Goal: Communication & Community: Share content

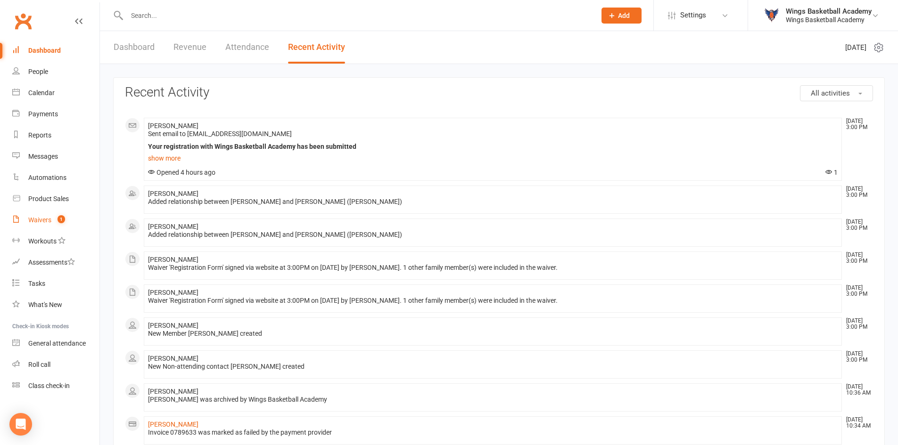
click at [46, 222] on div "Waivers" at bounding box center [39, 220] width 23 height 8
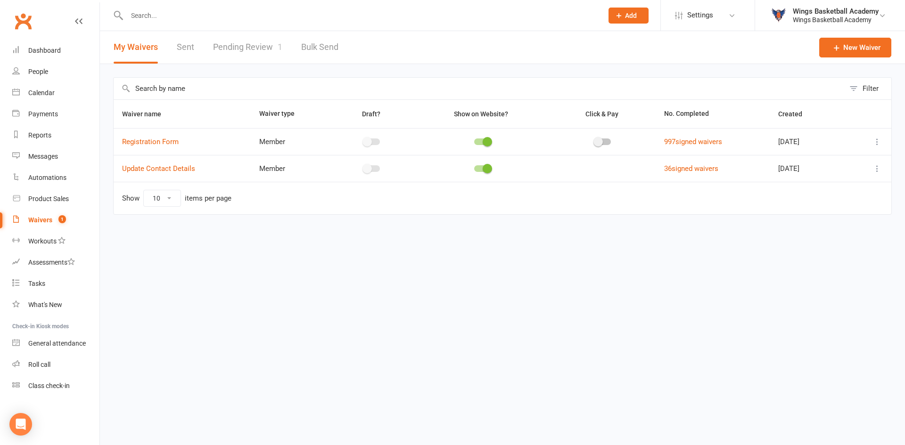
click at [260, 46] on link "Pending Review 1" at bounding box center [247, 47] width 69 height 33
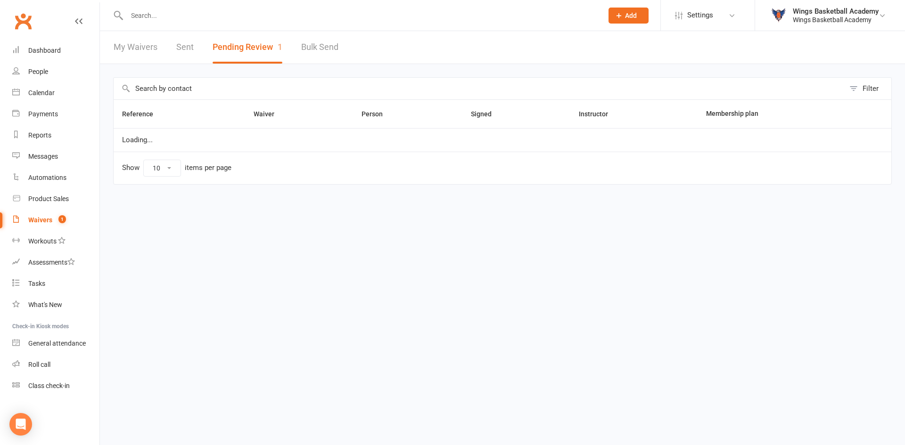
select select "50"
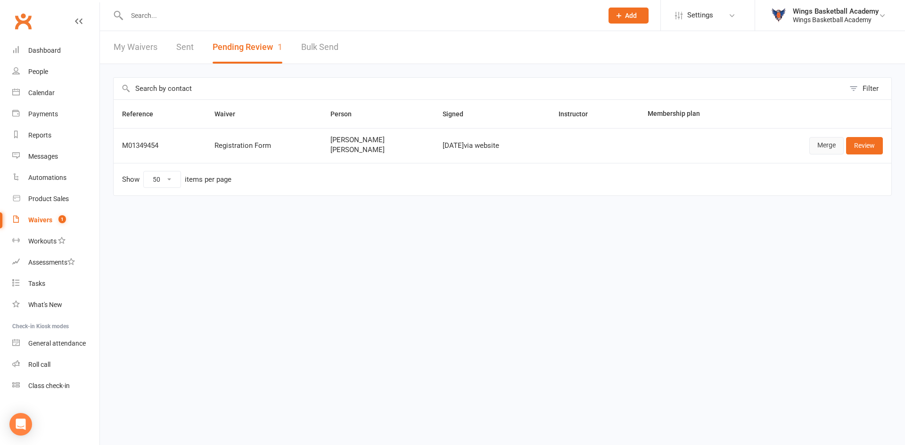
click at [819, 146] on link "Merge" at bounding box center [826, 145] width 34 height 17
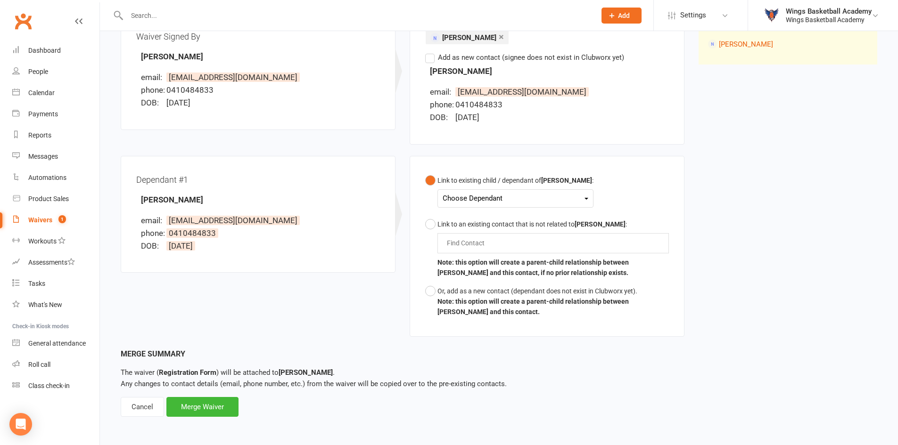
scroll to position [135, 0]
click at [491, 199] on div "Choose Dependant" at bounding box center [515, 198] width 146 height 13
click at [481, 218] on link "[PERSON_NAME]" at bounding box center [489, 220] width 93 height 20
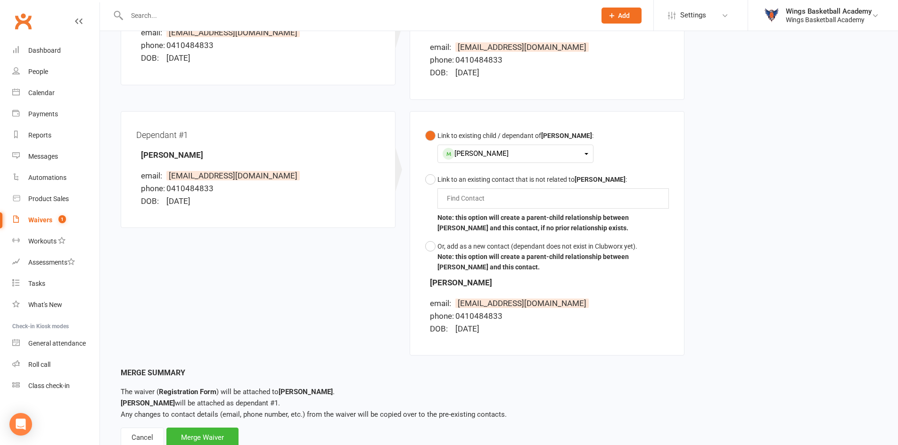
scroll to position [210, 0]
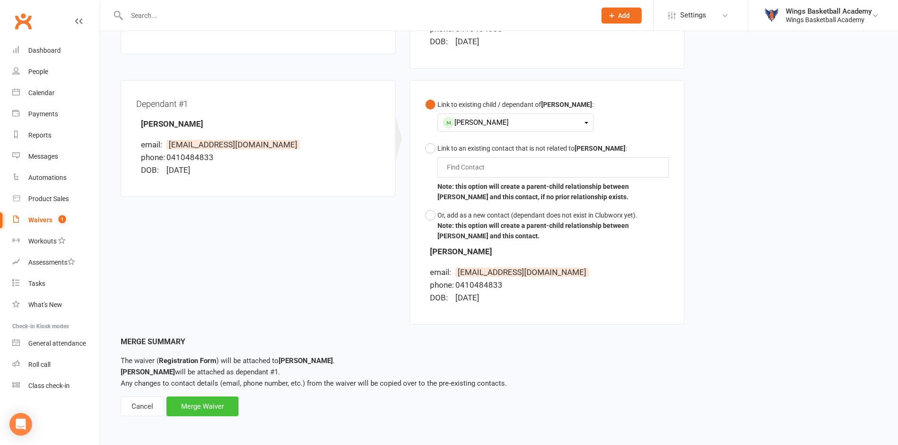
click at [202, 405] on div "Merge Waiver" at bounding box center [202, 407] width 72 height 20
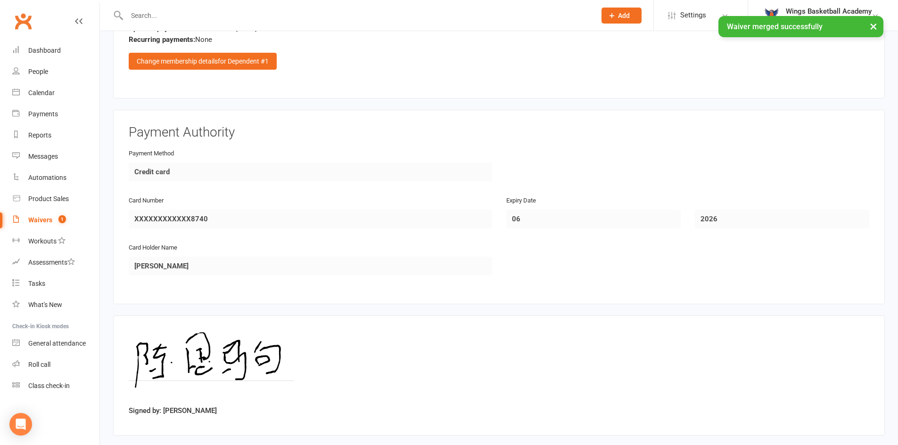
scroll to position [1208, 0]
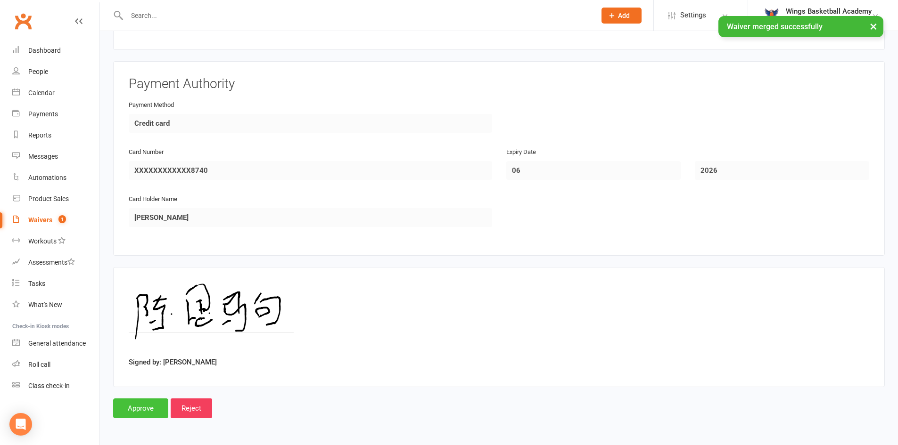
click at [138, 407] on input "Approve" at bounding box center [140, 409] width 55 height 20
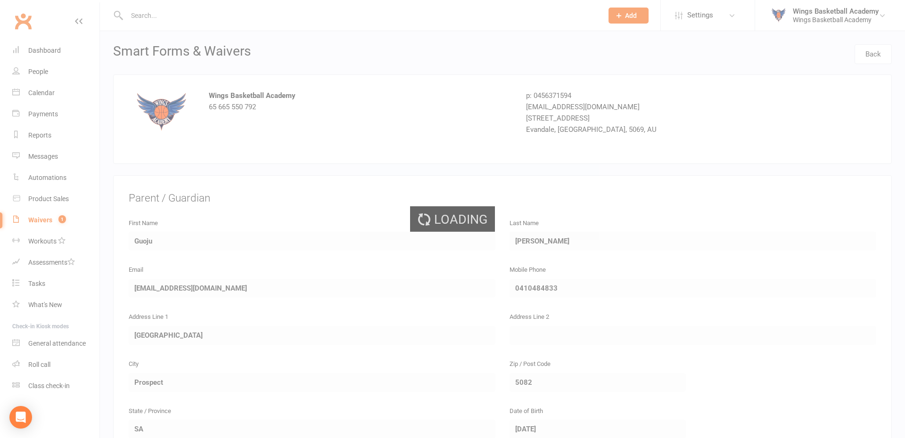
select select "50"
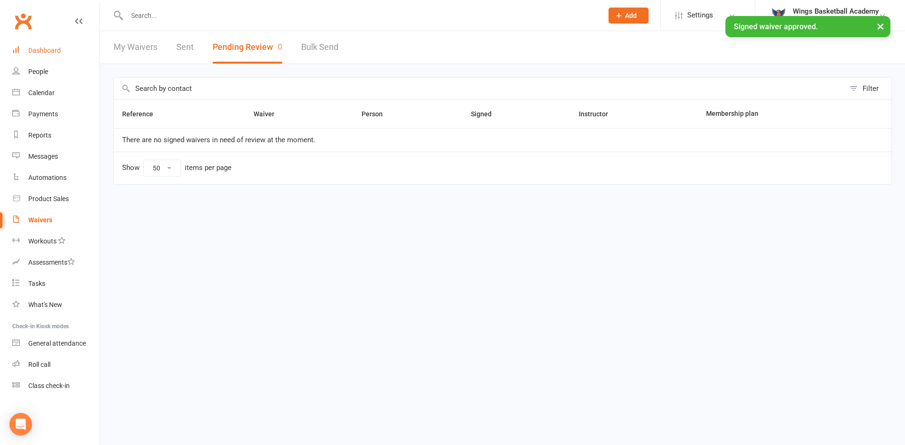
click at [42, 51] on div "Dashboard" at bounding box center [44, 51] width 33 height 8
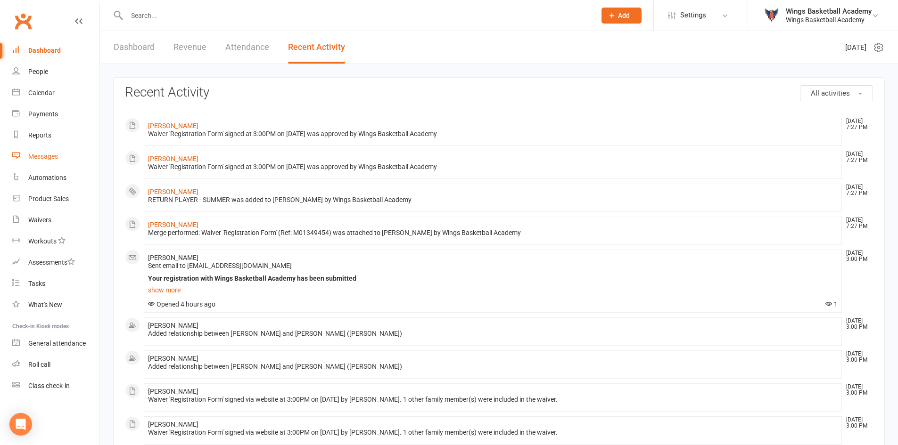
click at [43, 156] on div "Messages" at bounding box center [43, 157] width 30 height 8
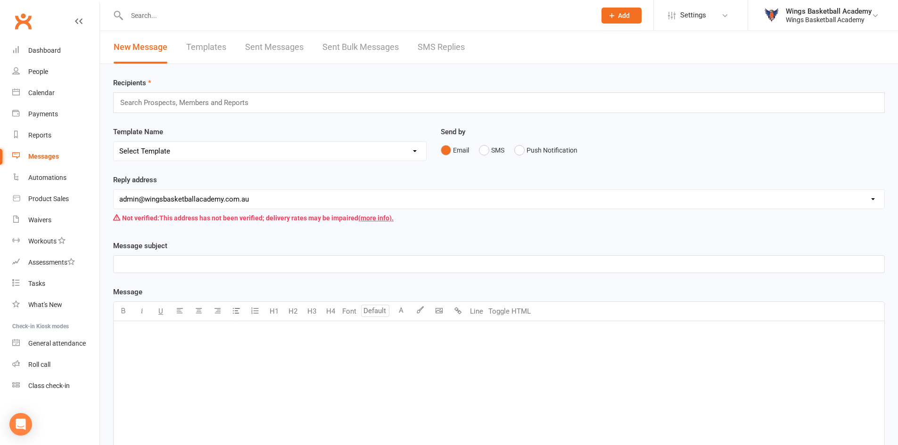
click at [205, 47] on link "Templates" at bounding box center [206, 47] width 40 height 33
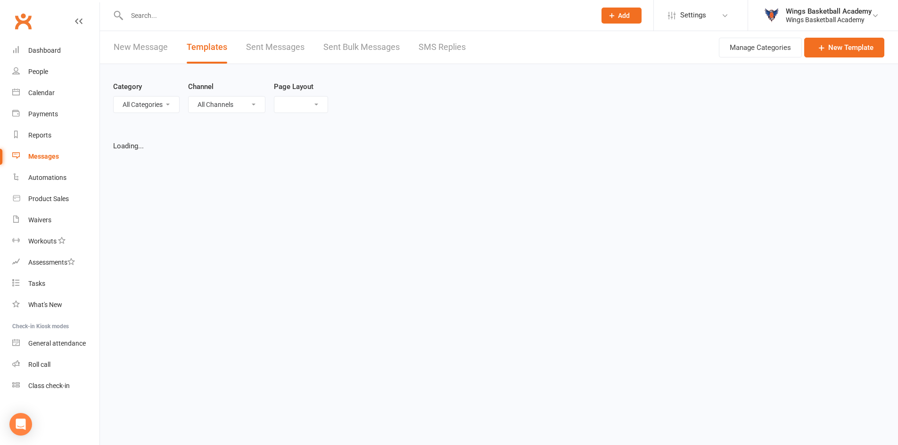
select select "list"
select select "50"
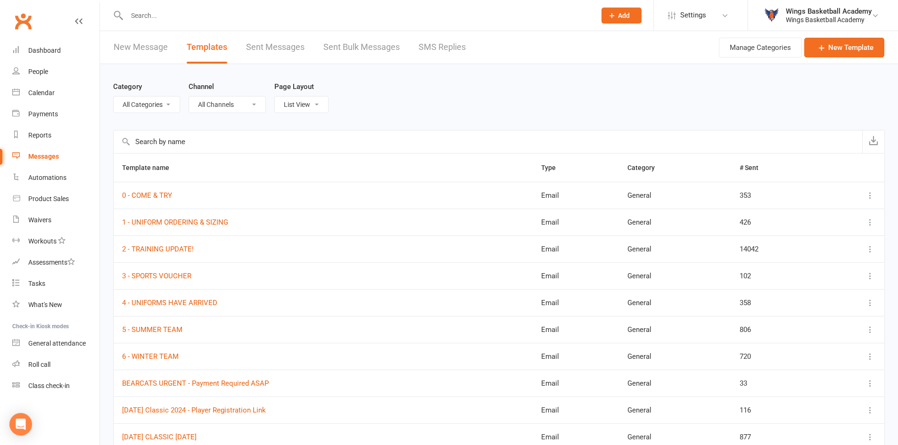
click at [131, 41] on link "New Message" at bounding box center [141, 47] width 54 height 33
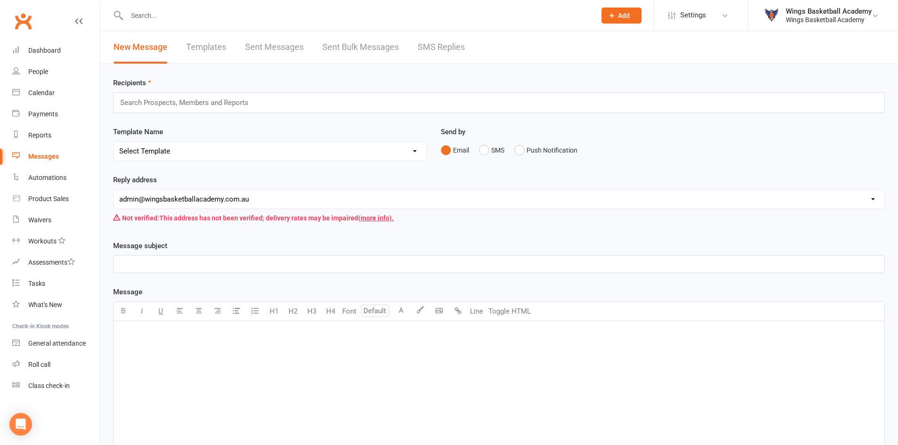
click at [259, 365] on div "﻿" at bounding box center [499, 391] width 770 height 141
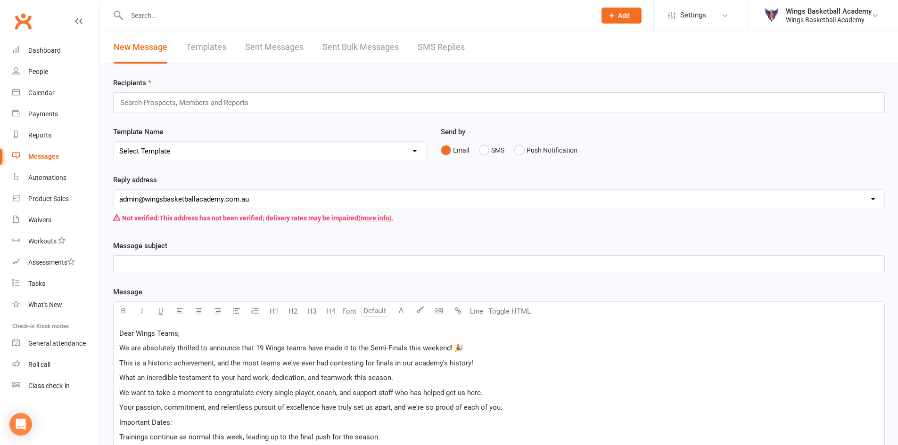
scroll to position [427, 0]
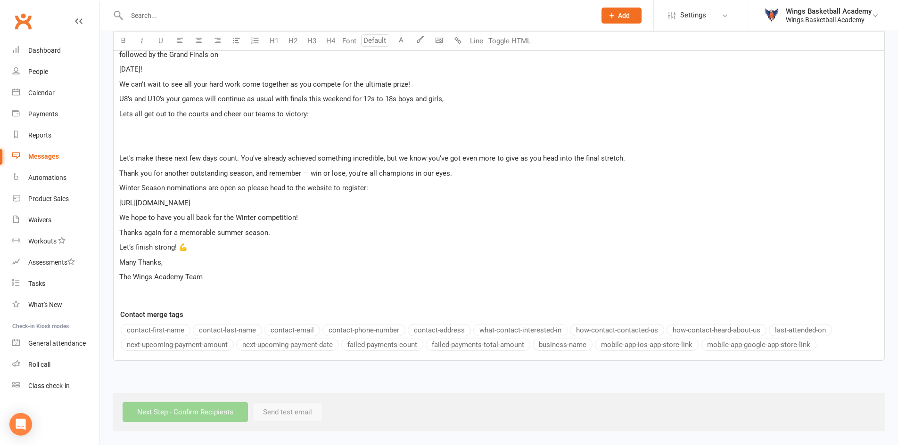
click at [147, 294] on p "﻿" at bounding box center [498, 292] width 759 height 11
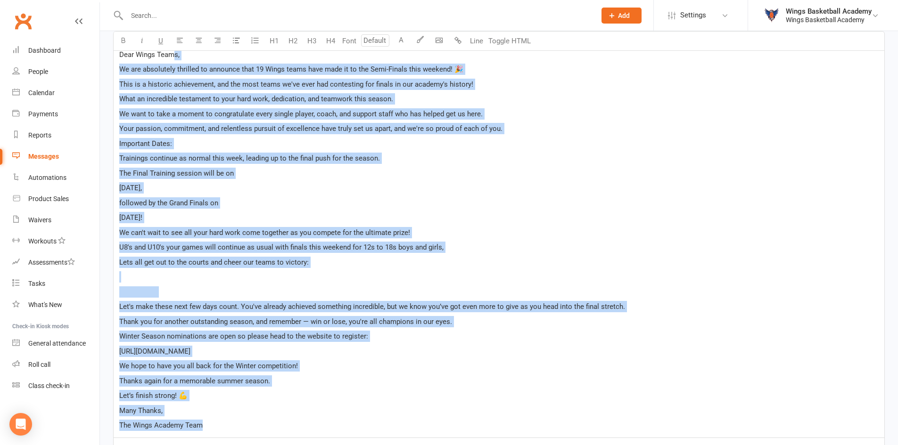
scroll to position [0, 0]
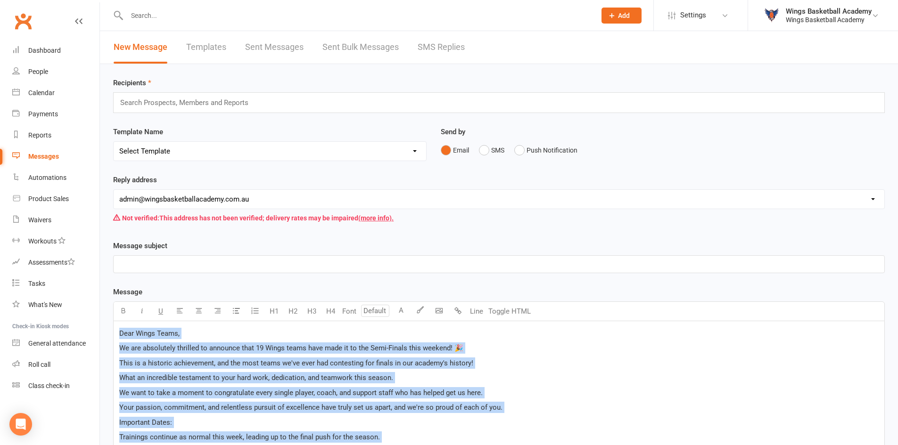
drag, startPoint x: 207, startPoint y: 291, endPoint x: 110, endPoint y: 329, distance: 104.6
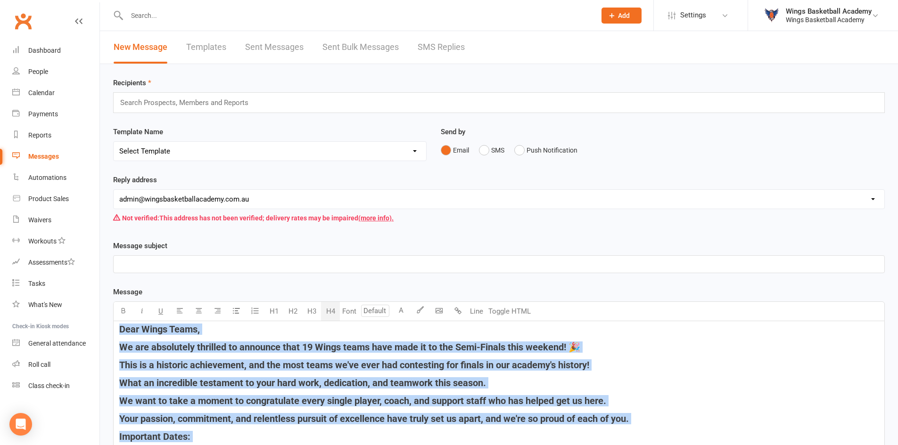
click at [327, 309] on button "H4" at bounding box center [330, 311] width 19 height 19
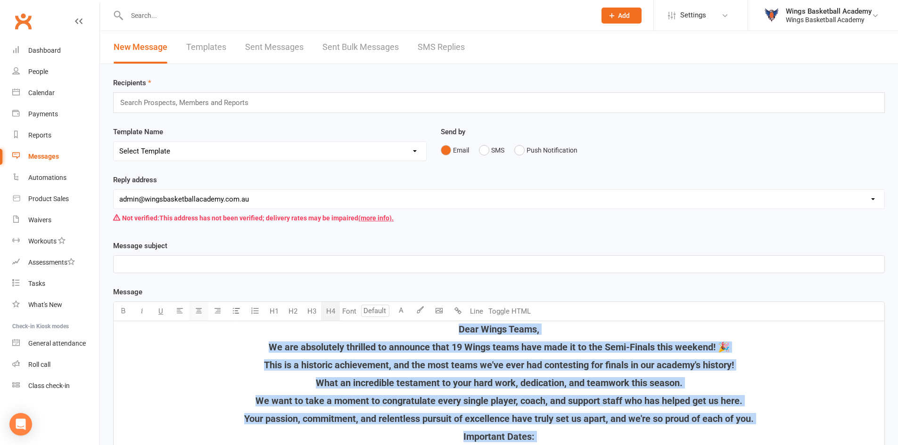
click at [201, 313] on icon "button" at bounding box center [198, 310] width 7 height 7
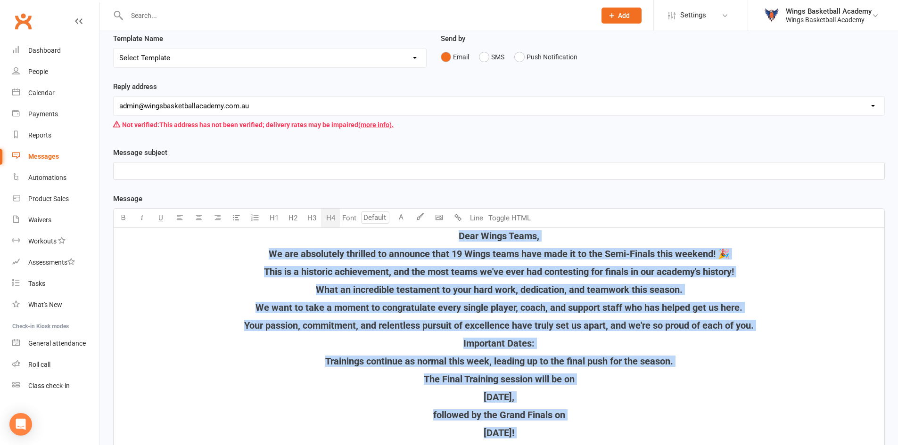
scroll to position [188, 0]
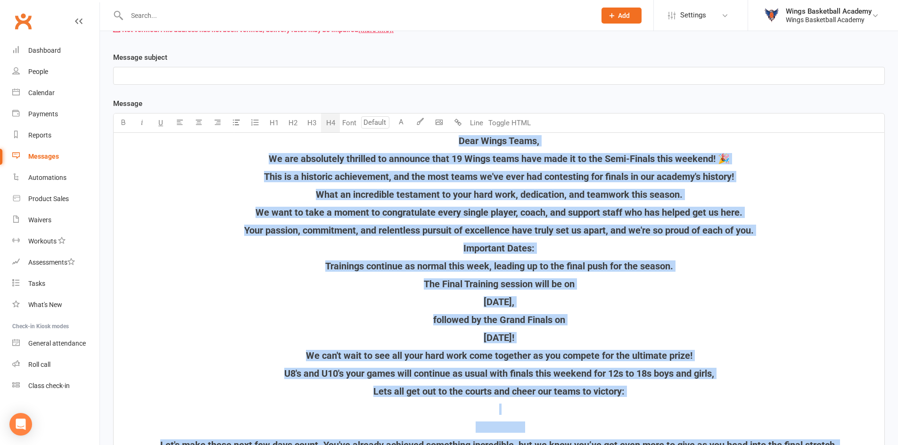
click at [557, 143] on h4 "Dear Wings Teams," at bounding box center [498, 141] width 759 height 10
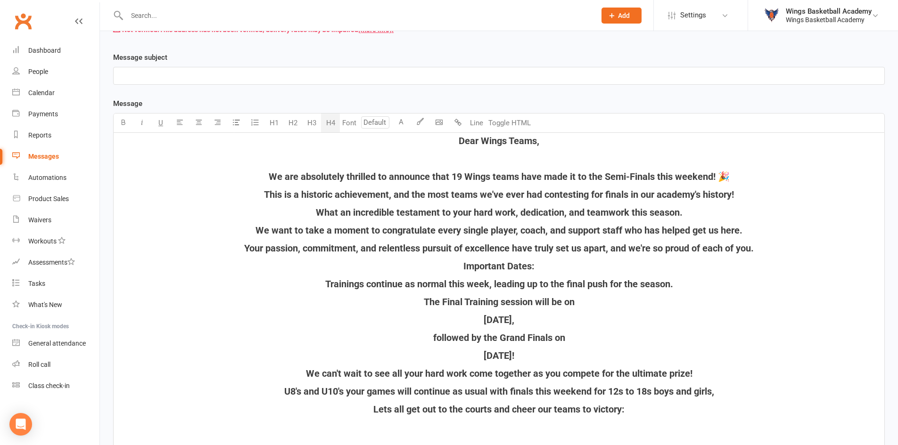
click at [459, 178] on span "We are absolutely thrilled to announce that 19 Wings teams have made it to the …" at bounding box center [499, 176] width 461 height 11
click at [450, 176] on span "We are absolutely thrilled to announce that 15 Wings teams have made it to the …" at bounding box center [499, 176] width 461 height 11
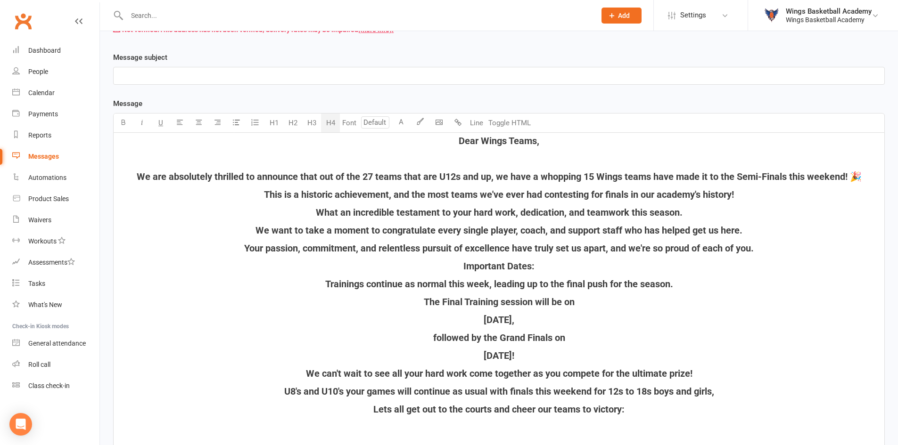
click at [652, 177] on span "We are absolutely thrilled to announce that out of the 27 teams that are U12s a…" at bounding box center [499, 176] width 725 height 11
click at [611, 176] on span "We are absolutely thrilled to announce that out of the 27 teams that are U12s a…" at bounding box center [499, 176] width 744 height 11
click at [871, 177] on span "We are absolutely thrilled to announce that out of the 27 teams that are U12s a…" at bounding box center [499, 176] width 744 height 11
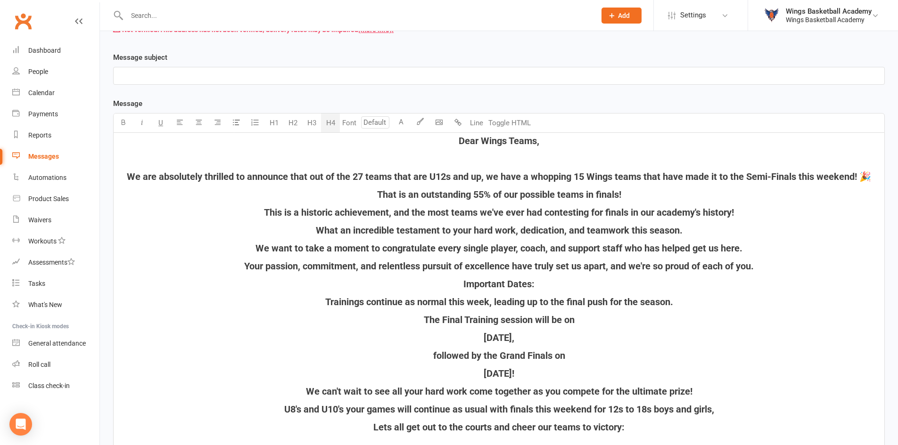
click at [296, 214] on span "This is a historic achievement, and the most teams we've ever had contesting fo…" at bounding box center [499, 212] width 470 height 11
click at [745, 213] on span "This is another historic achievement, and the most teams we've ever had contest…" at bounding box center [498, 212] width 497 height 11
click at [769, 268] on h4 "Your passion, commitment, and relentless pursuit of excellence have truly set u…" at bounding box center [498, 266] width 759 height 10
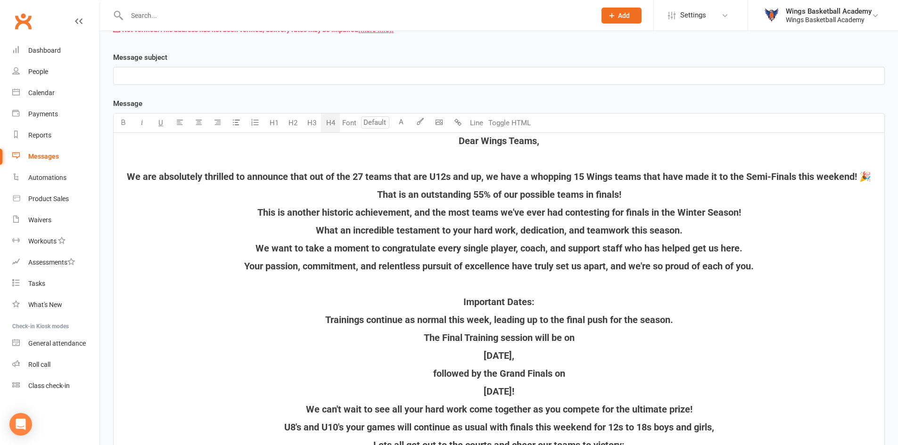
click at [643, 195] on h4 "That is an outstanding 55% of our possible teams in finals!" at bounding box center [498, 194] width 759 height 10
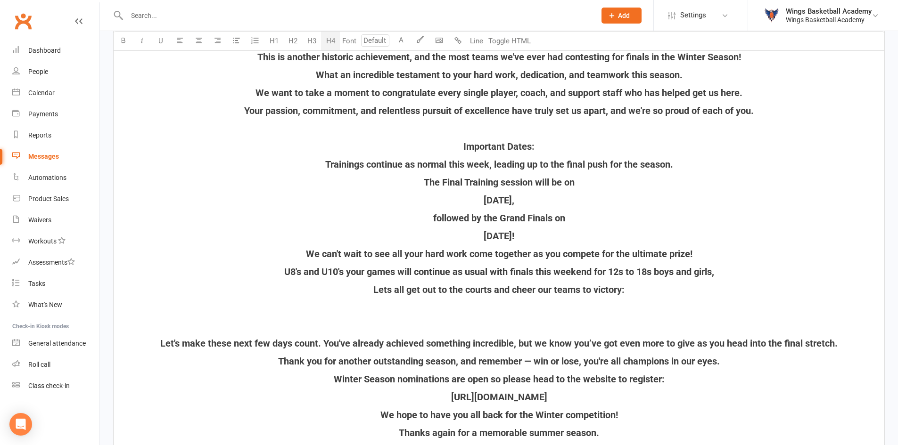
scroll to position [377, 0]
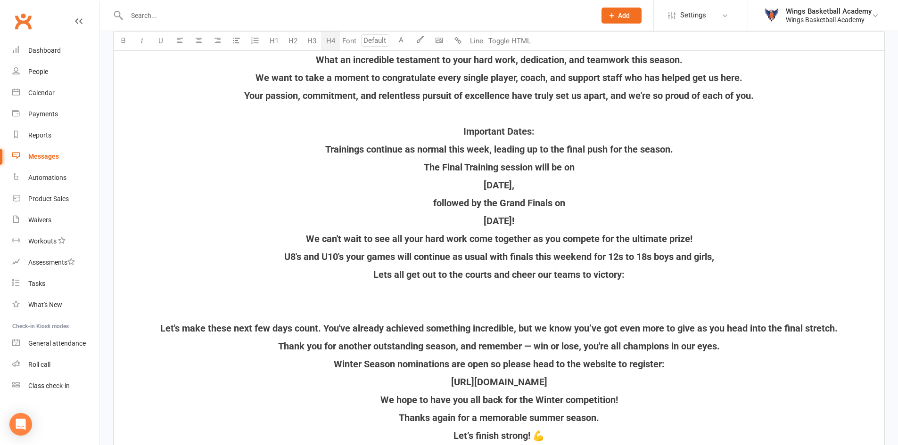
drag, startPoint x: 555, startPoint y: 217, endPoint x: 496, endPoint y: 179, distance: 70.1
click at [496, 179] on div "Dear Wings Teams, ﻿ We are absolutely thrilled to announce that out of the 27 t…" at bounding box center [499, 215] width 770 height 543
click at [562, 185] on h4 "[DATE]," at bounding box center [498, 185] width 759 height 10
drag, startPoint x: 538, startPoint y: 216, endPoint x: 461, endPoint y: 135, distance: 111.3
click at [461, 135] on div "Dear Wings Teams, ﻿ We are absolutely thrilled to announce that out of the 27 t…" at bounding box center [499, 215] width 770 height 543
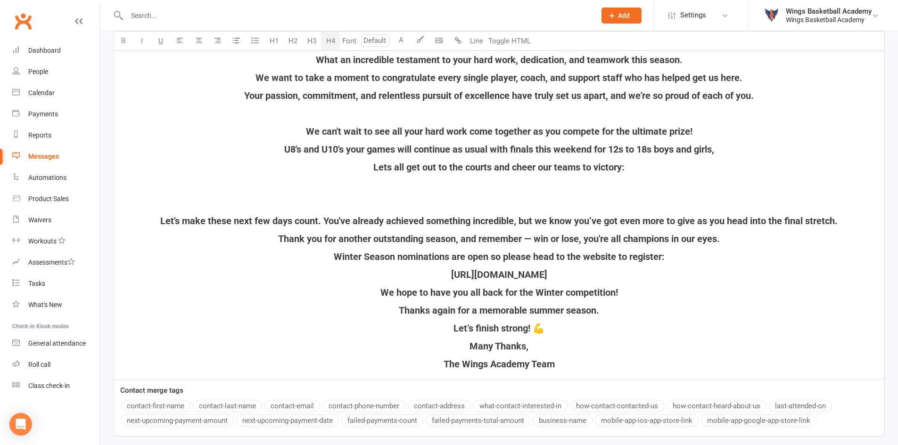
click at [360, 256] on span "Winter Season nominations are open so please head to the website to register:" at bounding box center [499, 256] width 331 height 11
click at [735, 237] on h4 "Thank you for another outstanding season, and remember — win or lose, you're al…" at bounding box center [498, 239] width 759 height 10
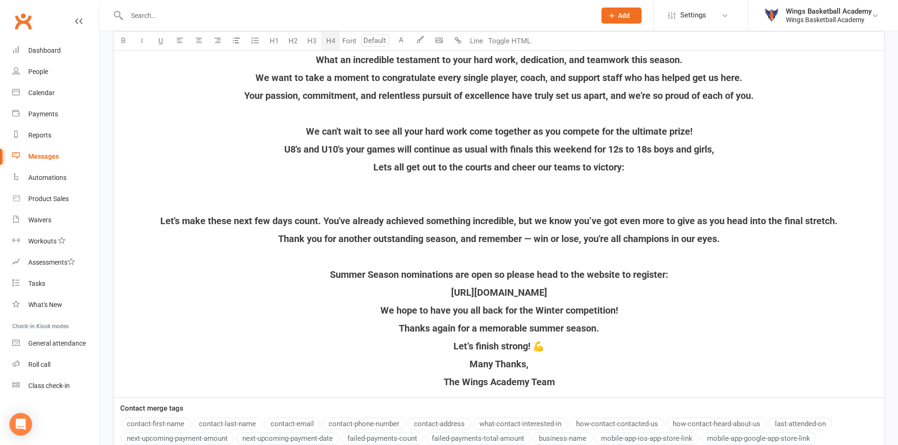
click at [562, 311] on span "We hope to have you all back for the Winter competition!" at bounding box center [498, 310] width 237 height 11
drag, startPoint x: 604, startPoint y: 328, endPoint x: 399, endPoint y: 325, distance: 205.5
click at [399, 325] on h4 "Thanks again for a memorable summer season." at bounding box center [498, 328] width 759 height 10
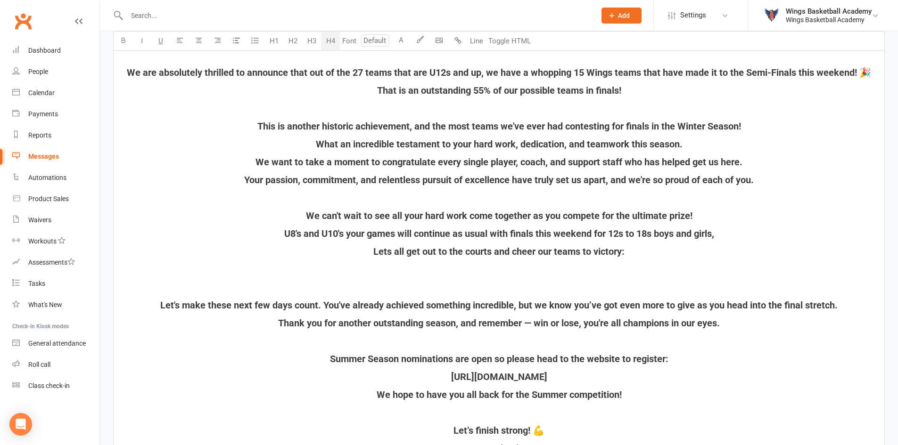
scroll to position [330, 0]
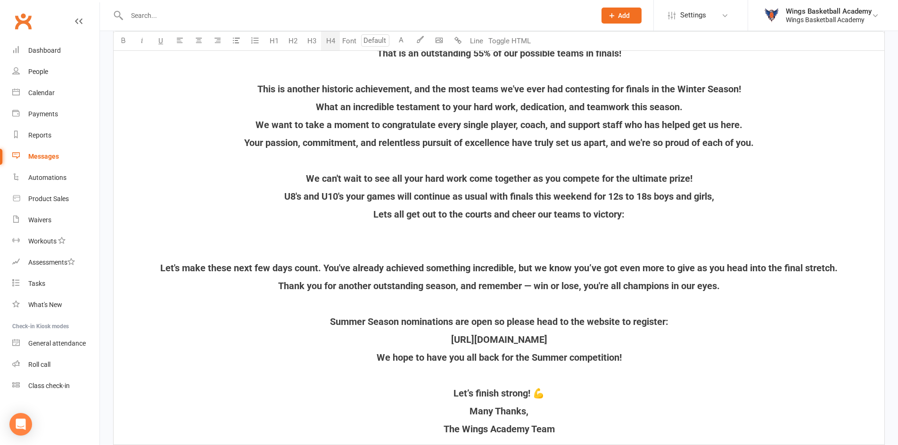
click at [498, 240] on div "Dear Wings Teams, ﻿ We are absolutely thrilled to announce that out of the 27 t…" at bounding box center [499, 218] width 770 height 453
click at [494, 238] on div "Dear Wings Teams, ﻿ We are absolutely thrilled to announce that out of the 27 t…" at bounding box center [499, 218] width 770 height 453
click at [494, 233] on h4 "﻿" at bounding box center [498, 232] width 759 height 10
click at [647, 217] on h4 "Lets all get out to the courts and cheer our teams to victory:" at bounding box center [498, 214] width 759 height 10
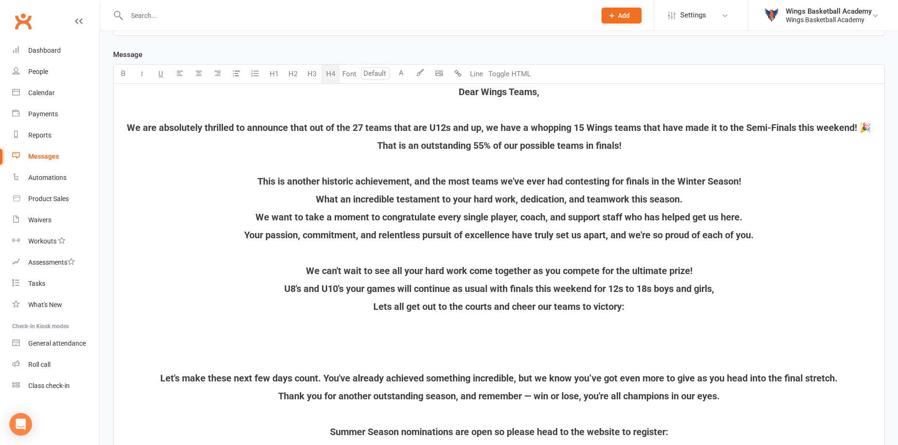
scroll to position [236, 0]
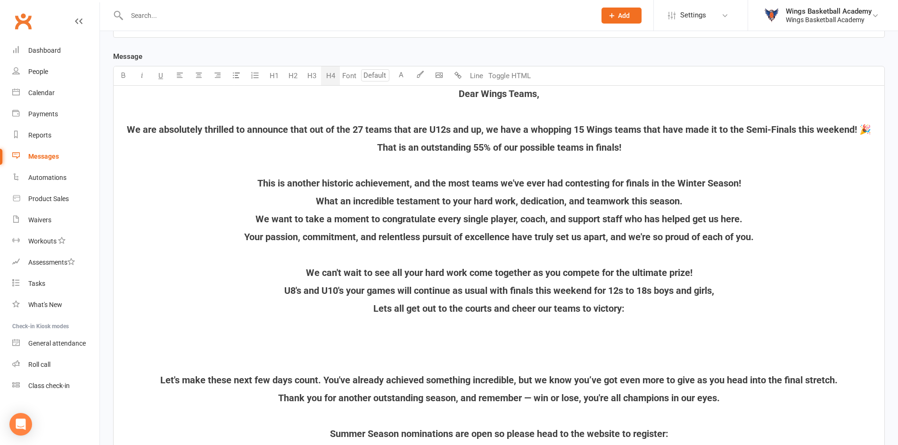
click at [495, 344] on h4 "﻿" at bounding box center [498, 344] width 759 height 10
click at [439, 74] on body "Prospect Member Non-attending contact Class / event Appointment Task Membership…" at bounding box center [449, 226] width 898 height 918
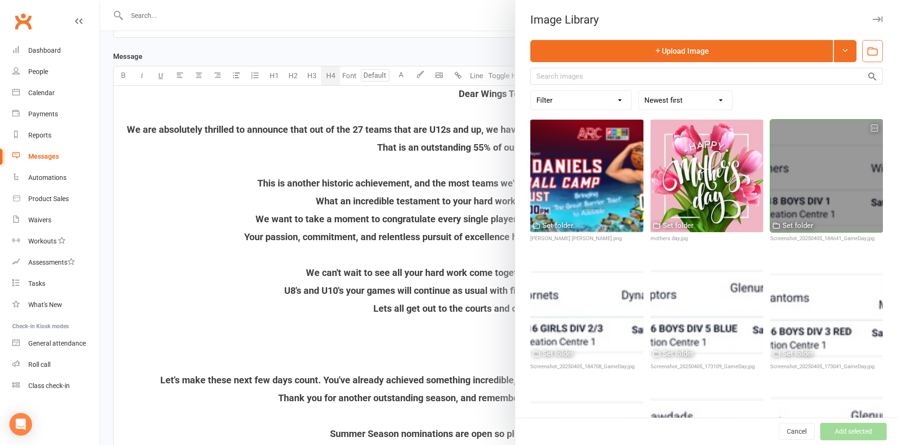
click at [871, 127] on icon "button" at bounding box center [874, 128] width 7 height 7
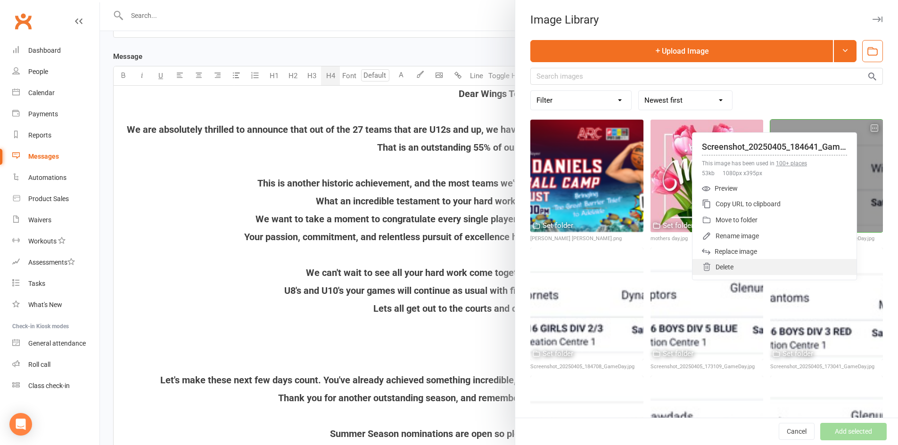
click at [716, 263] on div "Delete" at bounding box center [774, 267] width 164 height 16
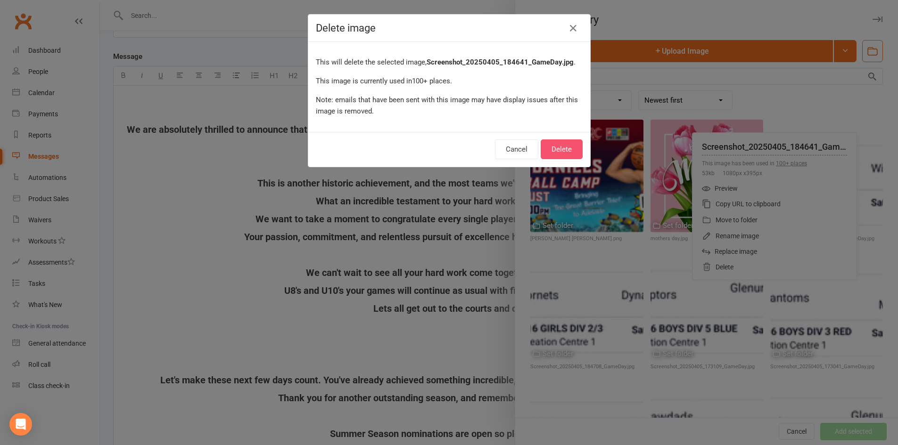
click at [549, 144] on button "Delete" at bounding box center [561, 149] width 42 height 20
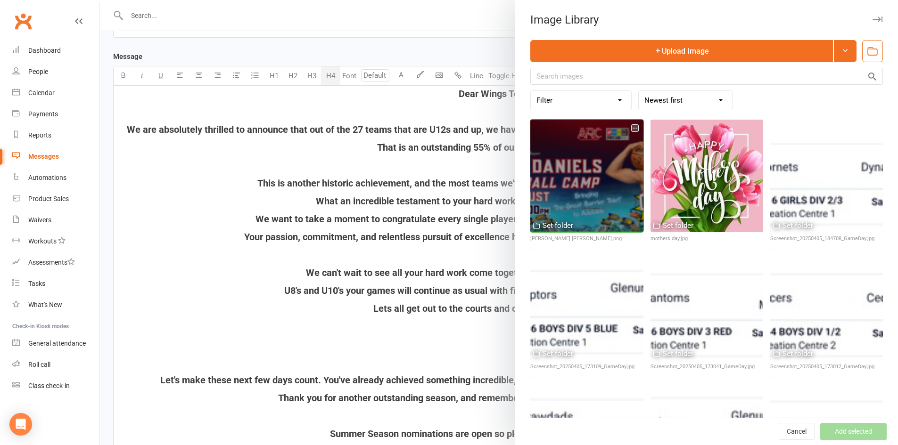
click at [631, 128] on icon "button" at bounding box center [634, 128] width 7 height 7
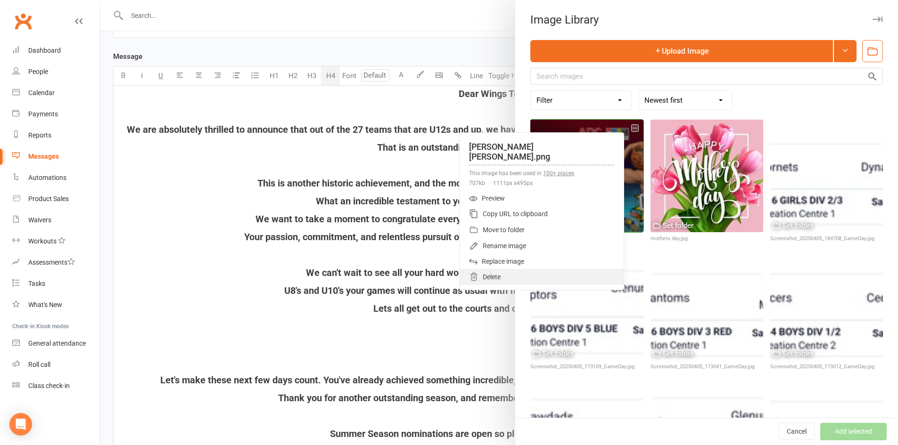
click at [535, 269] on div "Delete" at bounding box center [541, 277] width 164 height 16
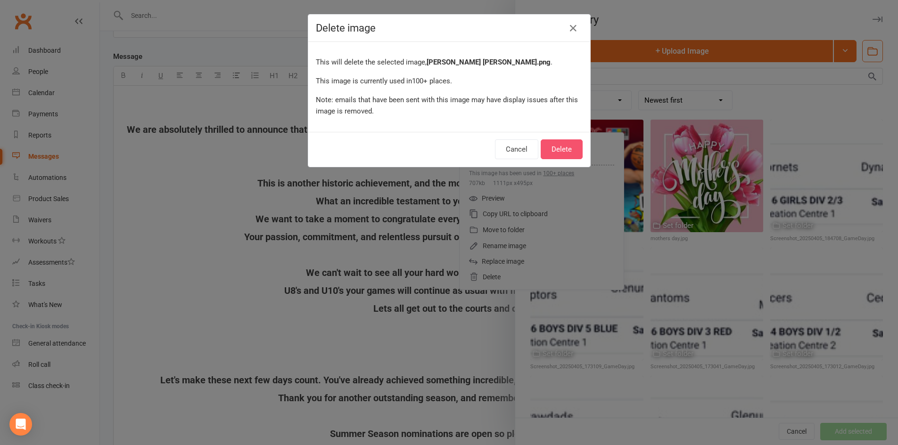
click at [559, 149] on button "Delete" at bounding box center [561, 149] width 42 height 20
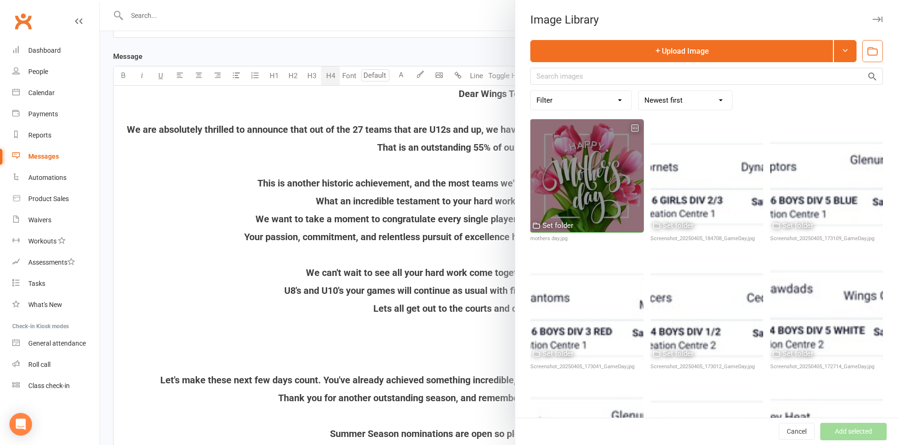
click at [595, 166] on div at bounding box center [586, 176] width 113 height 113
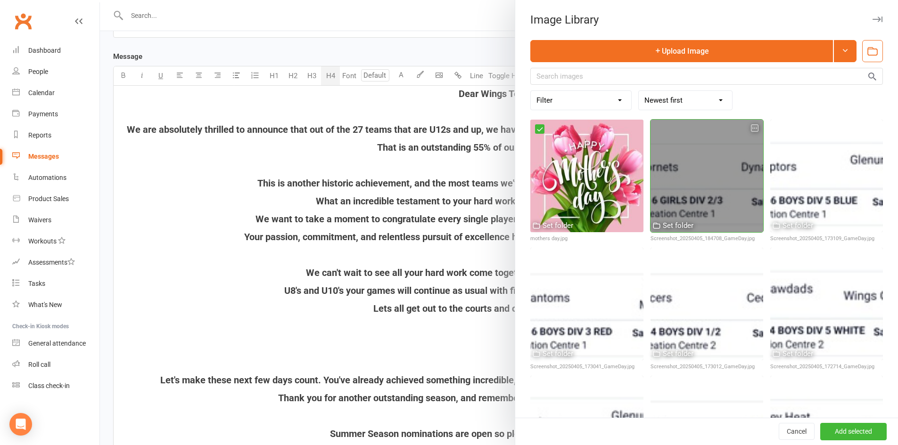
click at [663, 168] on div at bounding box center [706, 176] width 113 height 113
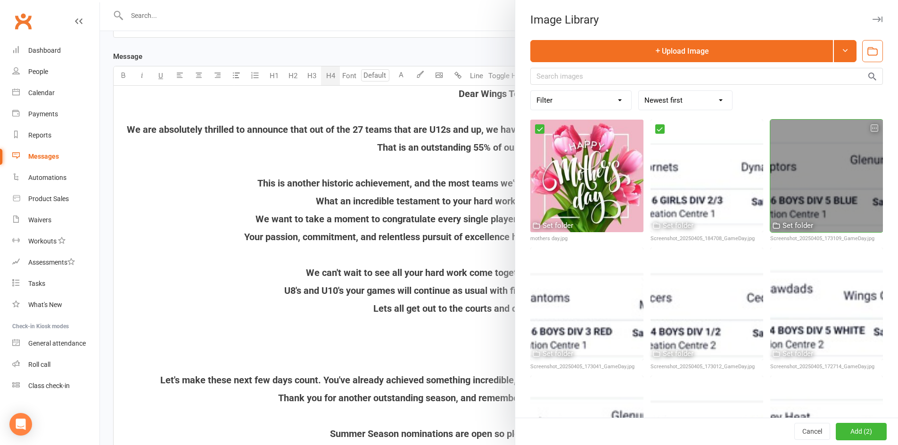
click at [797, 183] on div at bounding box center [826, 176] width 113 height 113
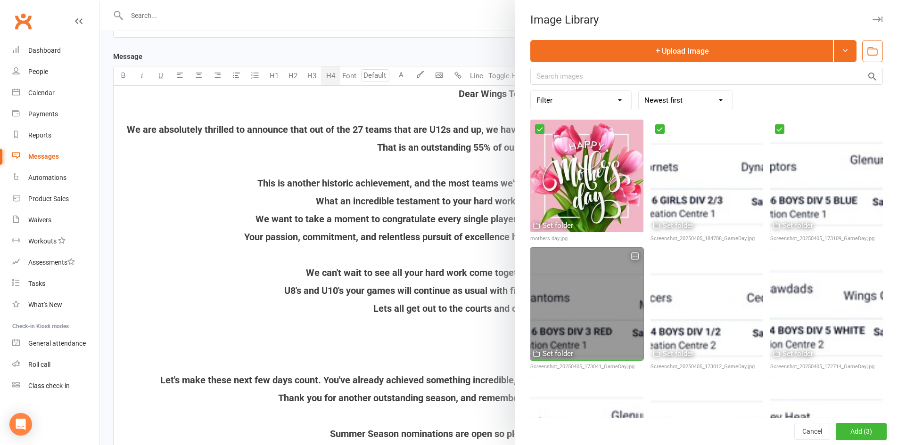
click at [606, 269] on div at bounding box center [586, 304] width 113 height 113
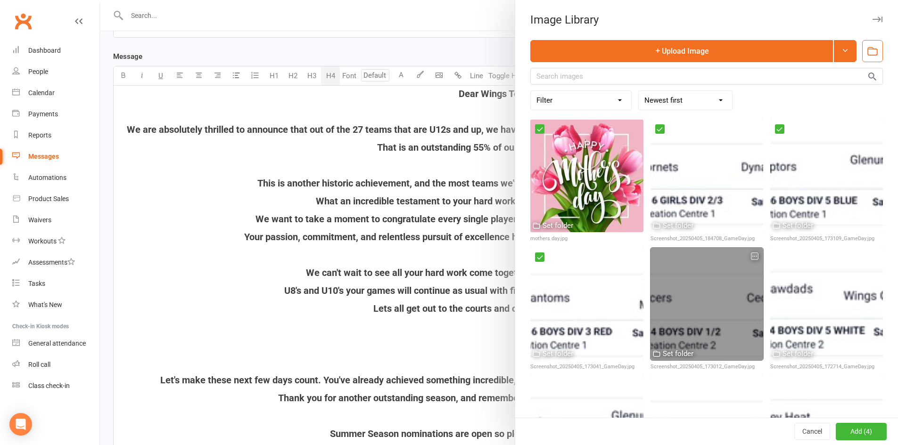
click at [674, 290] on div at bounding box center [706, 304] width 113 height 113
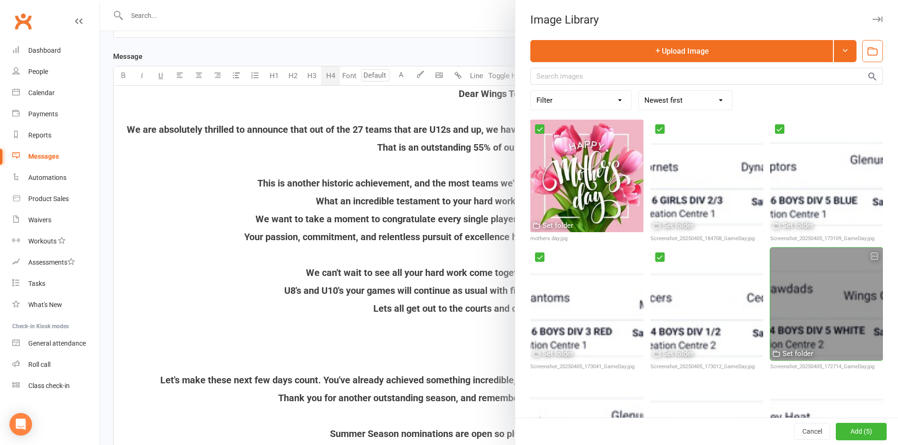
click at [785, 295] on div at bounding box center [826, 304] width 113 height 113
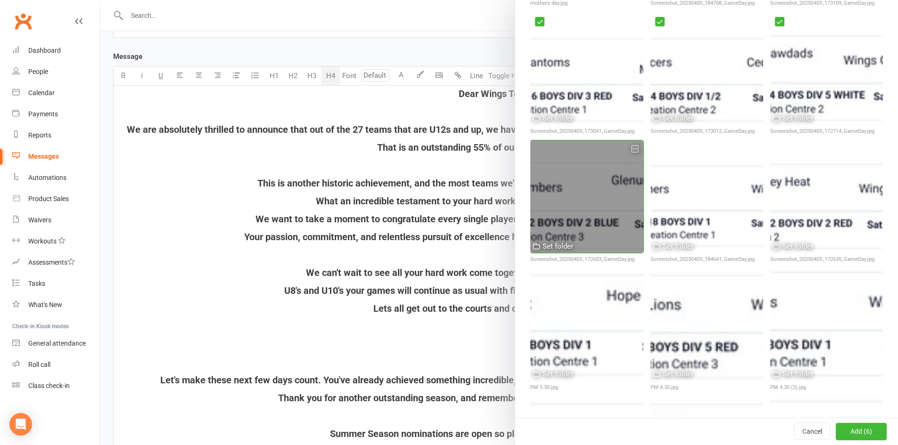
click at [583, 187] on div at bounding box center [586, 196] width 113 height 113
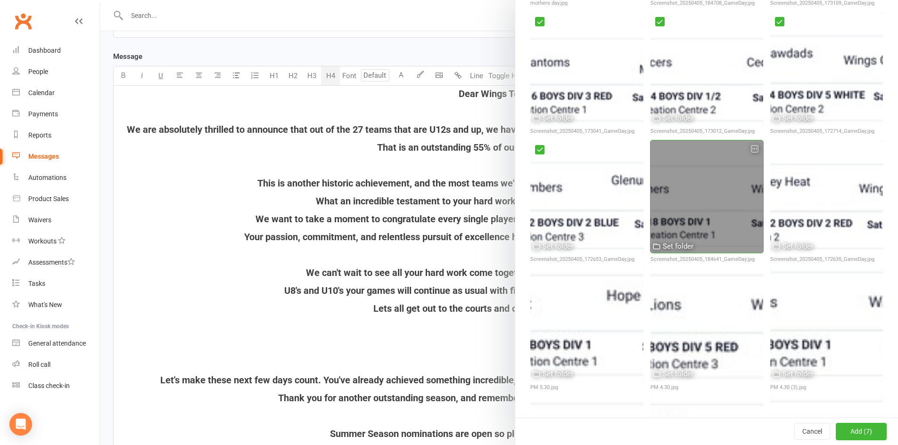
click at [675, 199] on div at bounding box center [706, 196] width 113 height 113
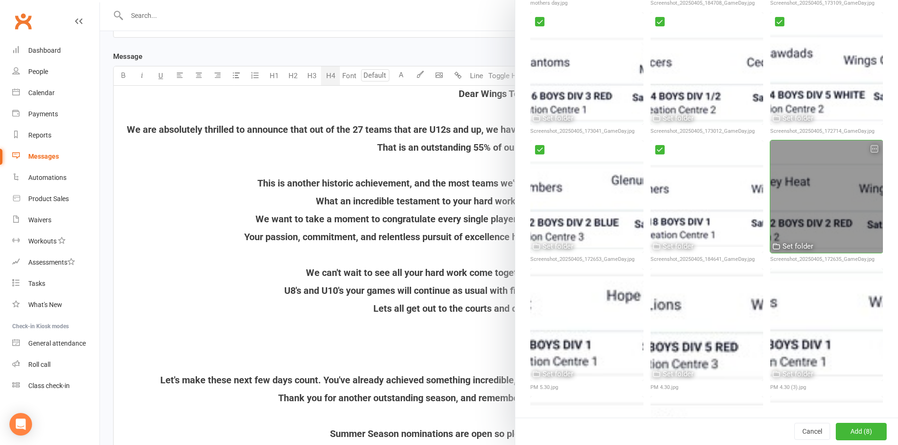
click at [789, 199] on div at bounding box center [826, 196] width 113 height 113
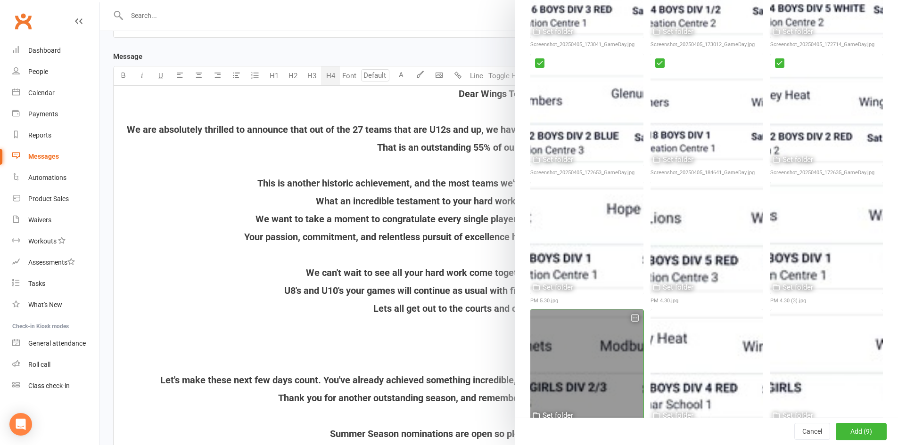
scroll to position [424, 0]
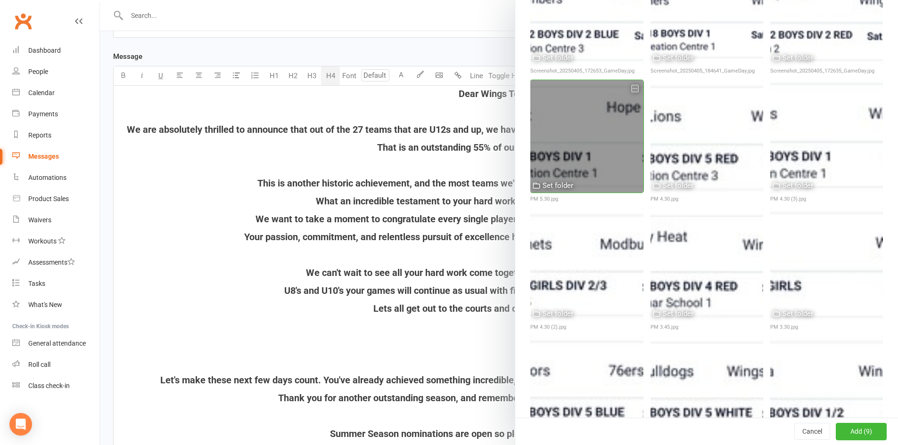
click at [590, 137] on div at bounding box center [586, 136] width 113 height 113
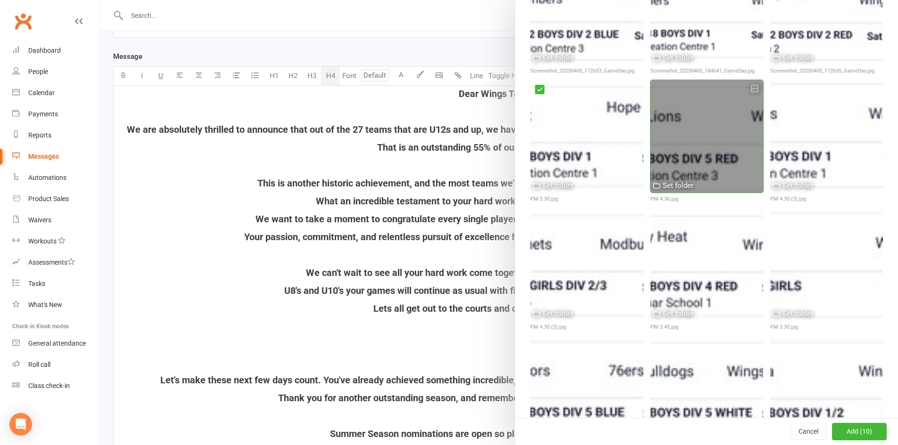
click at [677, 142] on div at bounding box center [706, 136] width 113 height 113
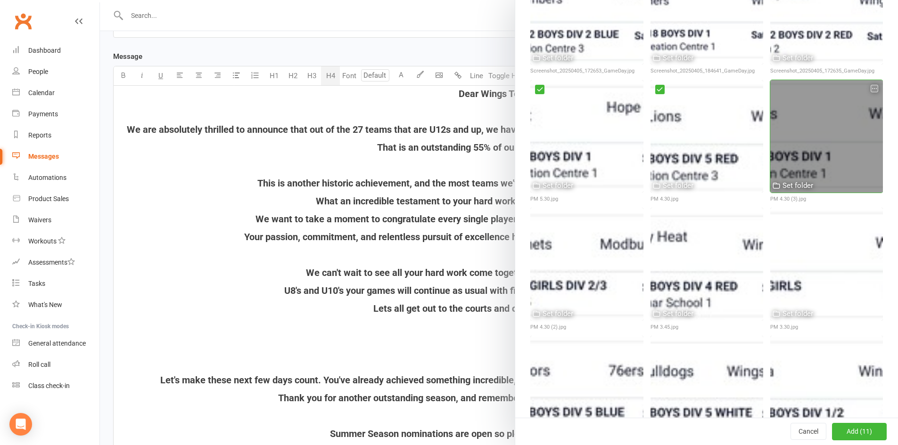
click at [802, 137] on div at bounding box center [826, 136] width 113 height 113
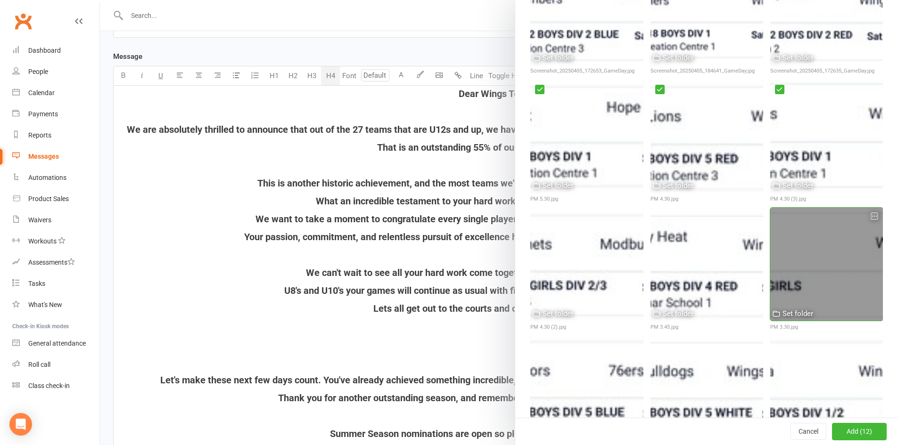
click at [794, 216] on div at bounding box center [826, 264] width 113 height 113
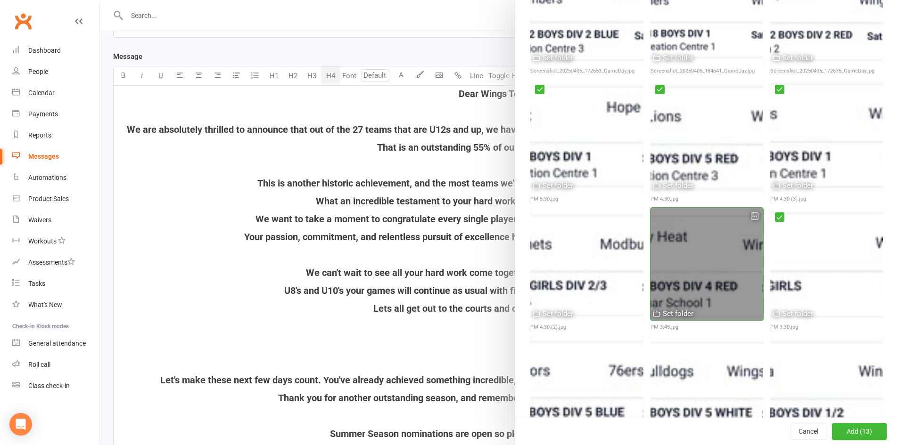
click at [695, 226] on div at bounding box center [706, 264] width 113 height 113
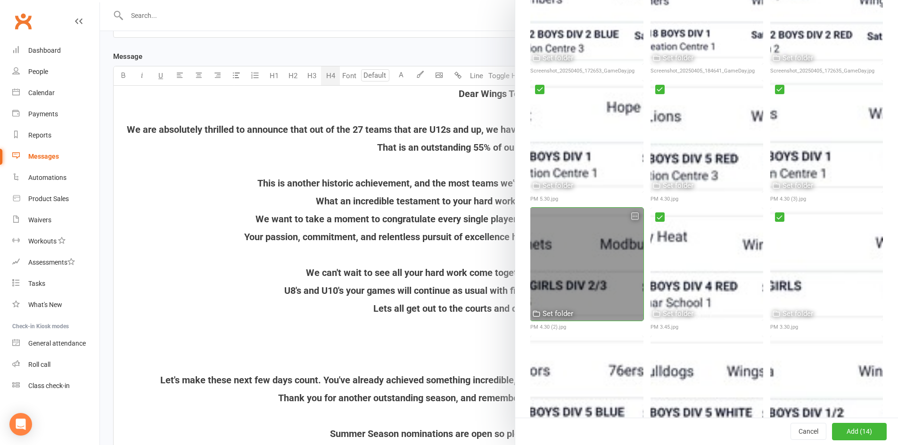
click at [592, 232] on div at bounding box center [586, 264] width 113 height 113
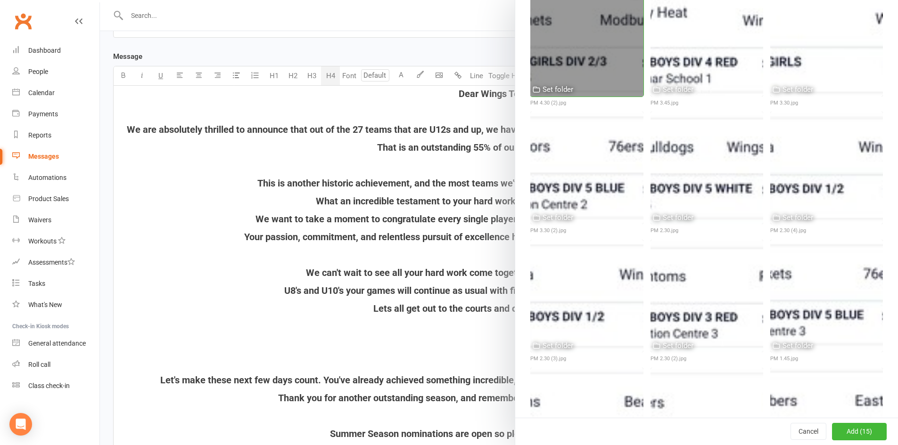
scroll to position [660, 0]
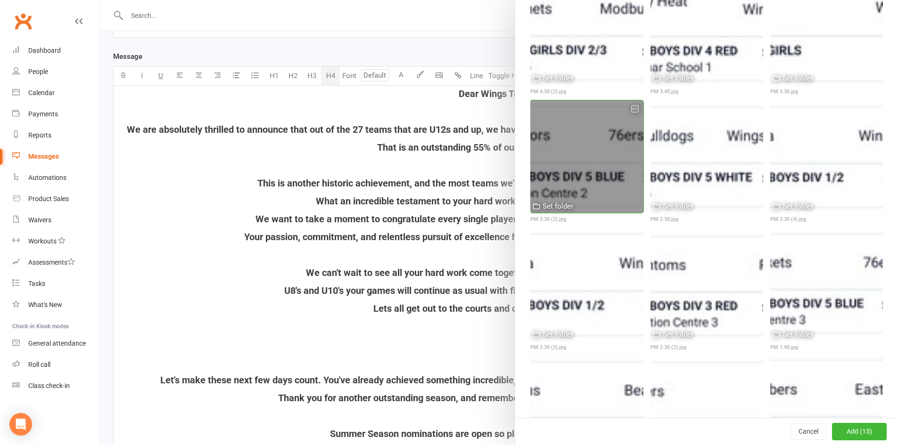
click at [575, 147] on div at bounding box center [586, 156] width 113 height 113
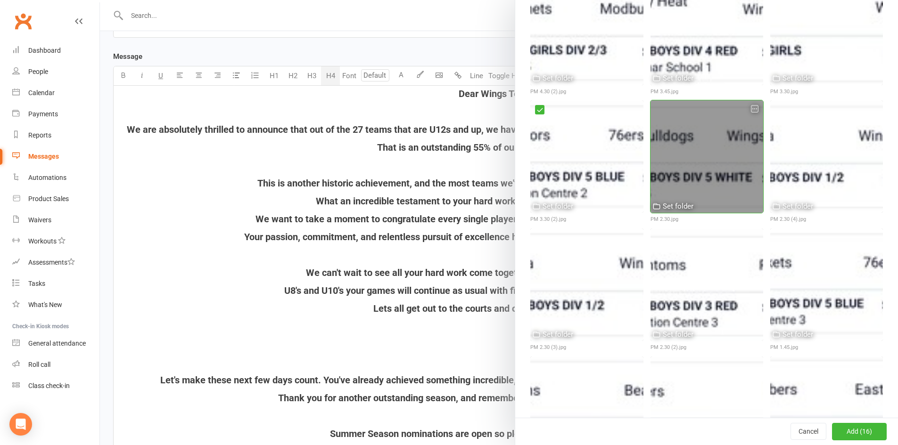
click at [683, 153] on div at bounding box center [706, 156] width 113 height 113
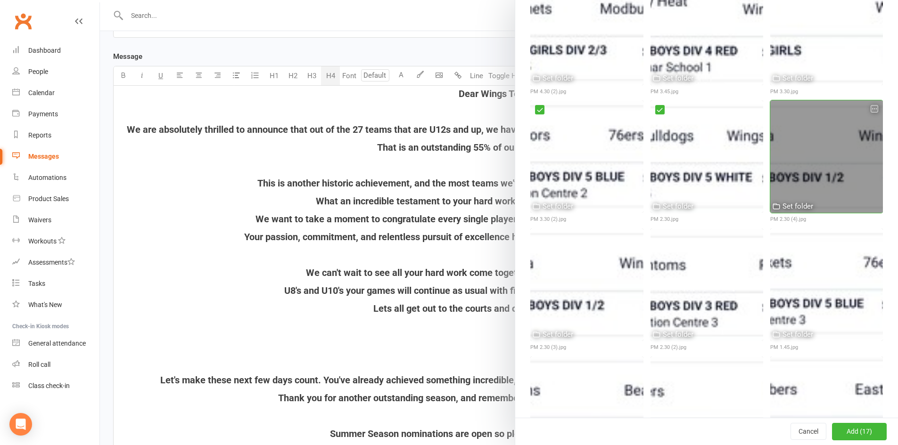
click at [781, 146] on div at bounding box center [826, 156] width 113 height 113
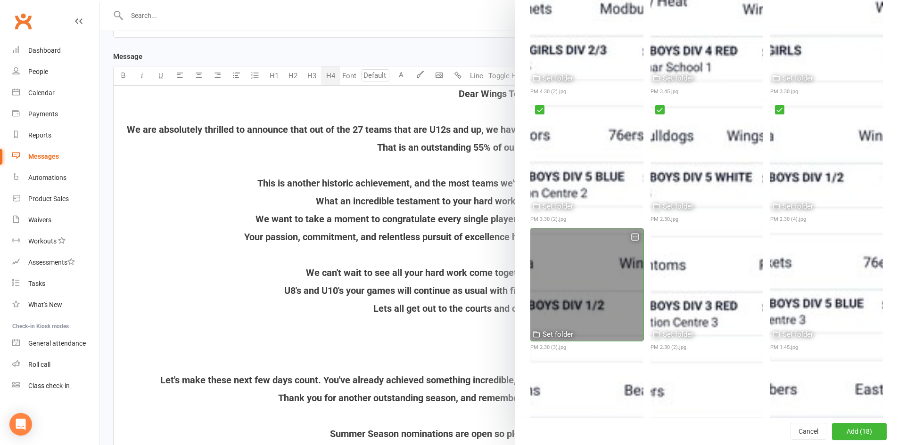
click at [598, 261] on div at bounding box center [586, 285] width 113 height 113
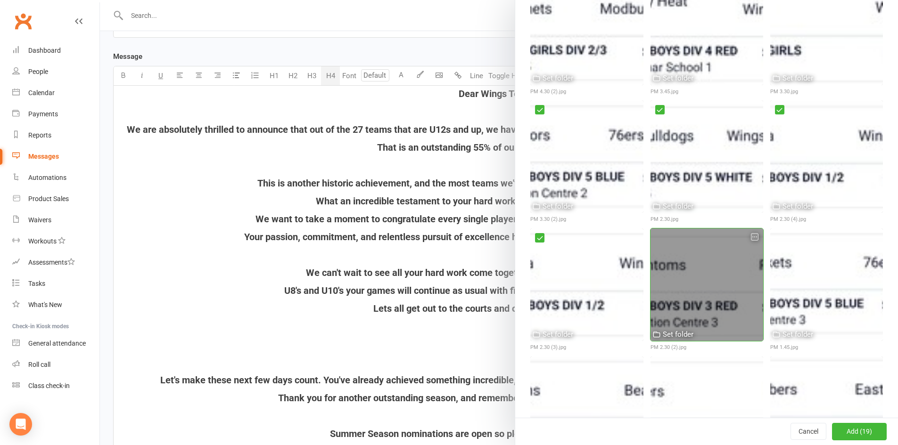
click at [686, 263] on div at bounding box center [706, 285] width 113 height 113
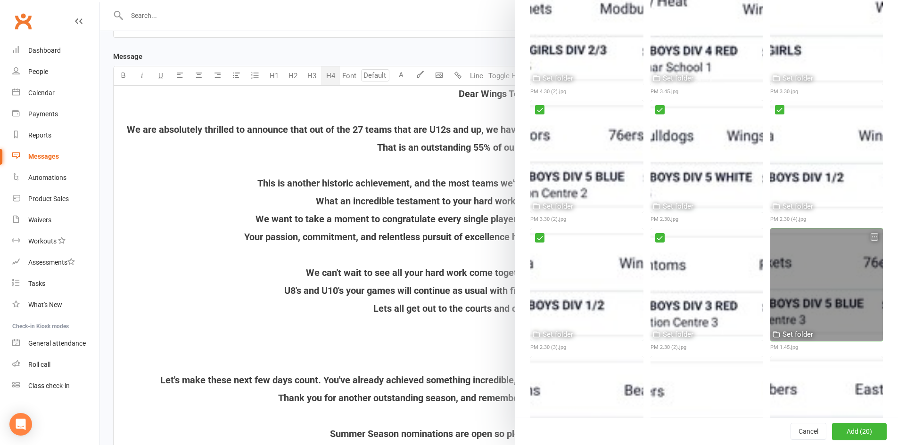
click at [789, 263] on div at bounding box center [826, 285] width 113 height 113
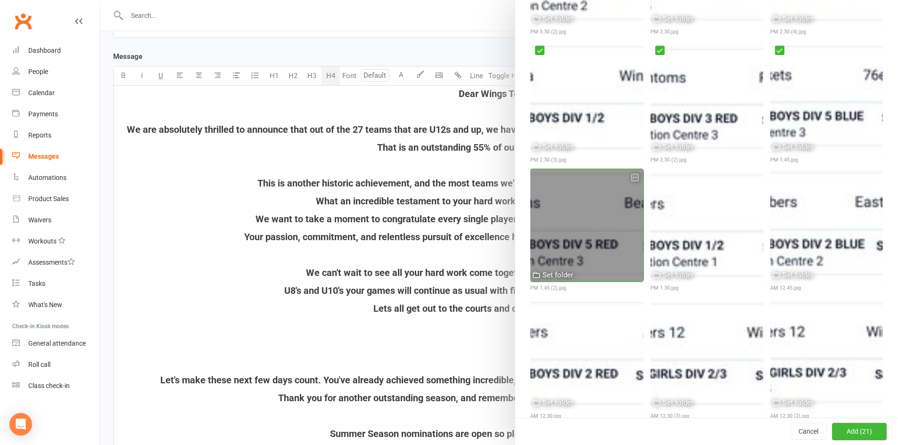
scroll to position [848, 0]
click at [593, 201] on div at bounding box center [586, 224] width 113 height 113
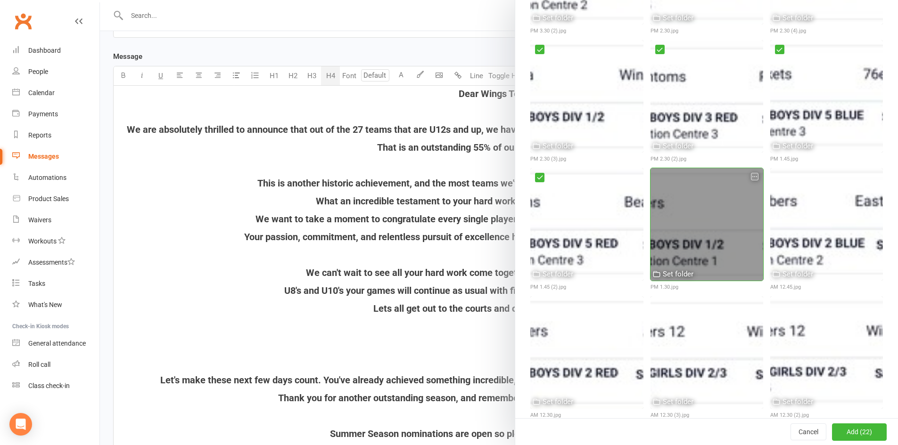
click at [685, 215] on div at bounding box center [706, 224] width 113 height 113
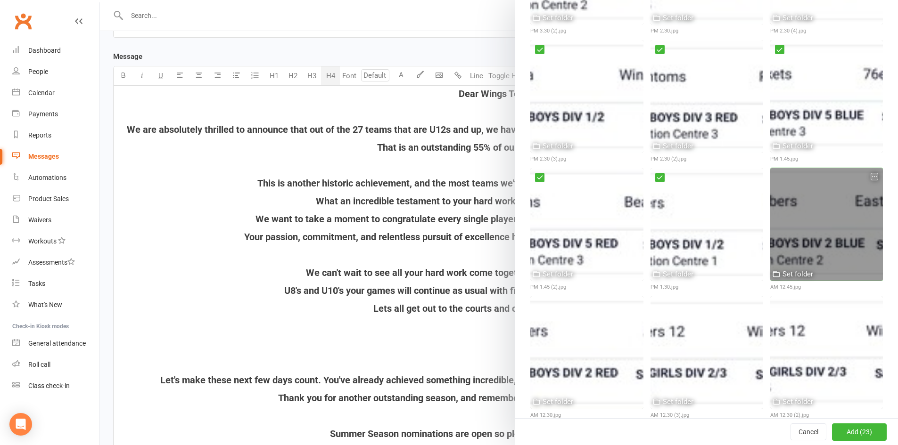
click at [776, 214] on div at bounding box center [826, 224] width 113 height 113
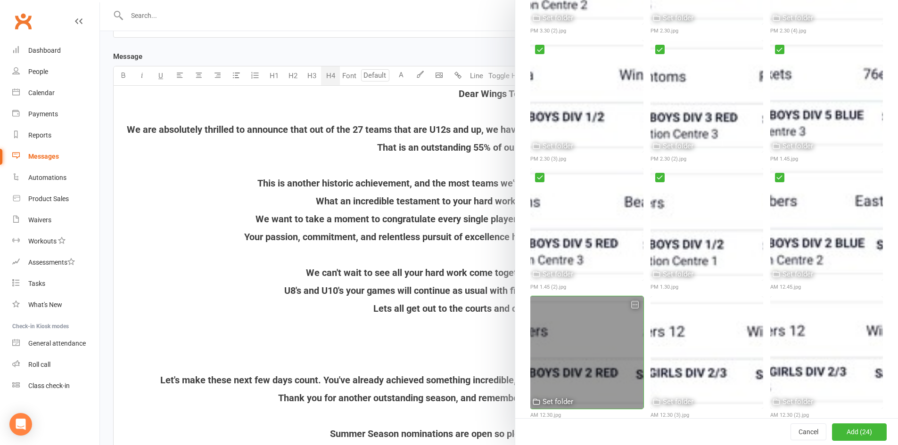
click at [568, 296] on div at bounding box center [586, 352] width 113 height 113
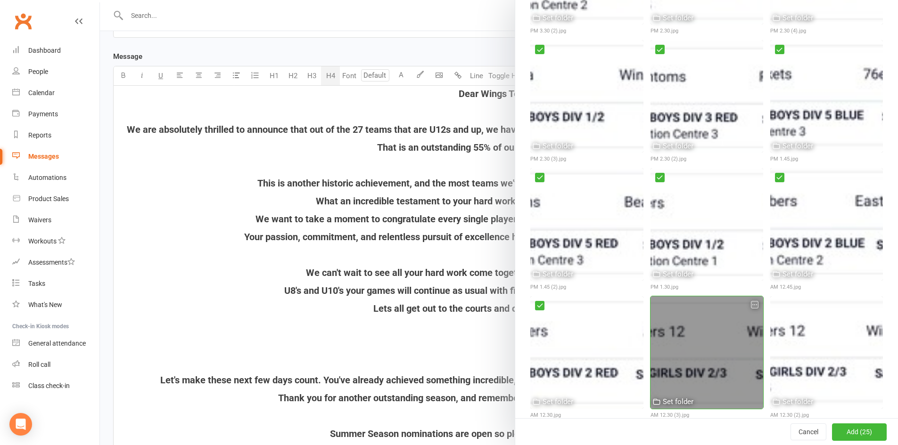
click at [672, 303] on div at bounding box center [706, 352] width 113 height 113
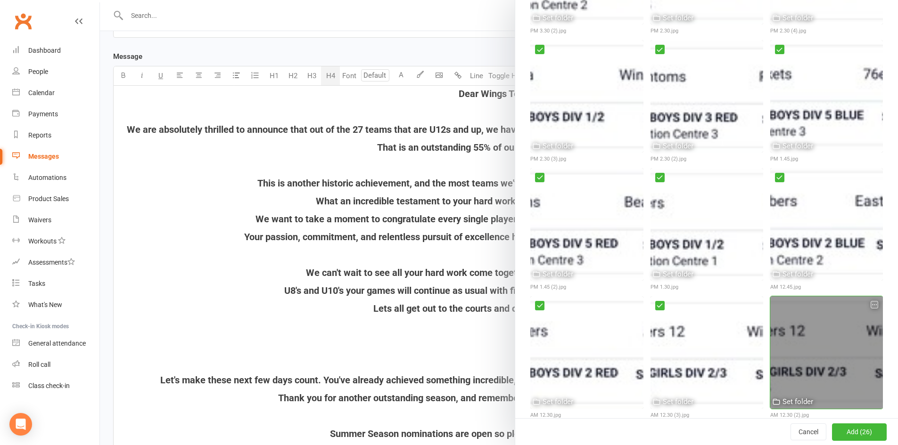
click at [778, 310] on div at bounding box center [826, 352] width 113 height 113
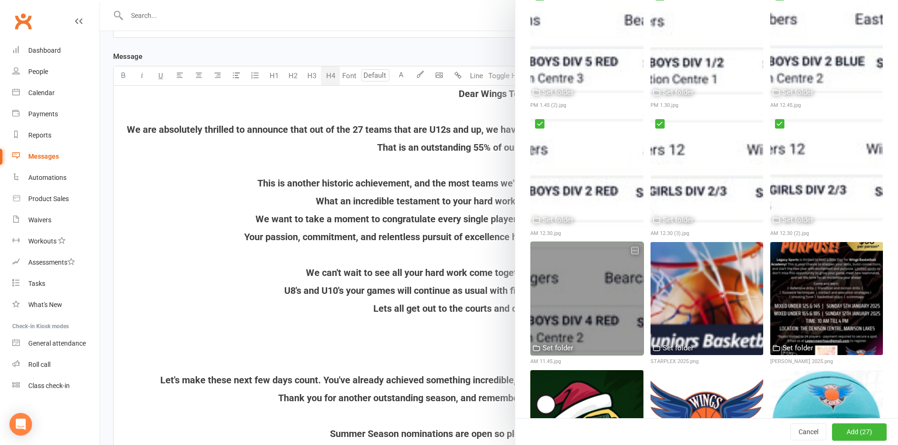
scroll to position [1037, 0]
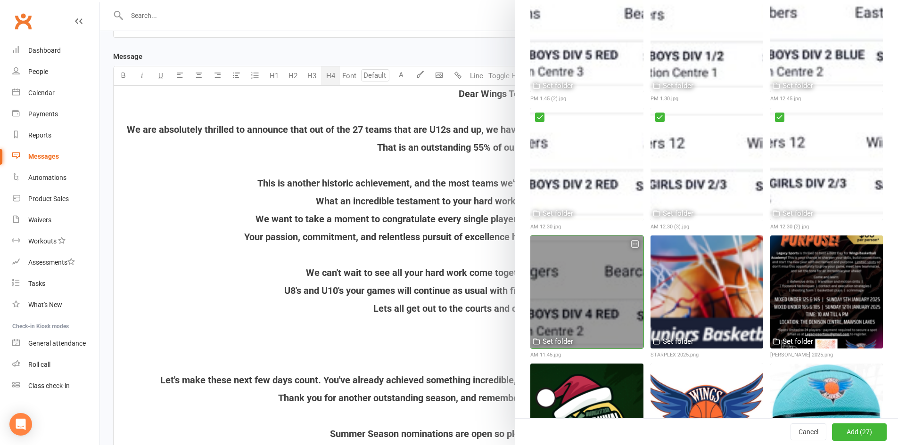
click at [581, 236] on div at bounding box center [586, 292] width 113 height 113
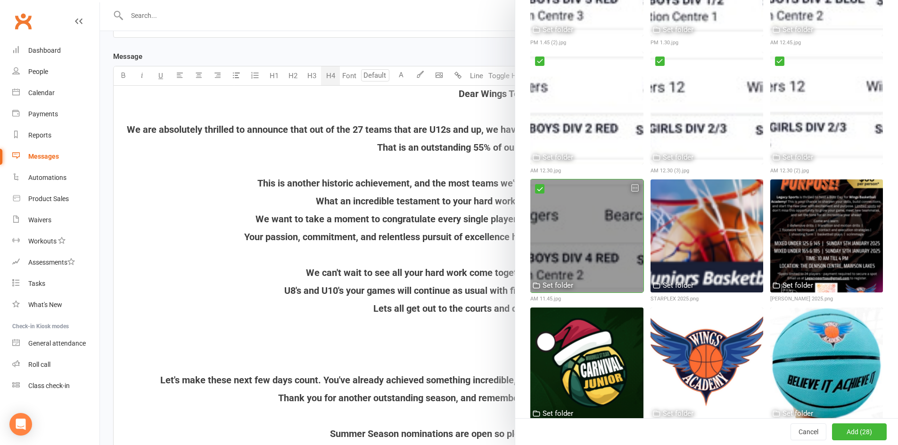
scroll to position [1178, 0]
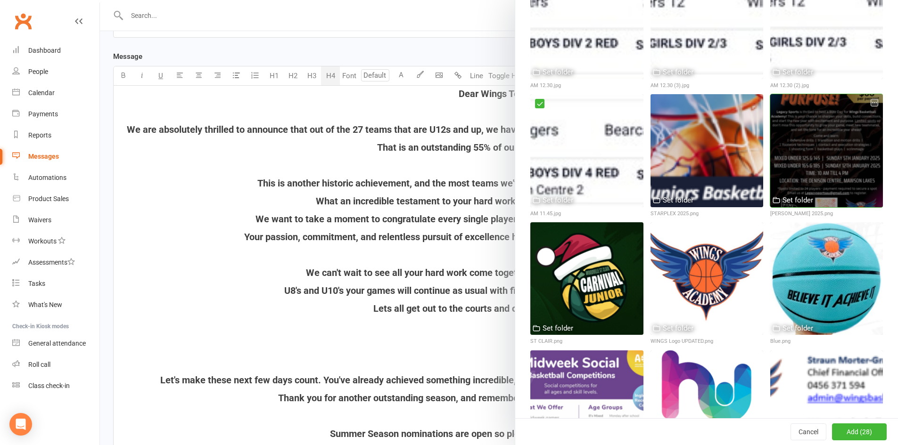
click at [803, 128] on div at bounding box center [826, 150] width 113 height 113
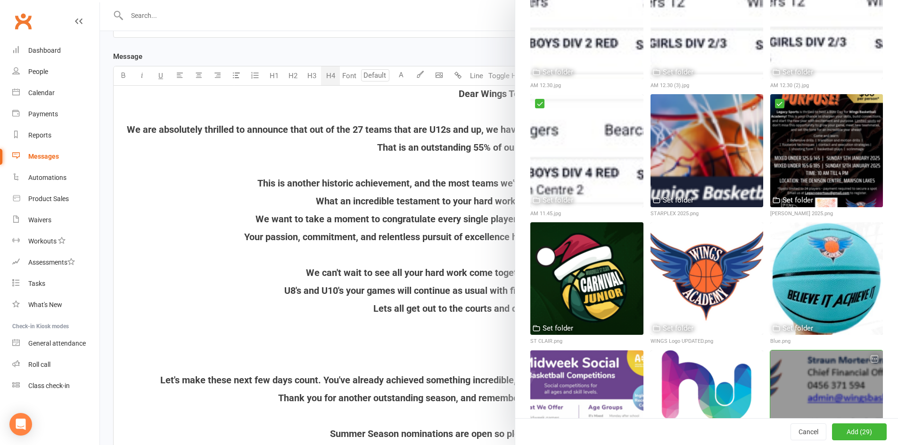
click at [798, 351] on div at bounding box center [826, 407] width 113 height 113
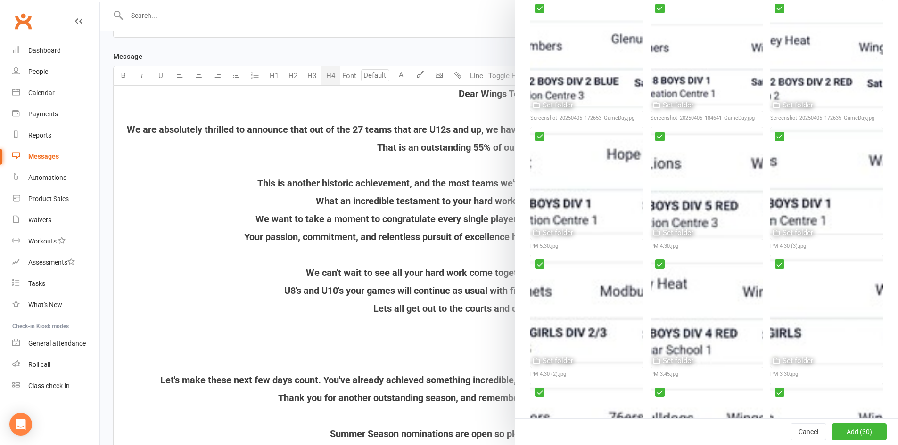
scroll to position [0, 0]
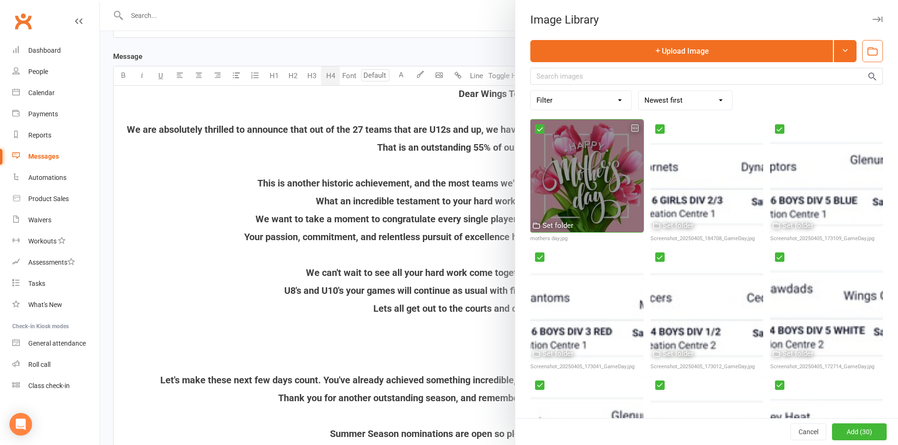
click at [631, 129] on icon "button" at bounding box center [634, 128] width 7 height 7
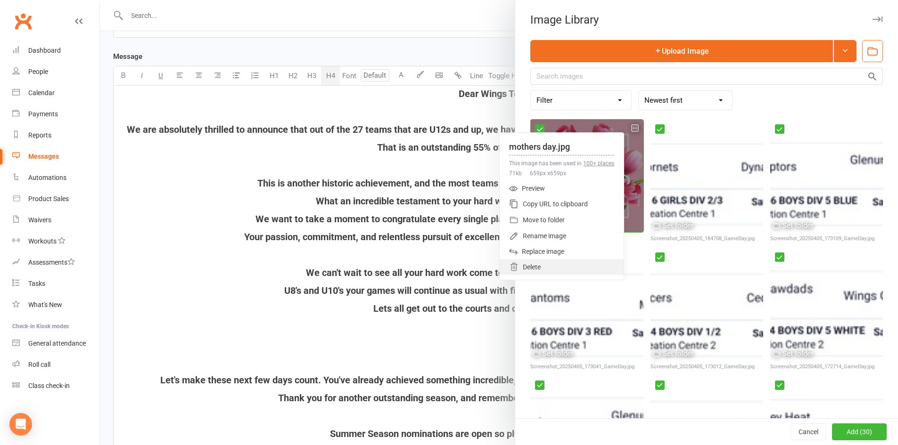
click at [541, 262] on div "Delete" at bounding box center [561, 267] width 124 height 16
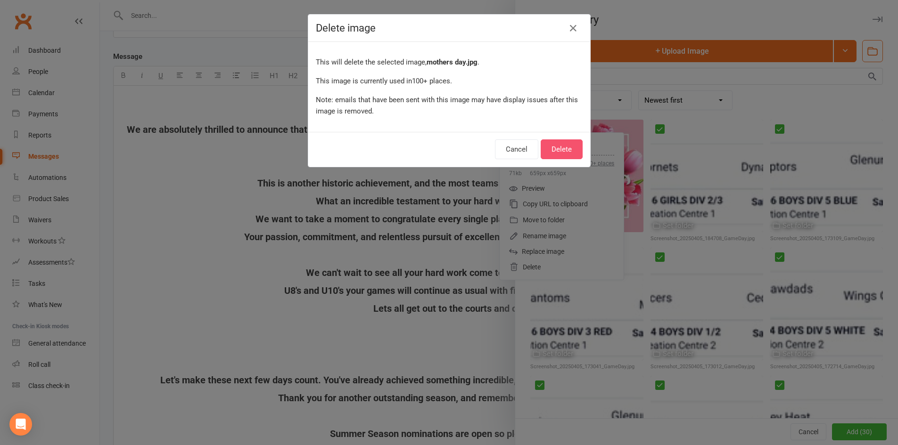
click at [560, 150] on button "Delete" at bounding box center [561, 149] width 42 height 20
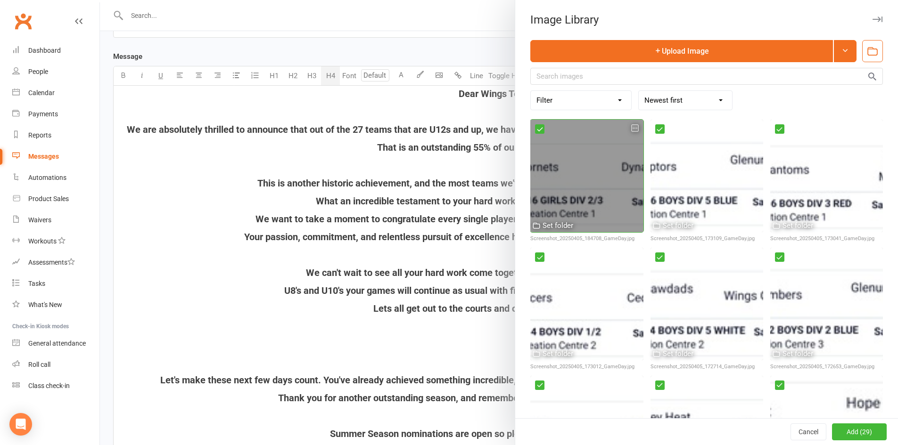
click at [631, 125] on icon "button" at bounding box center [634, 128] width 7 height 7
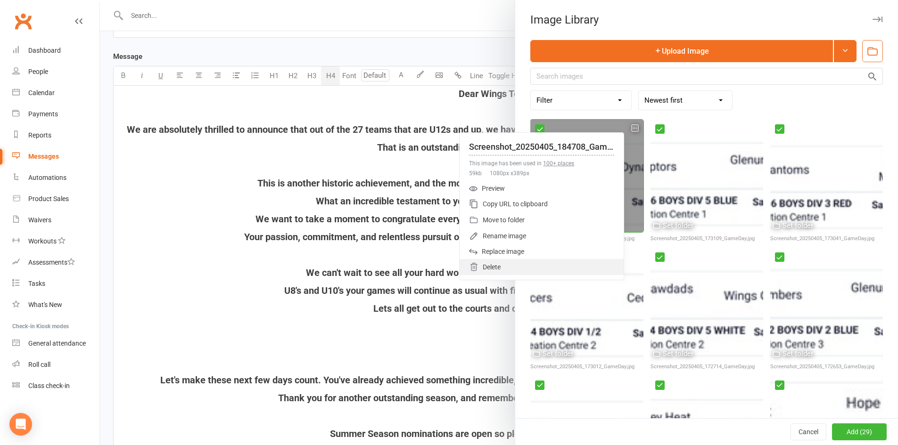
click at [526, 263] on div "Delete" at bounding box center [541, 267] width 164 height 16
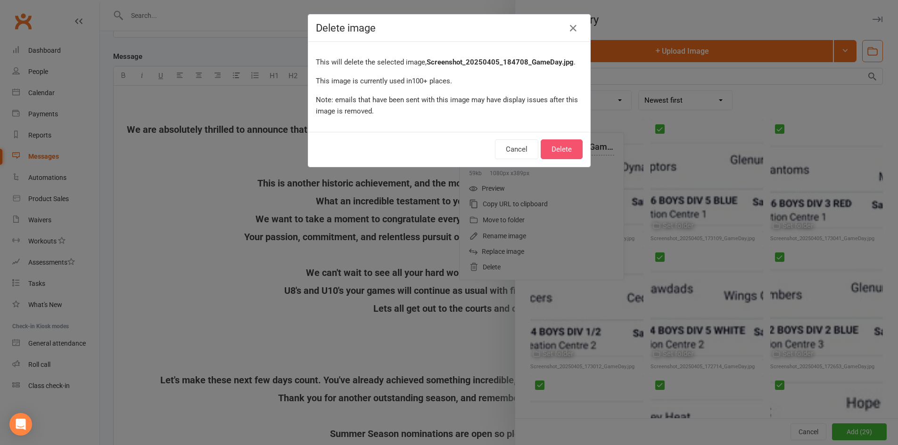
click at [559, 146] on button "Delete" at bounding box center [561, 149] width 42 height 20
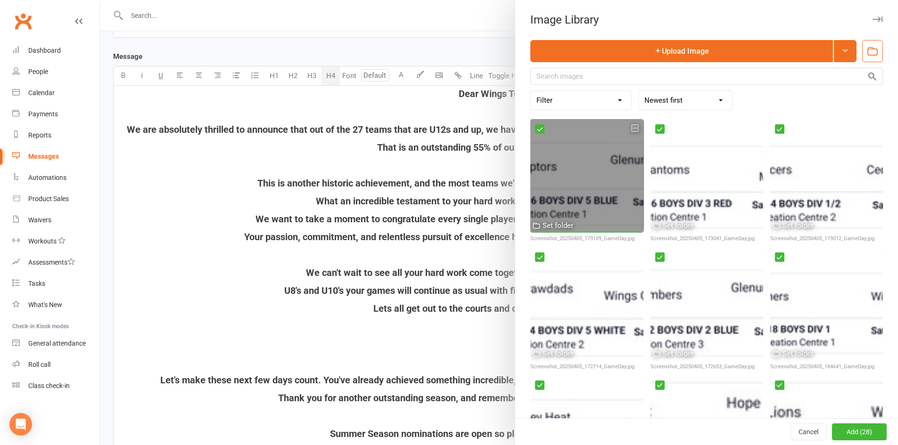
click at [631, 129] on icon "button" at bounding box center [634, 128] width 7 height 7
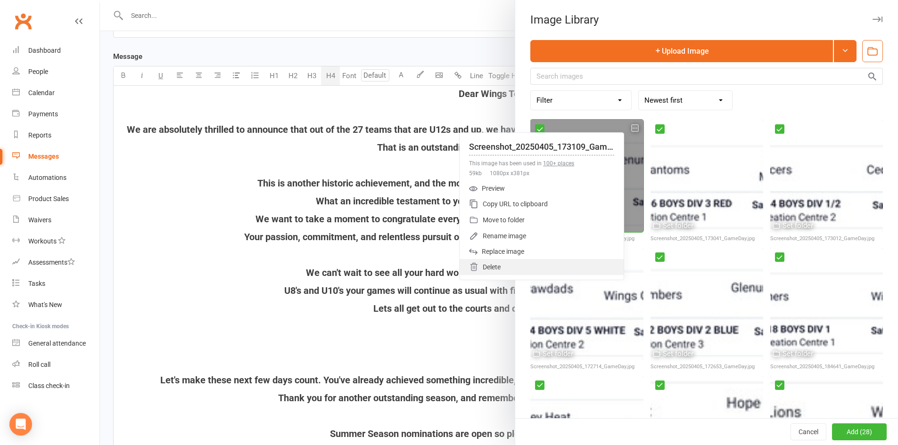
click at [514, 267] on div "Delete" at bounding box center [541, 267] width 164 height 16
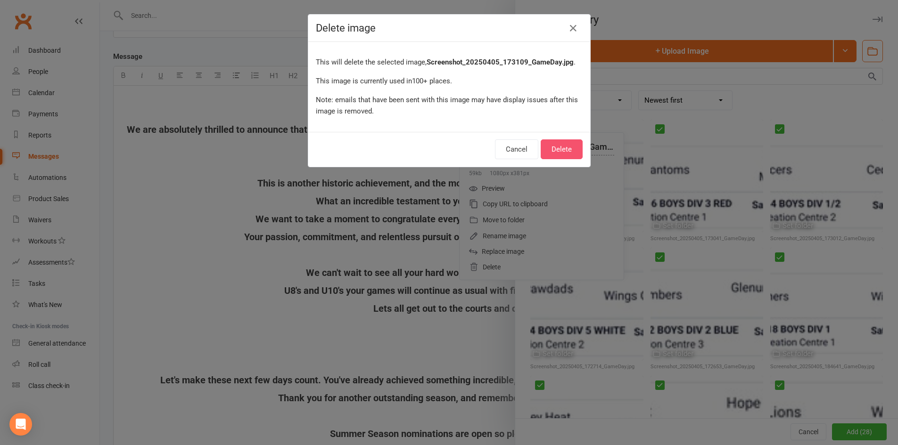
click at [558, 145] on button "Delete" at bounding box center [561, 149] width 42 height 20
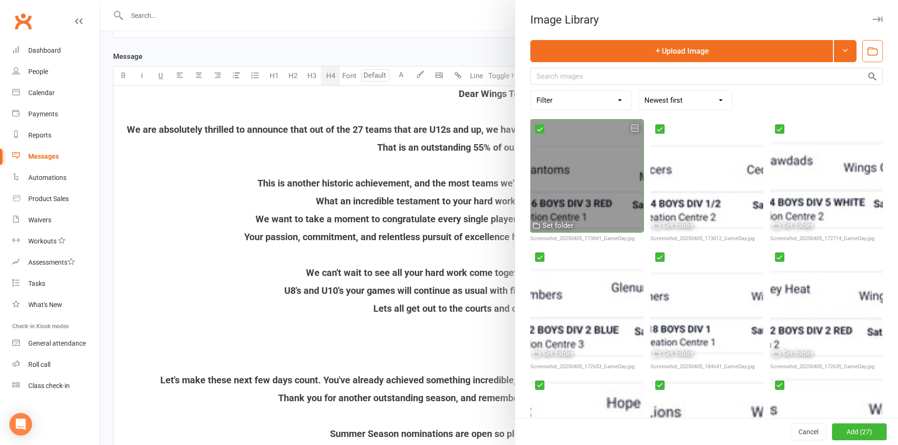
click at [631, 128] on icon "button" at bounding box center [634, 128] width 7 height 7
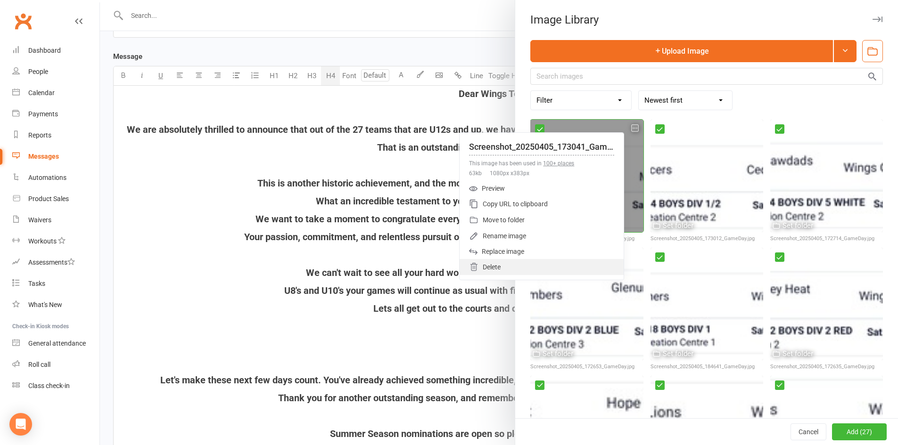
click at [506, 260] on div "Delete" at bounding box center [541, 267] width 164 height 16
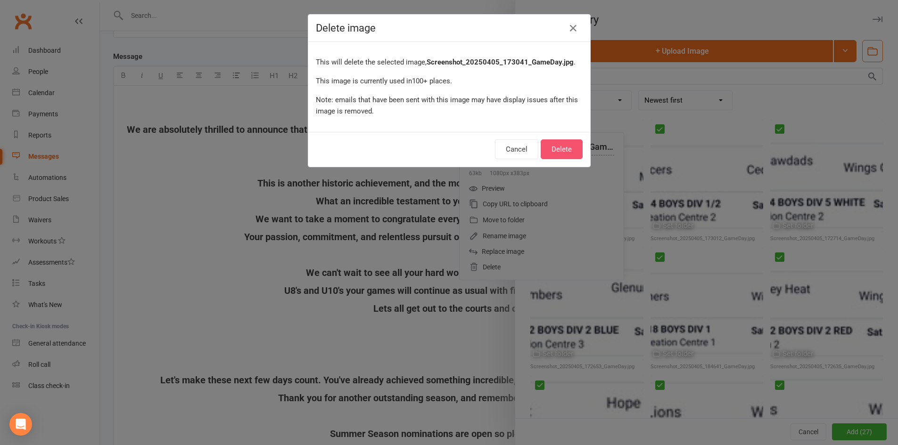
click at [548, 143] on button "Delete" at bounding box center [561, 149] width 42 height 20
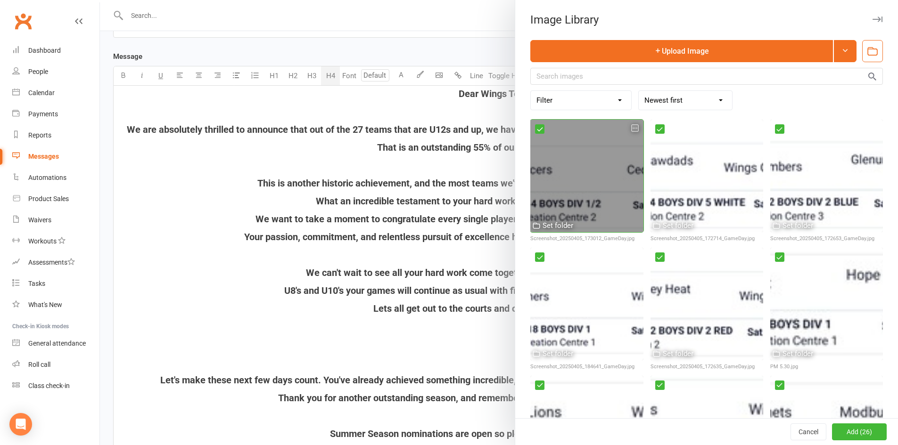
click at [631, 128] on icon "button" at bounding box center [634, 128] width 7 height 7
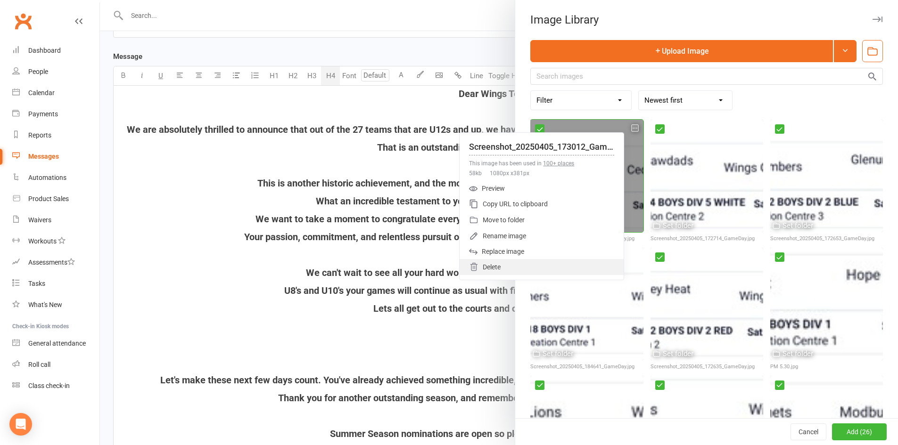
click at [512, 264] on div "Delete" at bounding box center [541, 267] width 164 height 16
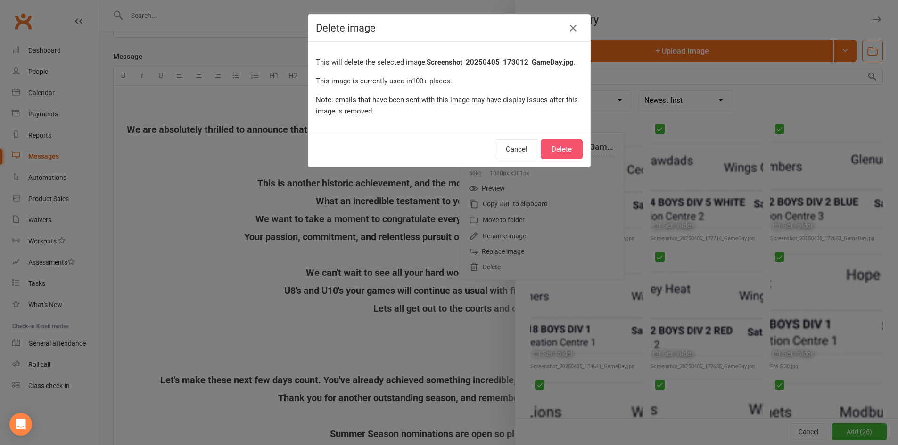
click at [555, 152] on button "Delete" at bounding box center [561, 149] width 42 height 20
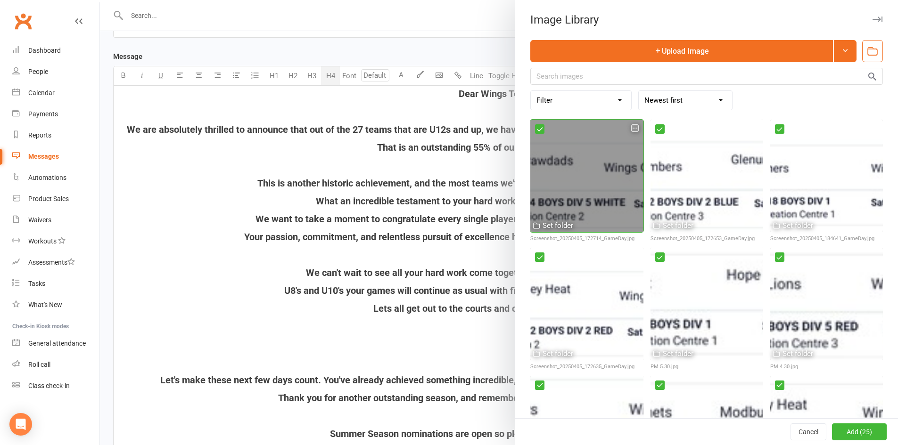
click at [631, 128] on icon "button" at bounding box center [634, 128] width 7 height 7
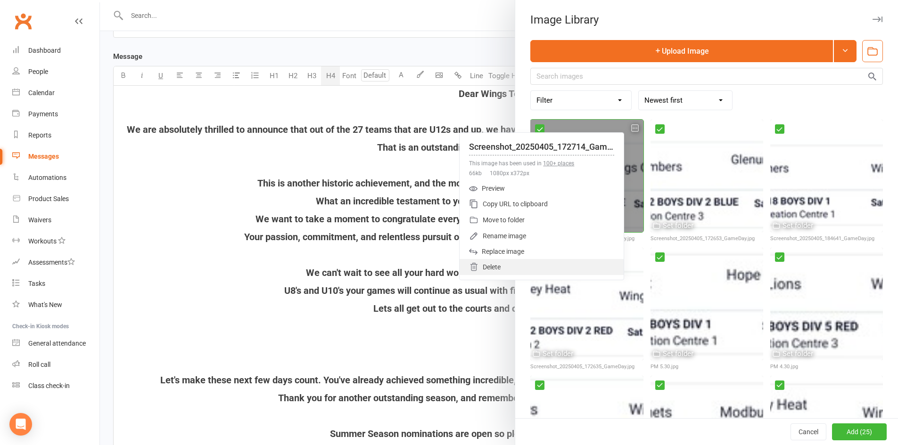
click at [494, 263] on div "Delete" at bounding box center [541, 267] width 164 height 16
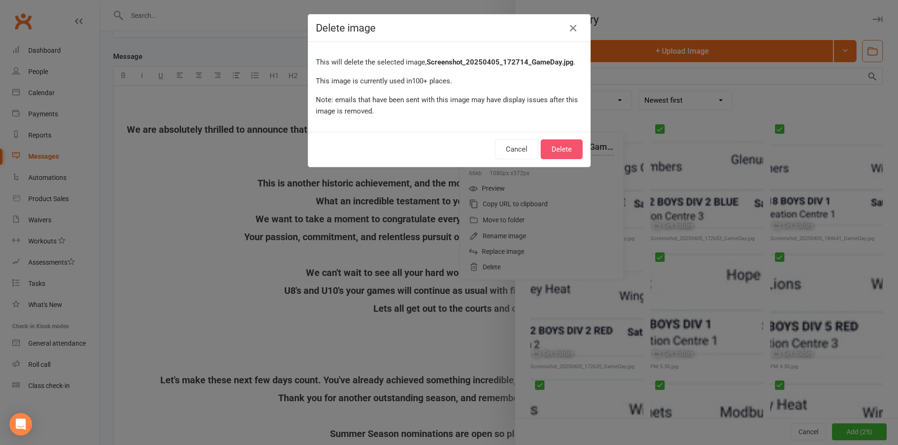
click at [547, 145] on button "Delete" at bounding box center [561, 149] width 42 height 20
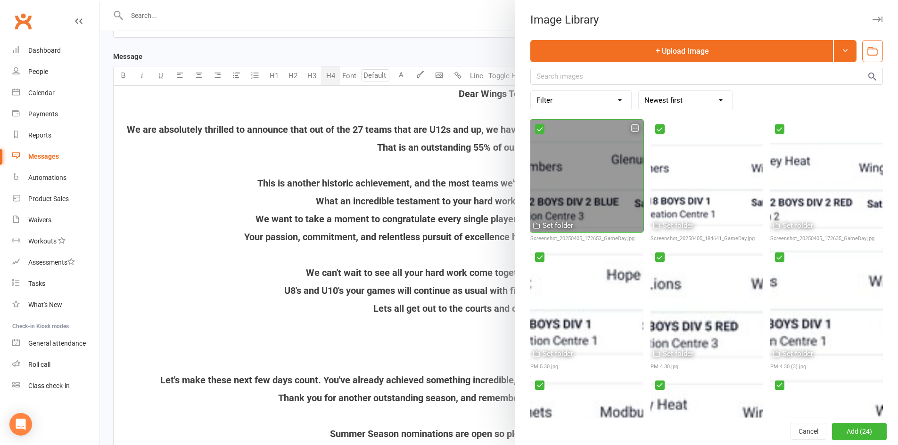
click at [631, 129] on icon "button" at bounding box center [634, 128] width 7 height 7
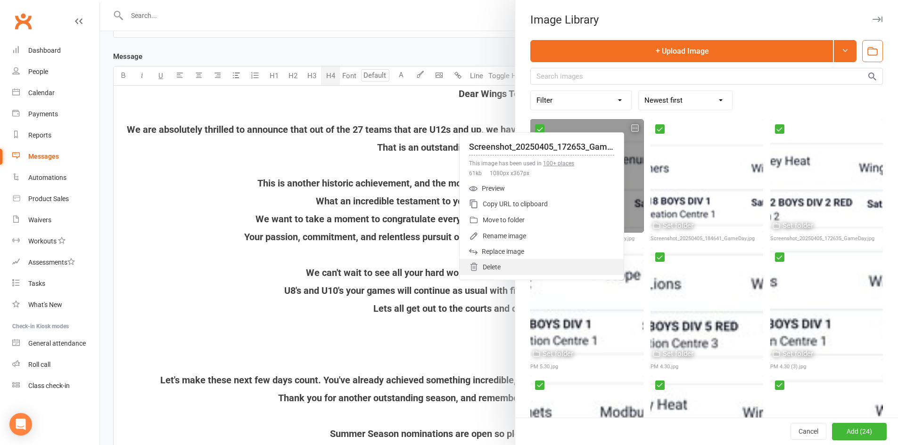
click at [501, 261] on div "Delete" at bounding box center [541, 267] width 164 height 16
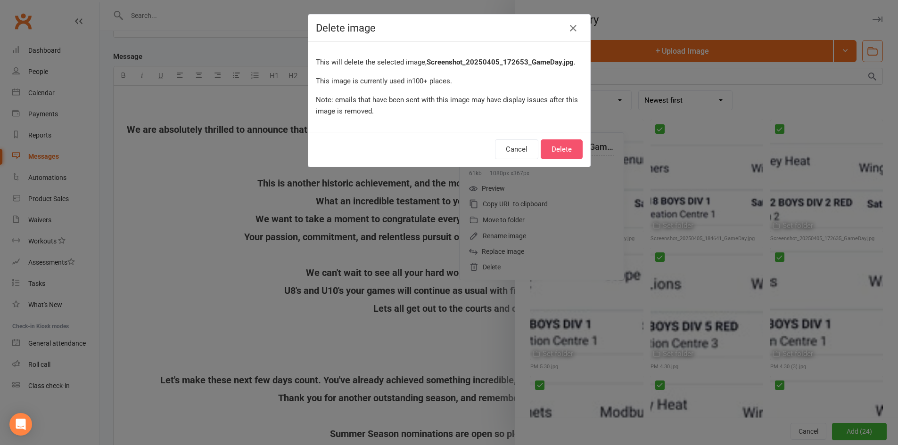
click at [553, 148] on button "Delete" at bounding box center [561, 149] width 42 height 20
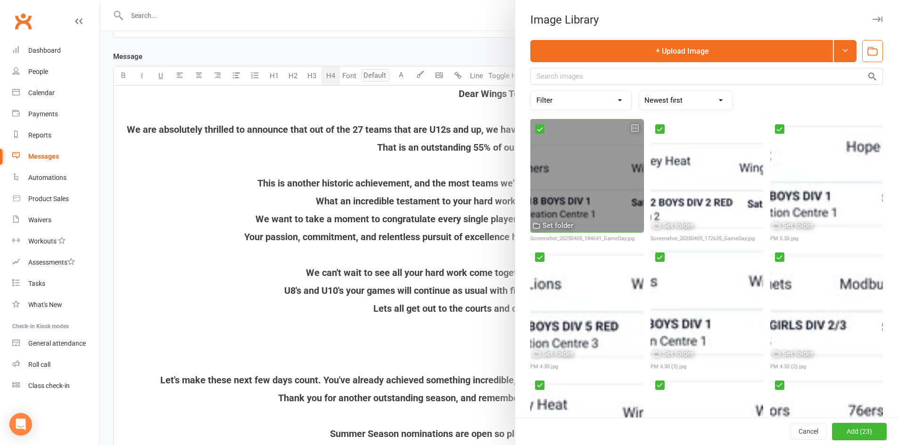
click at [631, 129] on icon "button" at bounding box center [634, 128] width 7 height 7
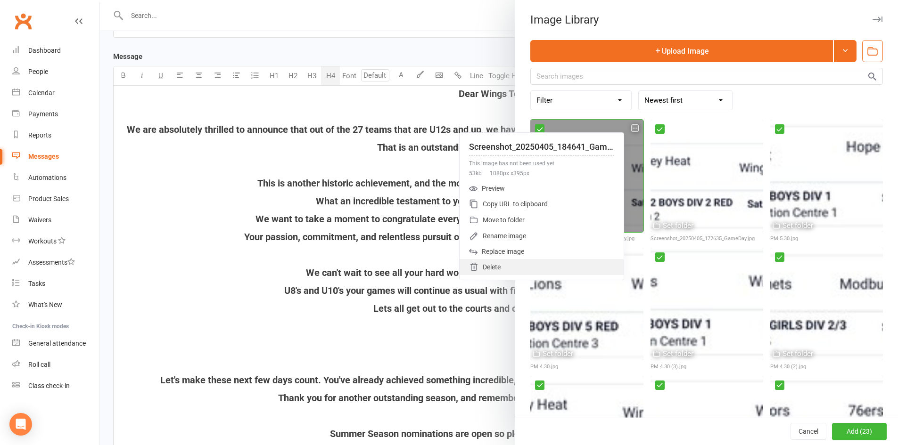
click at [510, 265] on div "Delete" at bounding box center [541, 267] width 164 height 16
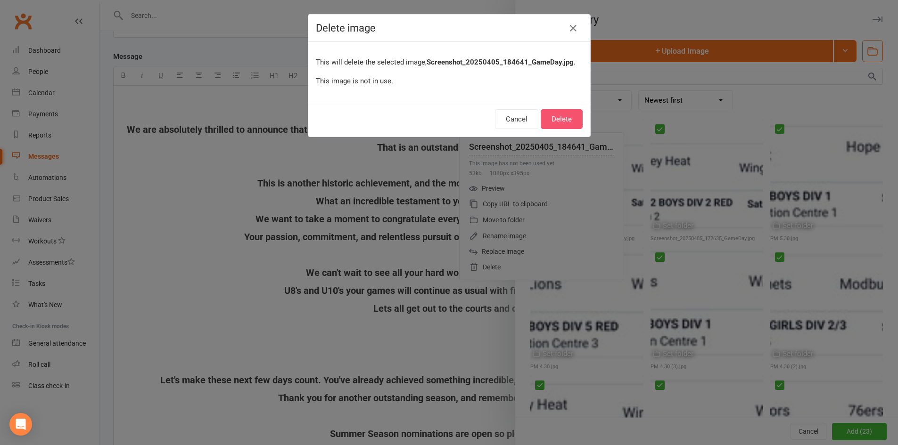
click at [554, 121] on button "Delete" at bounding box center [561, 119] width 42 height 20
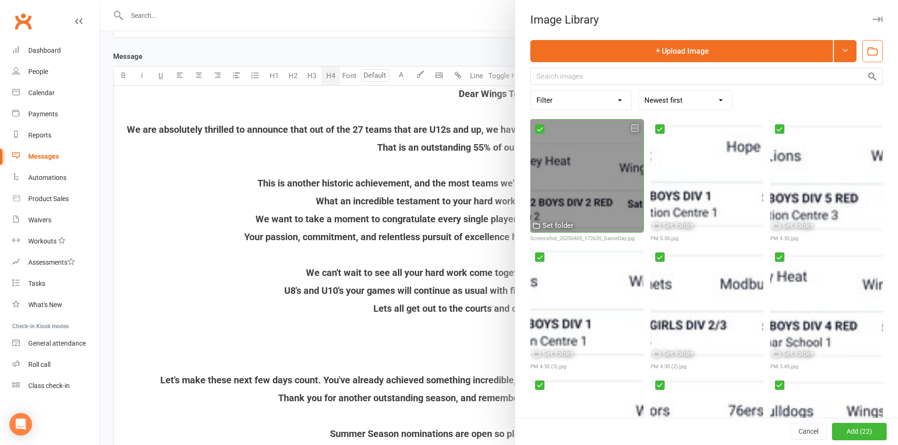
click at [631, 128] on icon "button" at bounding box center [634, 128] width 7 height 7
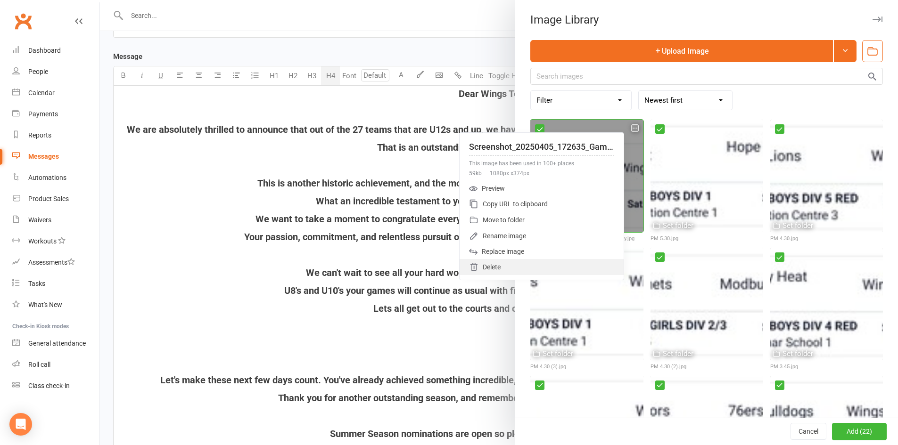
click at [517, 260] on div "Delete" at bounding box center [541, 267] width 164 height 16
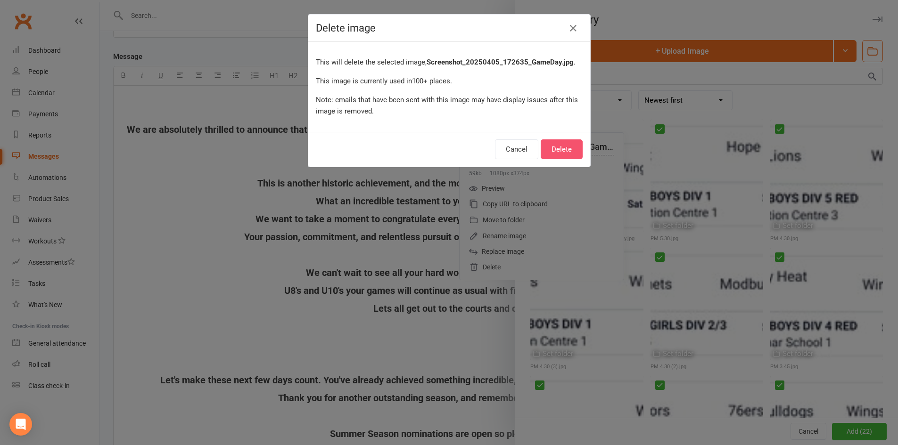
click at [551, 147] on button "Delete" at bounding box center [561, 149] width 42 height 20
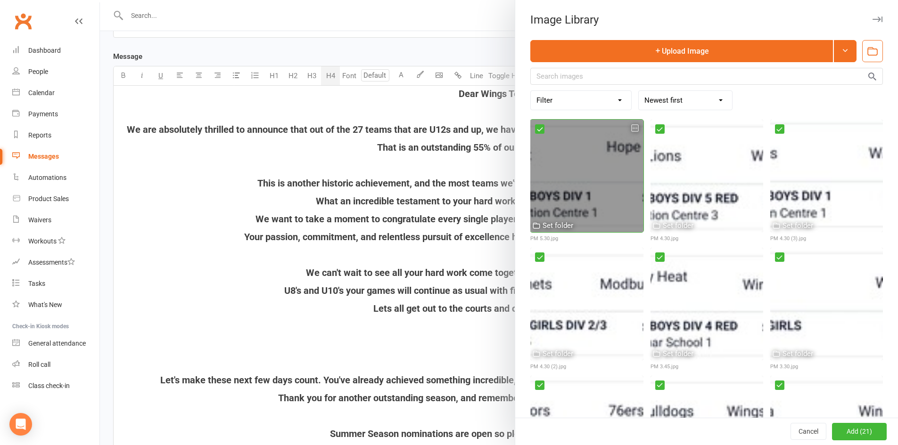
click at [631, 128] on icon "button" at bounding box center [634, 128] width 7 height 7
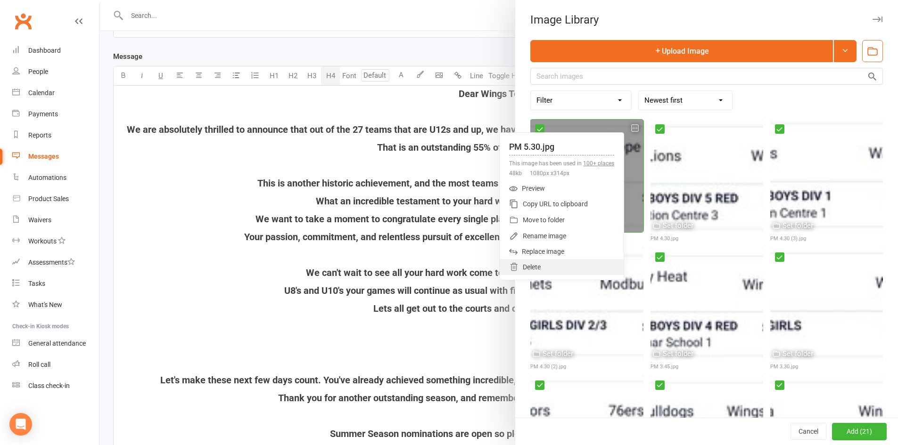
click at [525, 265] on div "Delete" at bounding box center [561, 267] width 124 height 16
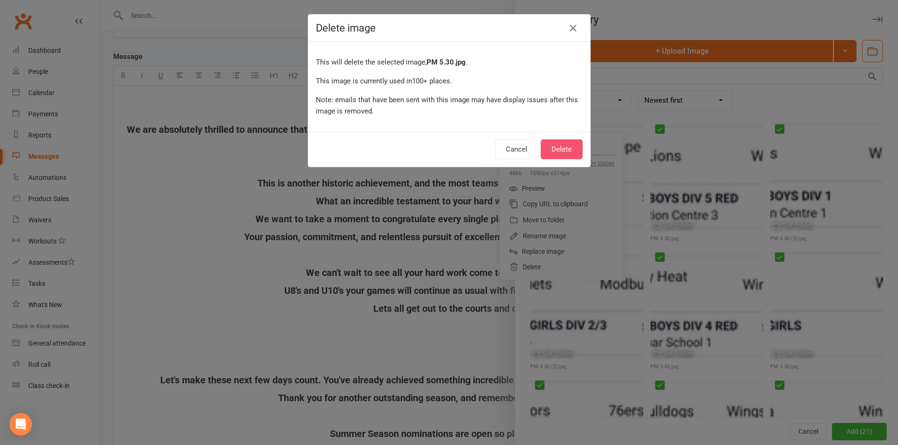
click at [568, 148] on button "Delete" at bounding box center [561, 149] width 42 height 20
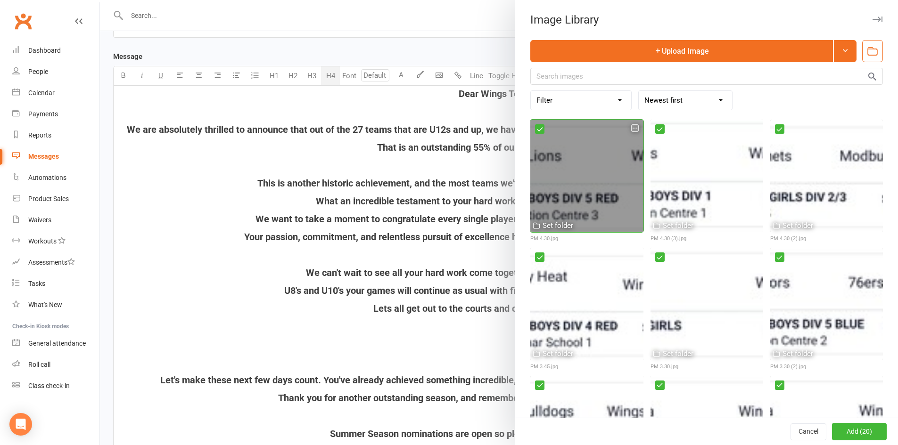
click at [631, 128] on icon "button" at bounding box center [634, 128] width 7 height 7
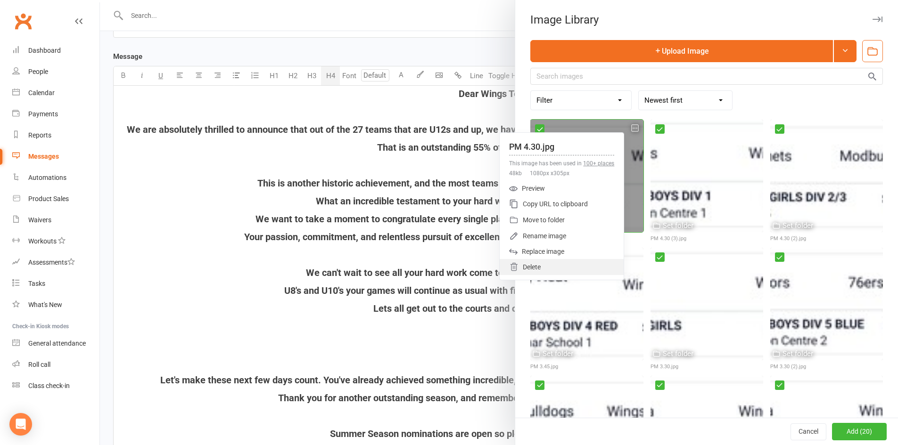
click at [531, 270] on div "Delete" at bounding box center [561, 267] width 124 height 16
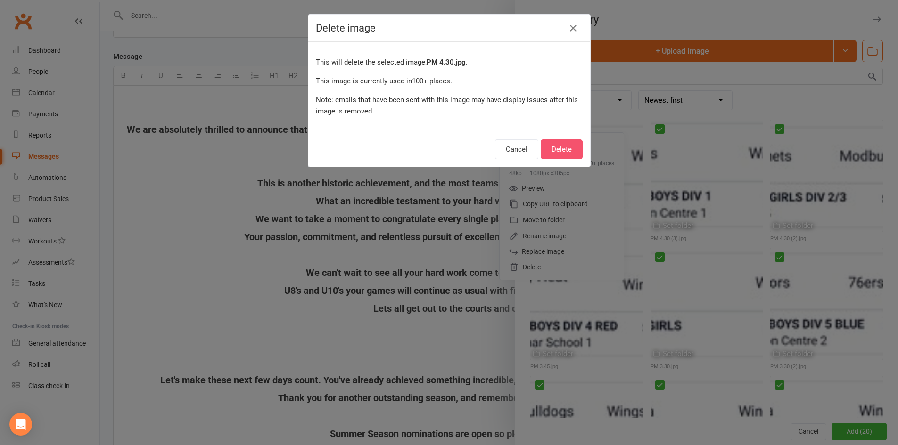
click at [564, 149] on button "Delete" at bounding box center [561, 149] width 42 height 20
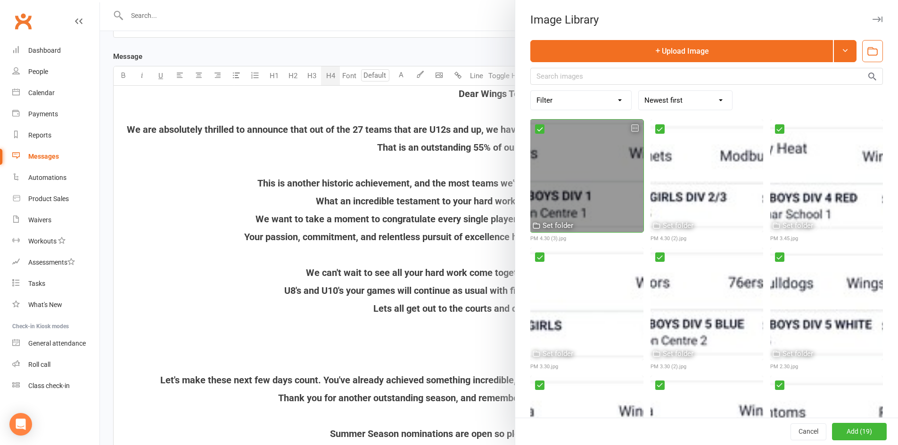
click at [631, 130] on icon "button" at bounding box center [634, 128] width 7 height 7
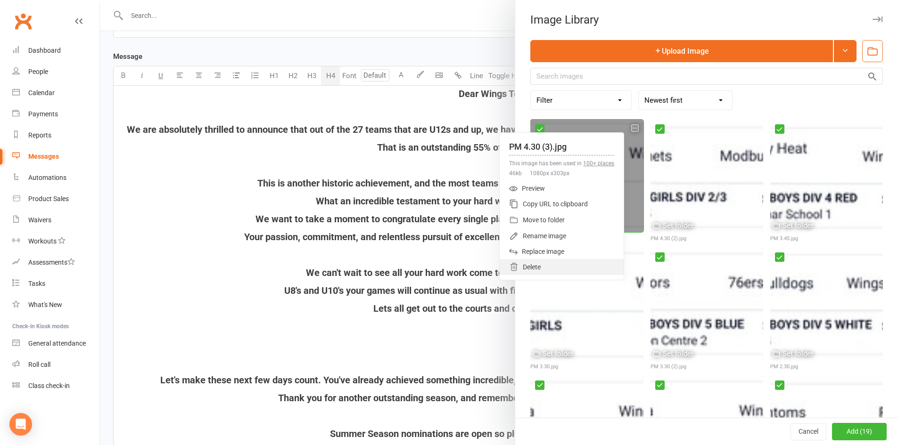
click at [532, 265] on div "Delete" at bounding box center [561, 267] width 124 height 16
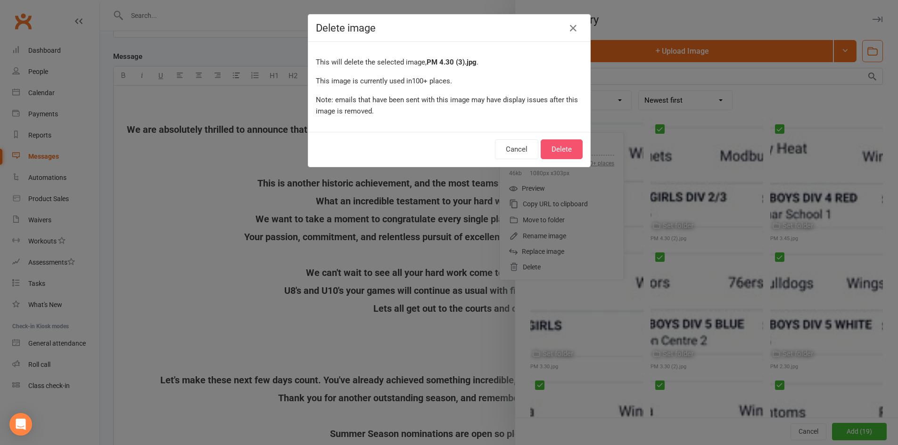
click at [559, 149] on button "Delete" at bounding box center [561, 149] width 42 height 20
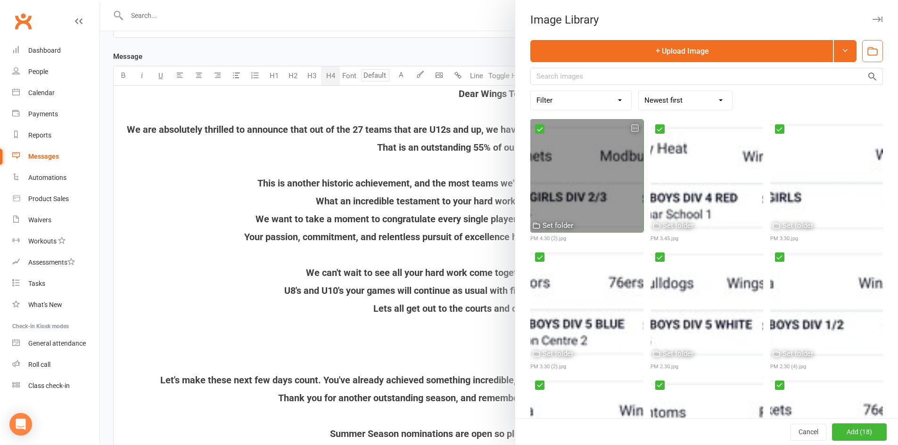
click at [631, 128] on icon "button" at bounding box center [634, 128] width 7 height 7
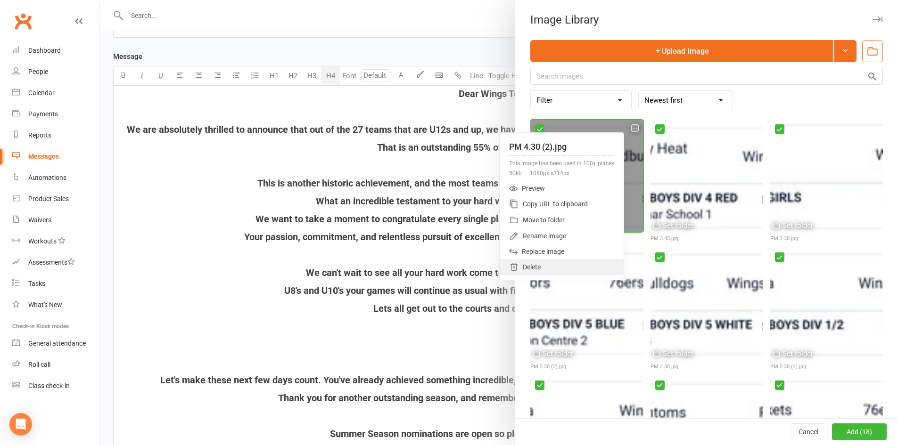
click at [538, 262] on div "Delete" at bounding box center [561, 267] width 124 height 16
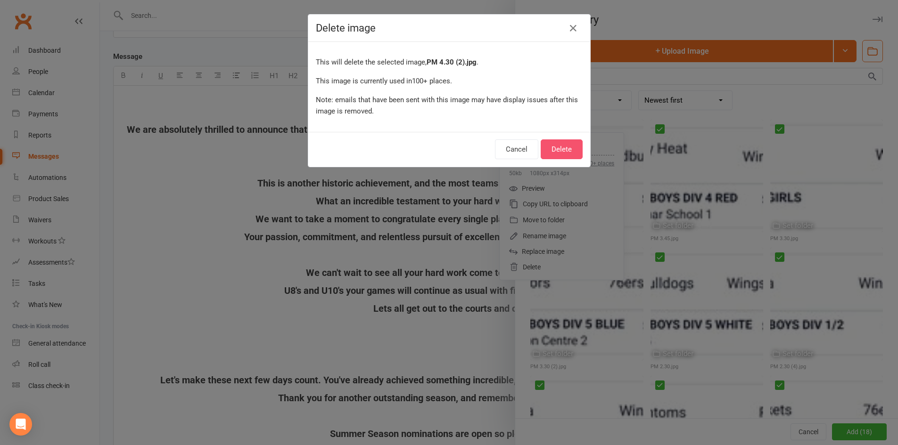
click at [554, 148] on button "Delete" at bounding box center [561, 149] width 42 height 20
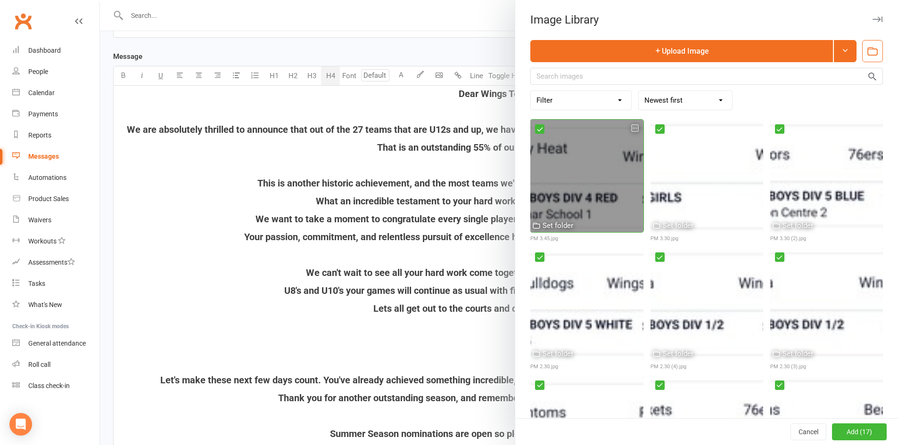
click at [631, 127] on icon "button" at bounding box center [634, 128] width 7 height 7
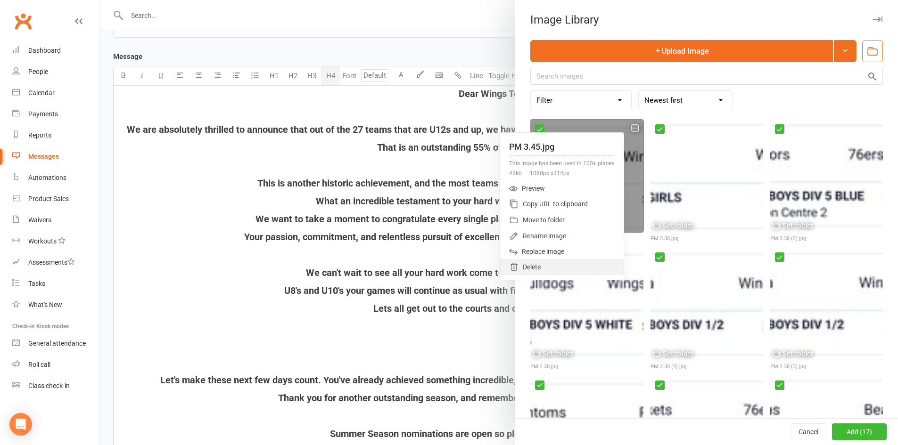
click at [540, 271] on div "Delete" at bounding box center [561, 267] width 124 height 16
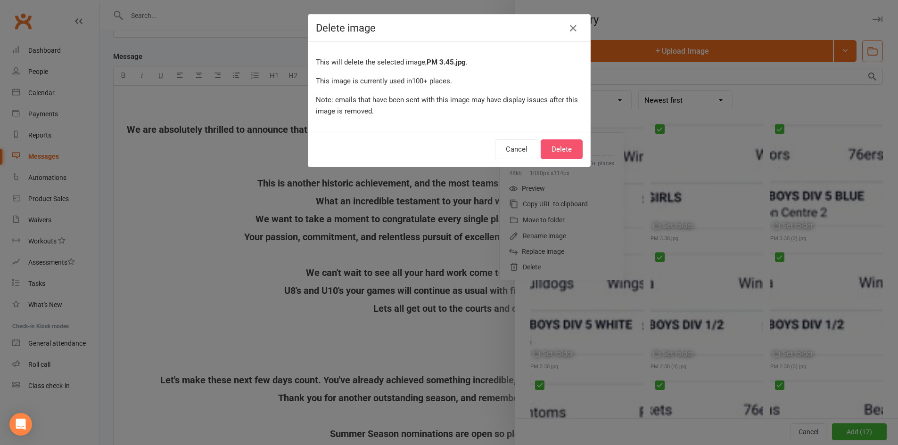
click at [561, 149] on button "Delete" at bounding box center [561, 149] width 42 height 20
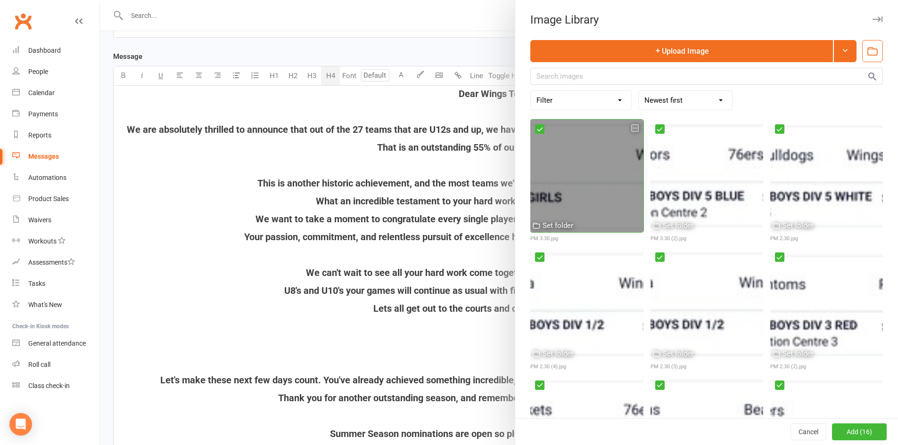
click at [631, 128] on icon "button" at bounding box center [634, 128] width 7 height 7
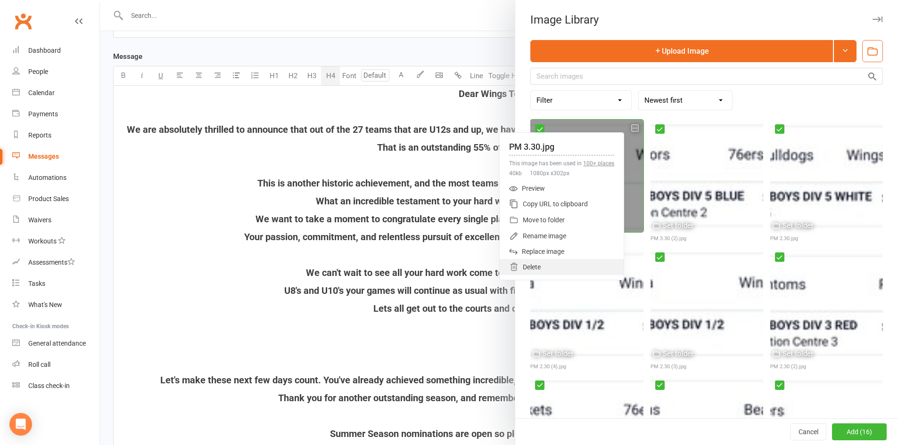
click at [542, 263] on div "Delete" at bounding box center [561, 267] width 124 height 16
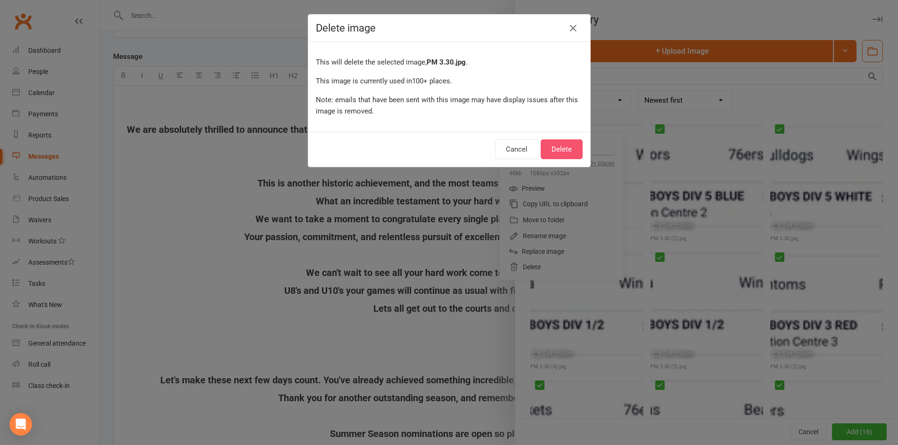
click at [551, 151] on button "Delete" at bounding box center [561, 149] width 42 height 20
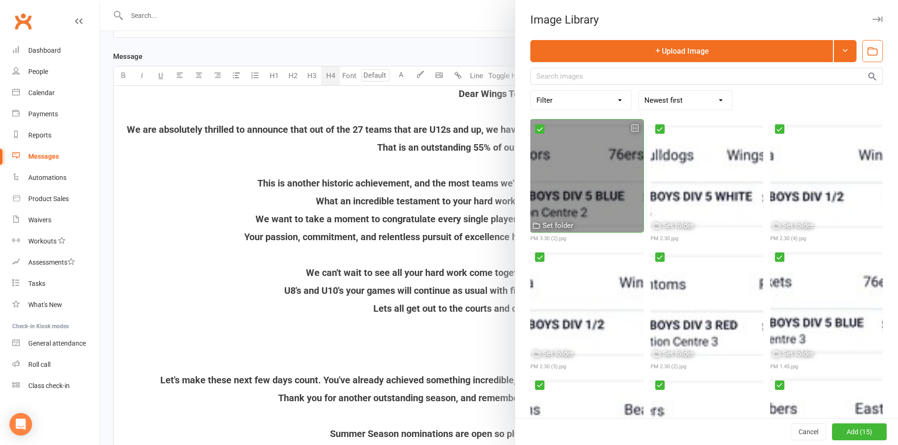
click at [631, 129] on icon "button" at bounding box center [634, 128] width 7 height 7
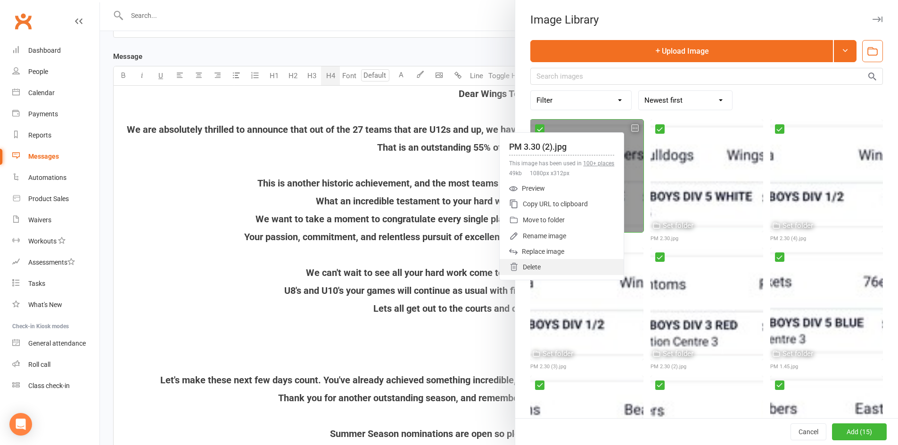
click at [545, 262] on div "Delete" at bounding box center [561, 267] width 124 height 16
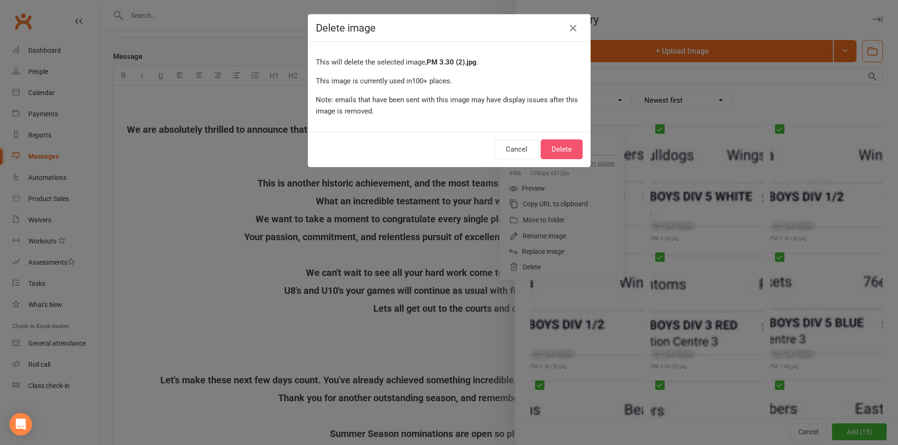
click at [564, 148] on button "Delete" at bounding box center [561, 149] width 42 height 20
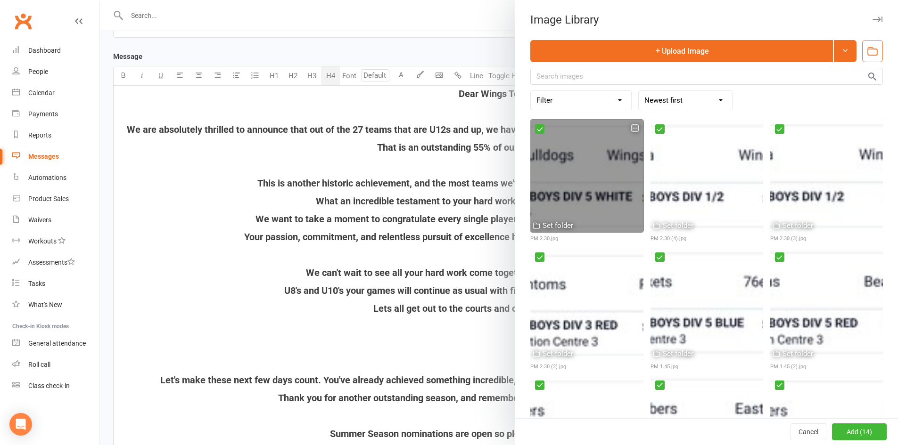
click at [631, 126] on icon "button" at bounding box center [634, 128] width 7 height 7
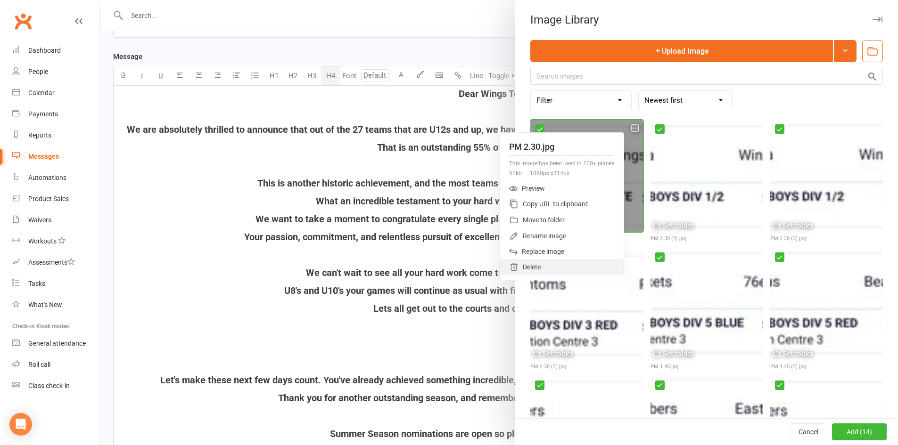
click at [559, 265] on div "Delete" at bounding box center [561, 267] width 124 height 16
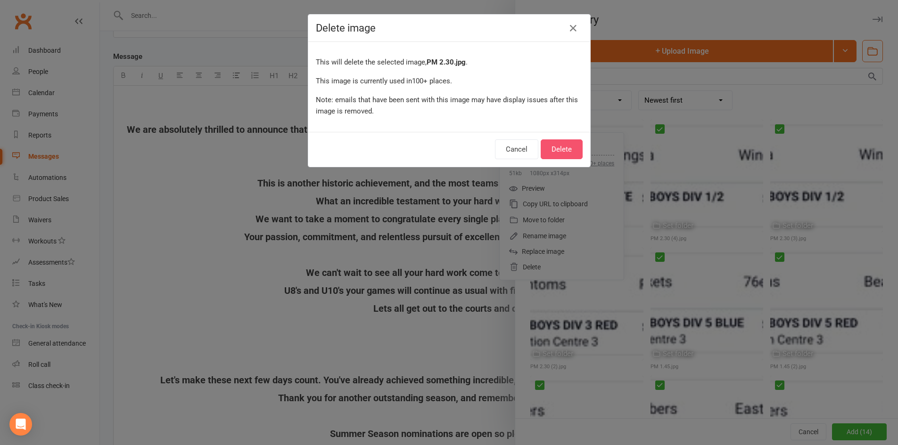
click at [553, 146] on button "Delete" at bounding box center [561, 149] width 42 height 20
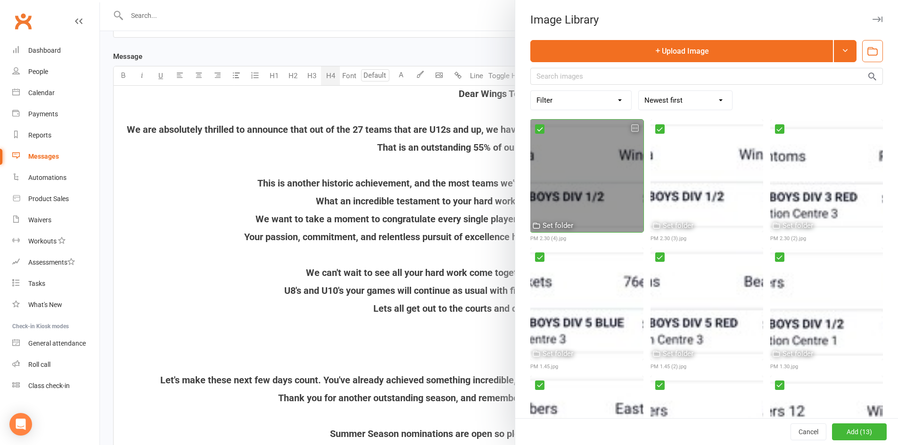
click at [631, 125] on icon "button" at bounding box center [634, 128] width 7 height 7
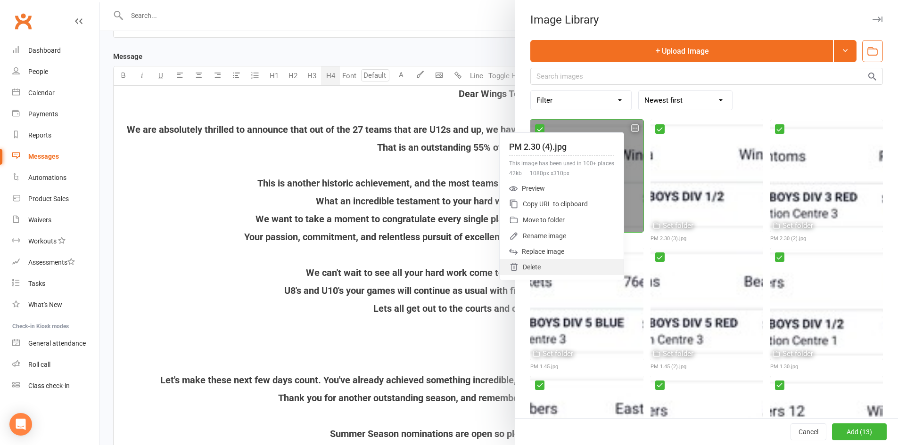
click at [538, 260] on div "Delete" at bounding box center [561, 267] width 124 height 16
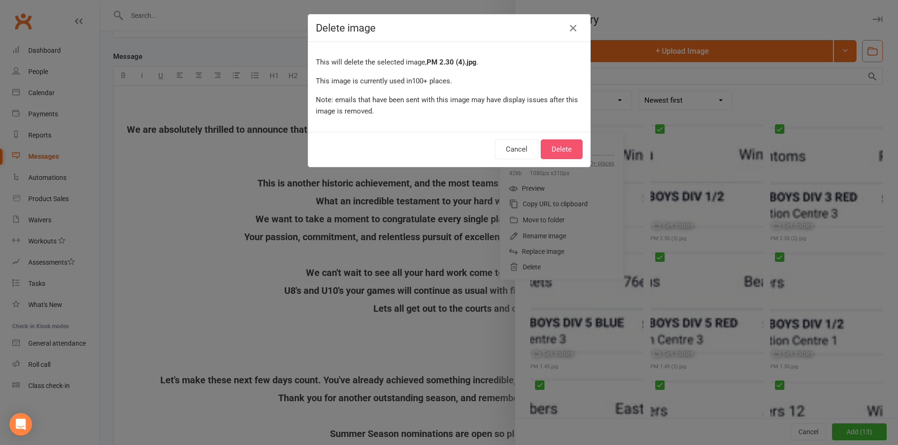
click at [556, 144] on button "Delete" at bounding box center [561, 149] width 42 height 20
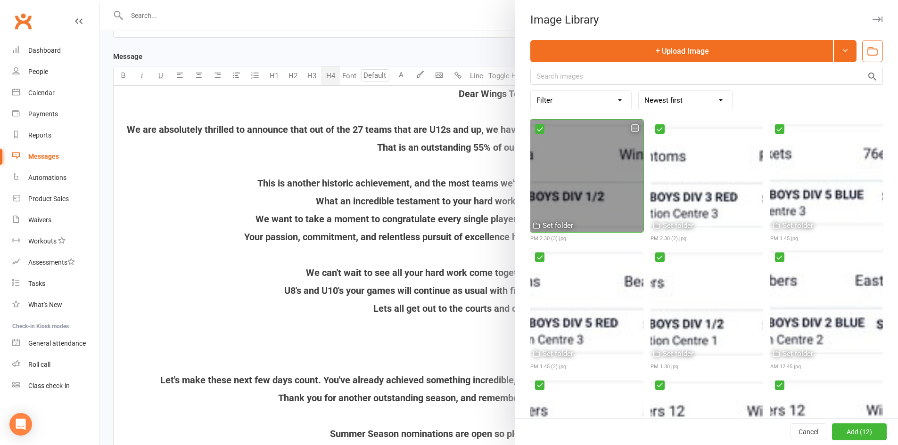
click at [631, 126] on icon "button" at bounding box center [634, 128] width 7 height 7
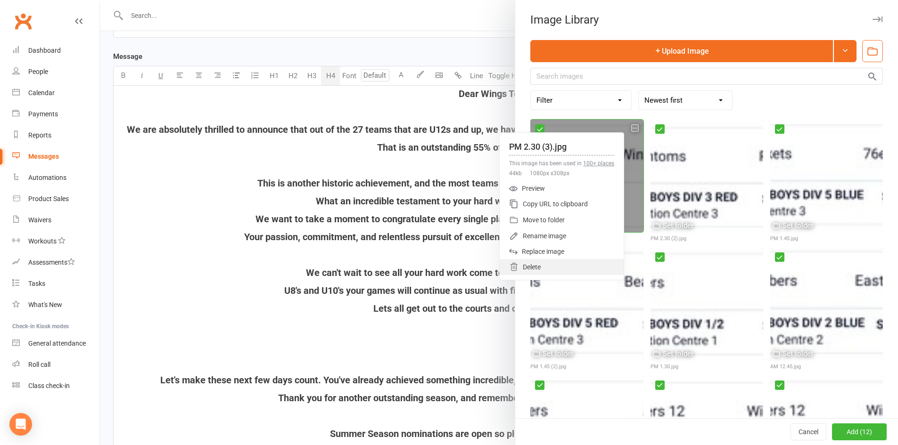
click at [546, 261] on div "Delete" at bounding box center [561, 267] width 124 height 16
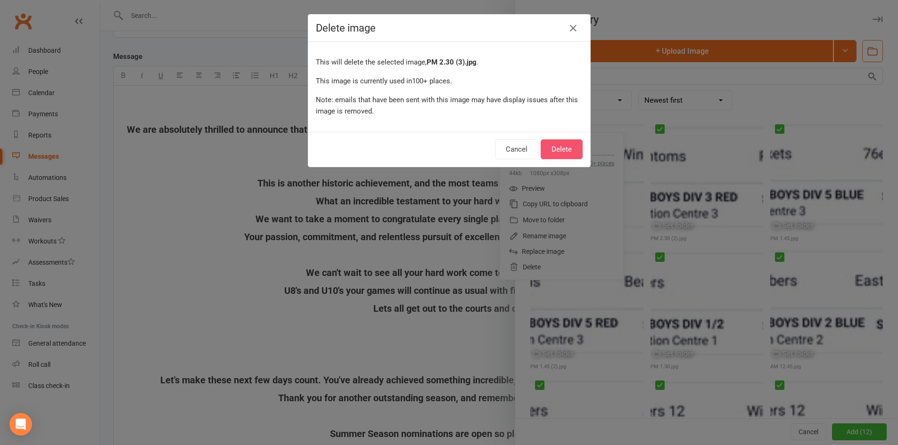
click at [565, 149] on button "Delete" at bounding box center [561, 149] width 42 height 20
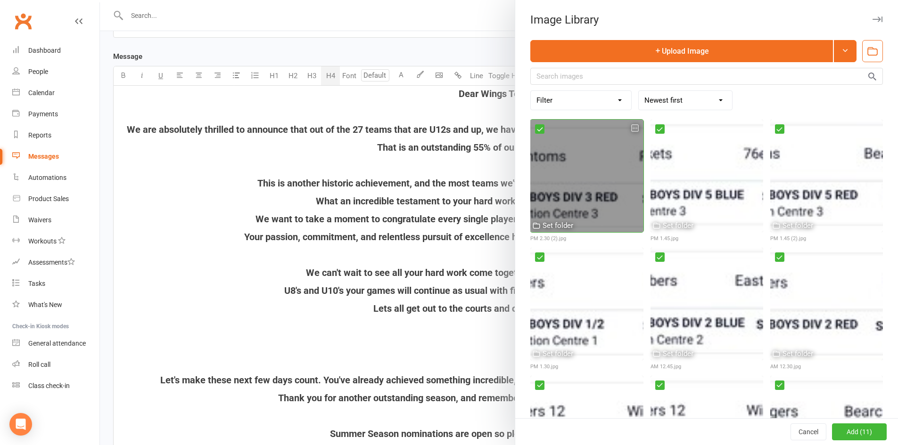
click at [631, 129] on icon "button" at bounding box center [634, 128] width 7 height 7
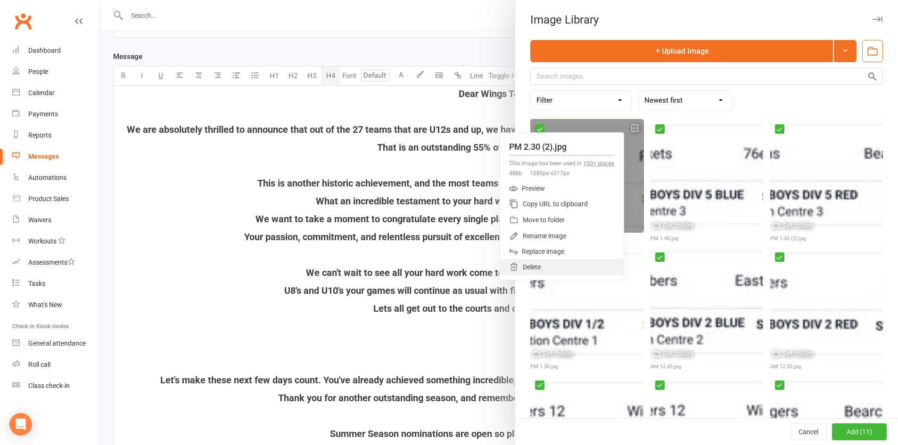
click at [555, 262] on div "Delete" at bounding box center [561, 267] width 124 height 16
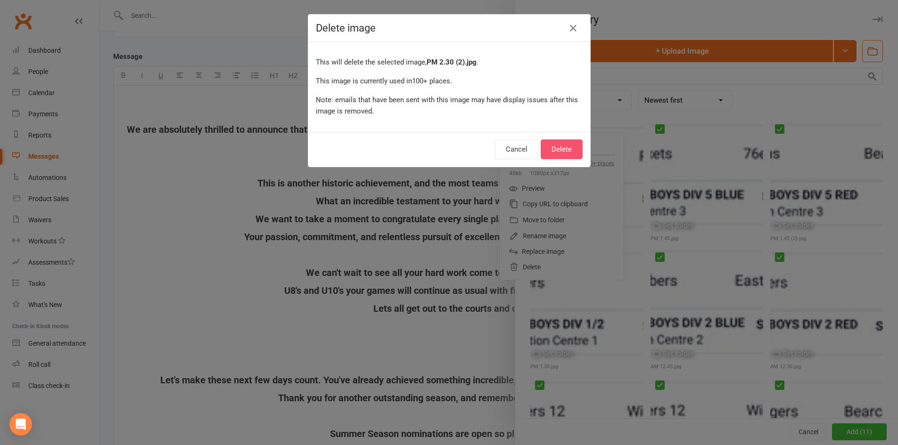
click at [568, 147] on button "Delete" at bounding box center [561, 149] width 42 height 20
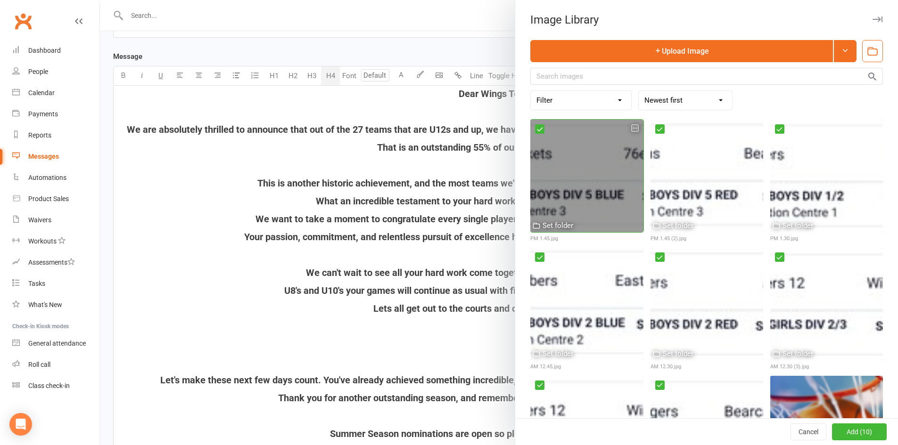
click at [631, 131] on icon "button" at bounding box center [634, 128] width 7 height 7
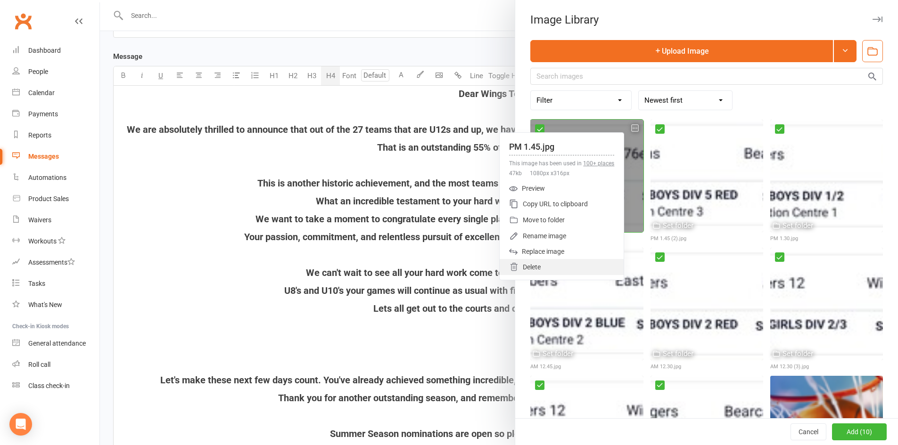
click at [544, 271] on div "Delete" at bounding box center [561, 267] width 124 height 16
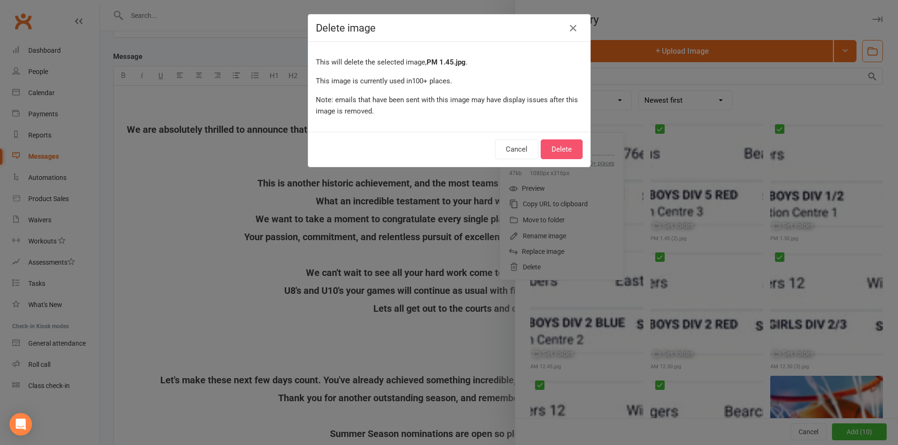
click at [558, 153] on button "Delete" at bounding box center [561, 149] width 42 height 20
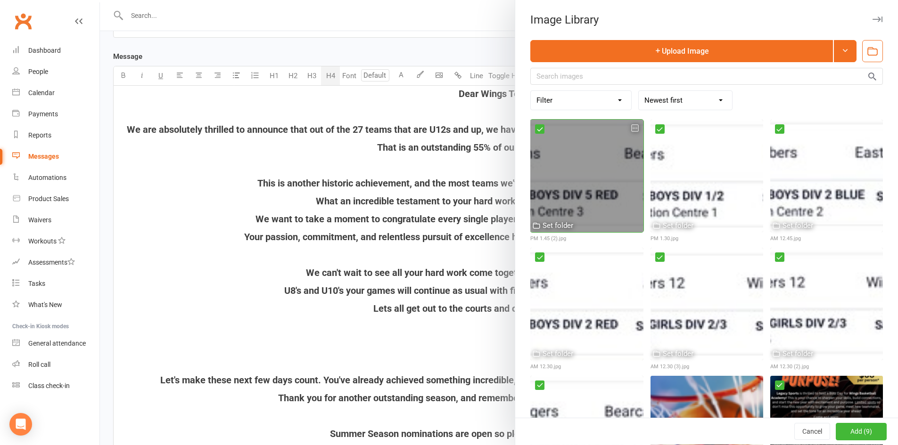
click at [631, 128] on icon "button" at bounding box center [634, 128] width 7 height 7
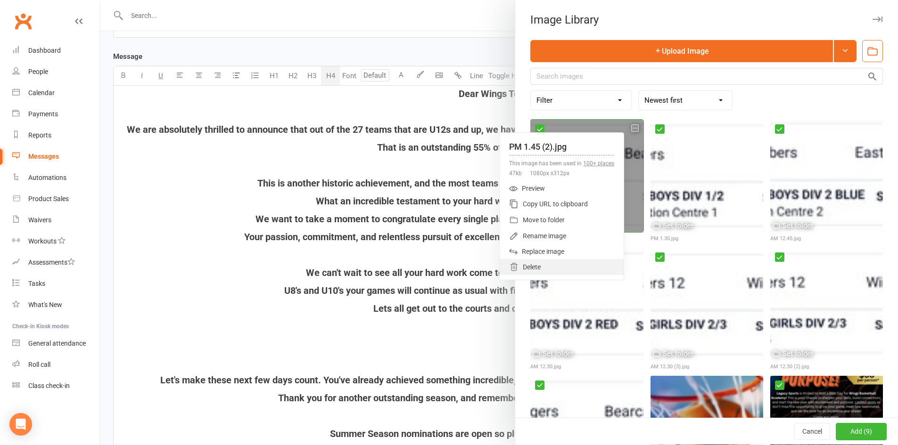
click at [540, 269] on div "Delete" at bounding box center [561, 267] width 124 height 16
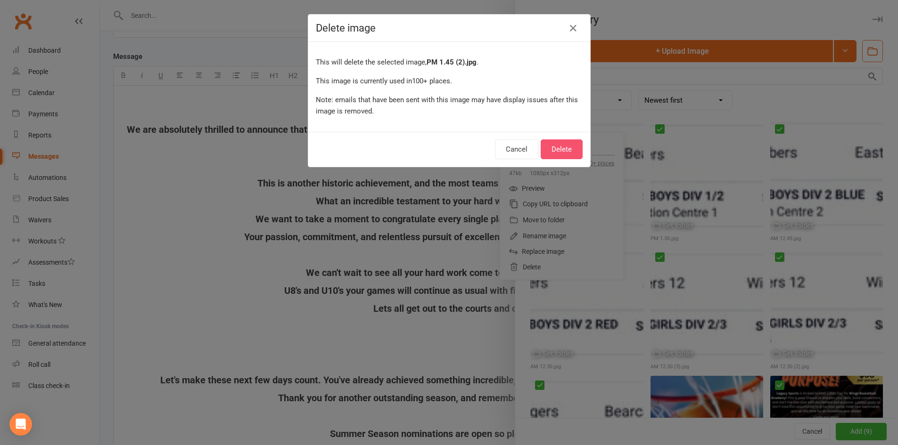
click at [565, 148] on button "Delete" at bounding box center [561, 149] width 42 height 20
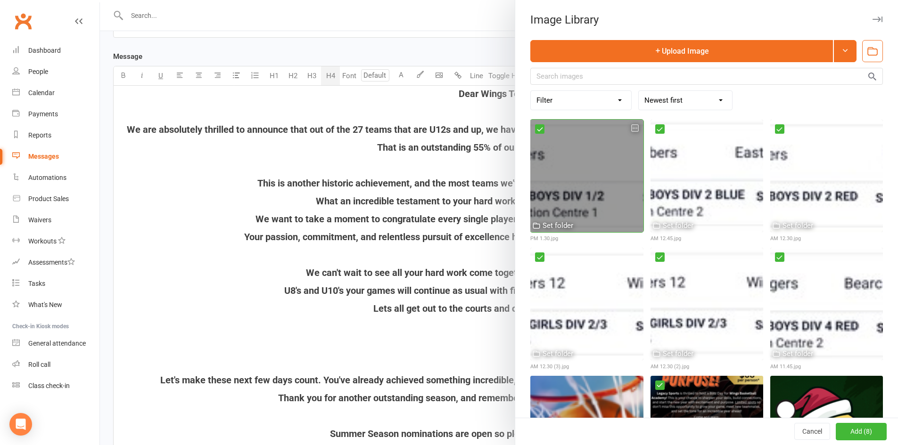
click at [631, 126] on icon "button" at bounding box center [634, 128] width 7 height 7
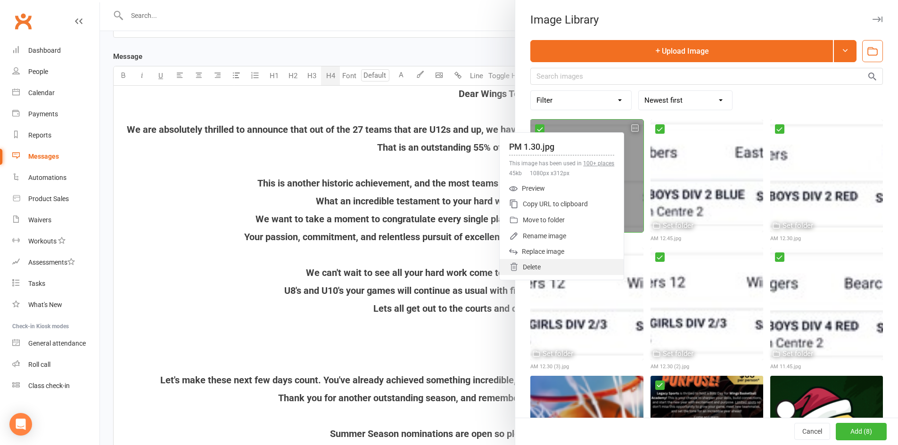
click at [541, 266] on div "Delete" at bounding box center [561, 267] width 124 height 16
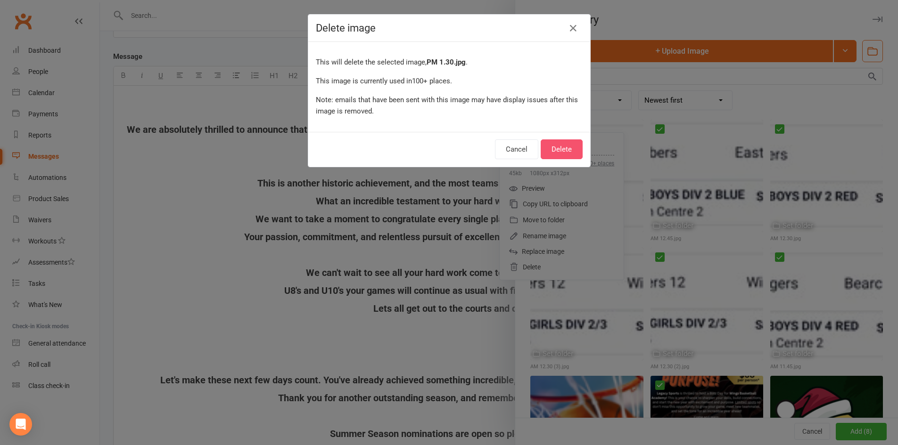
click at [553, 151] on button "Delete" at bounding box center [561, 149] width 42 height 20
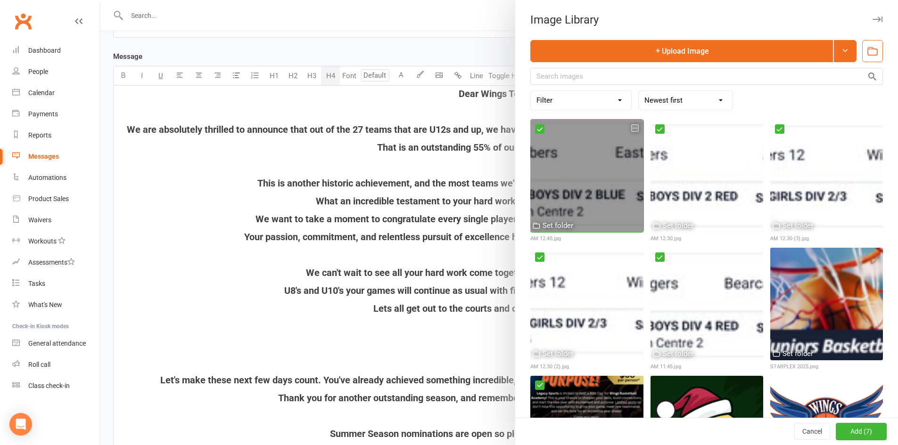
click at [631, 128] on icon "button" at bounding box center [634, 128] width 7 height 7
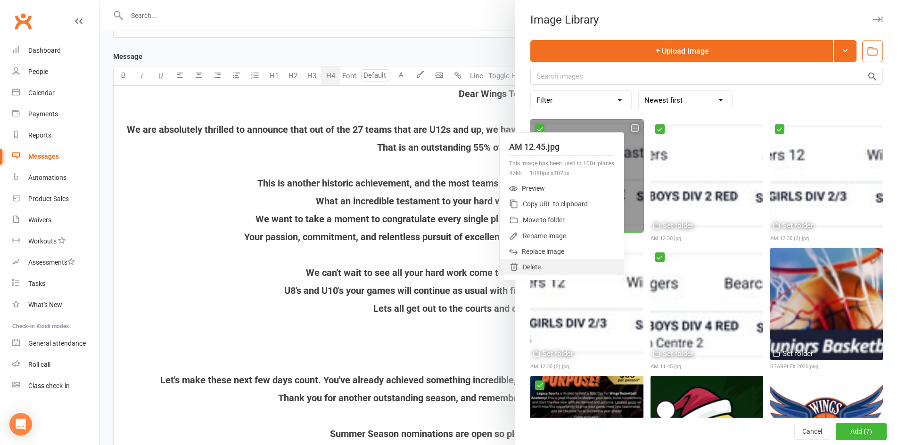
click at [546, 264] on div "Delete" at bounding box center [561, 267] width 124 height 16
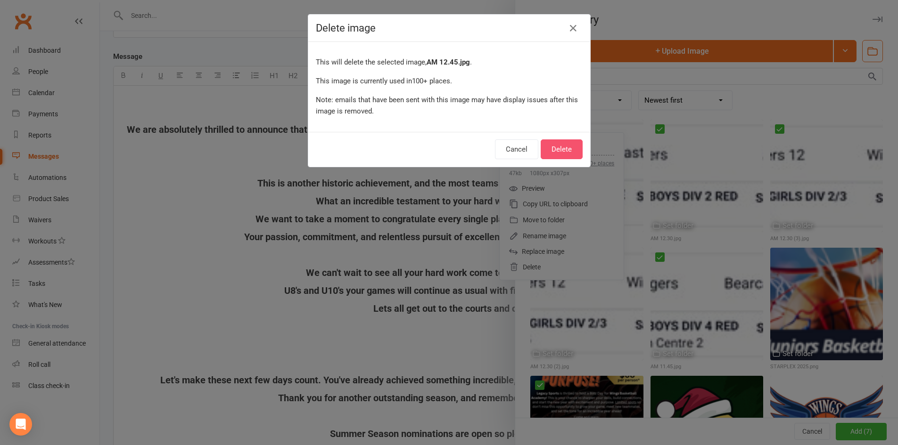
click at [557, 148] on button "Delete" at bounding box center [561, 149] width 42 height 20
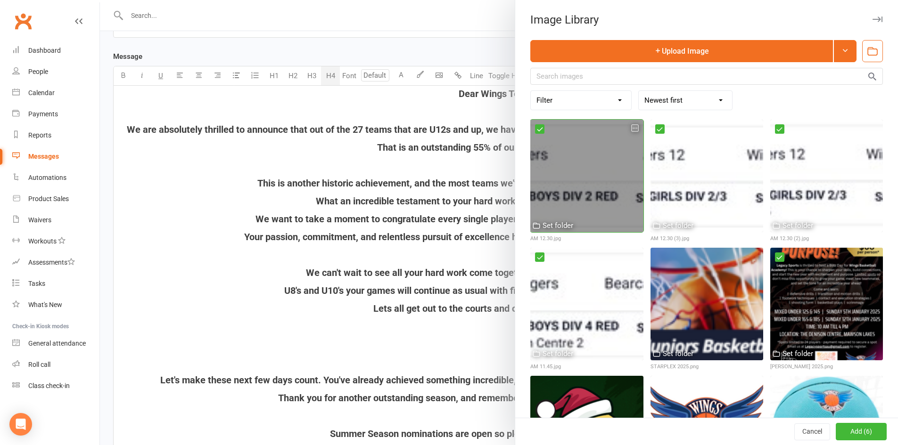
click at [631, 126] on icon "button" at bounding box center [634, 128] width 7 height 7
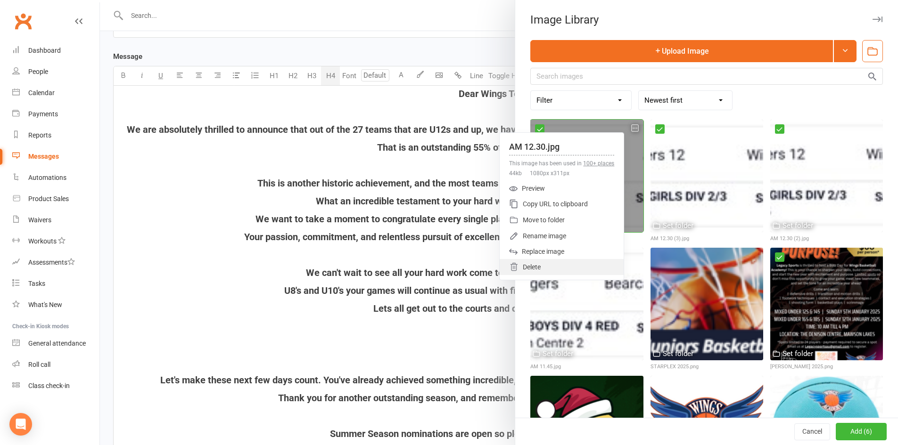
click at [540, 267] on div "Delete" at bounding box center [561, 267] width 124 height 16
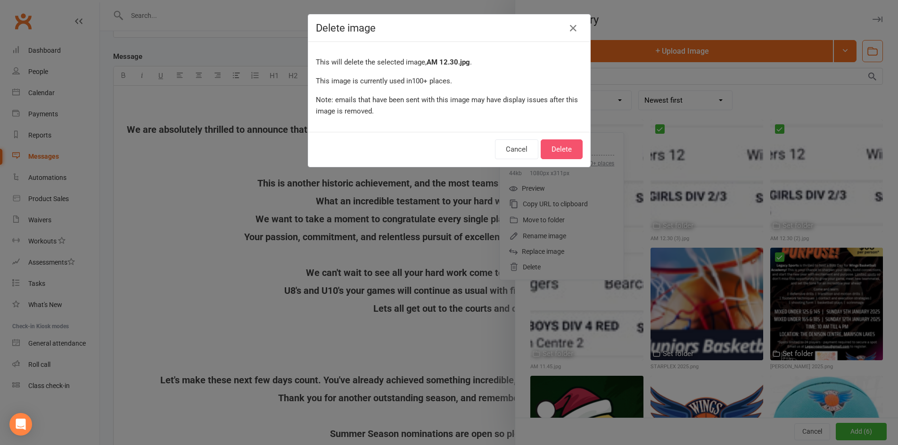
click at [565, 146] on button "Delete" at bounding box center [561, 149] width 42 height 20
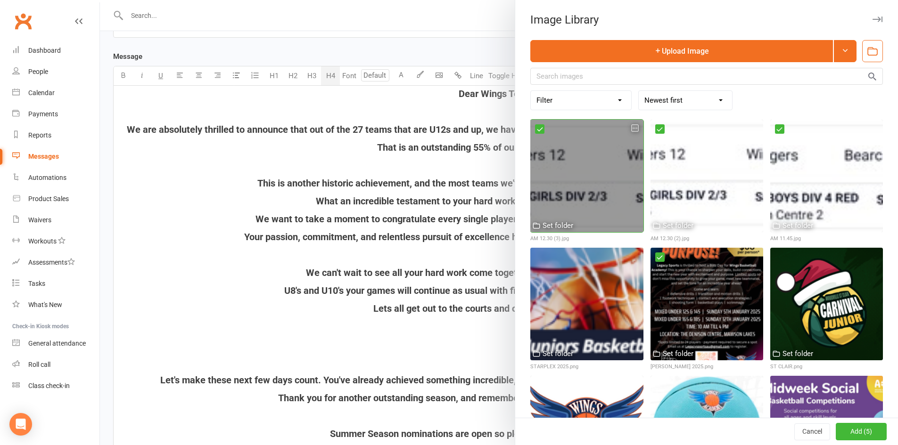
click at [631, 129] on icon "button" at bounding box center [634, 128] width 7 height 7
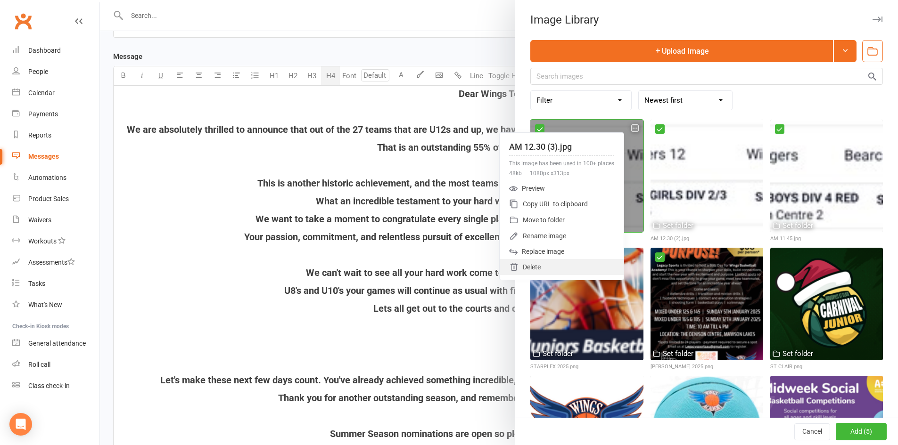
click at [531, 264] on div "Delete" at bounding box center [561, 267] width 124 height 16
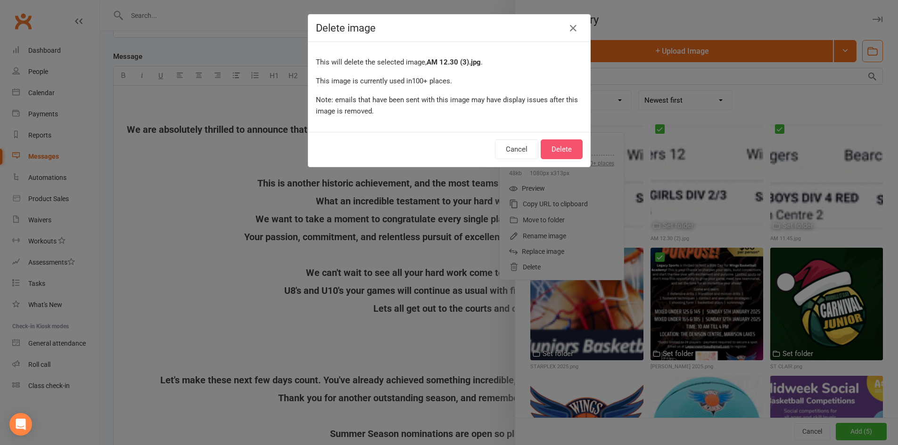
click at [568, 150] on button "Delete" at bounding box center [561, 149] width 42 height 20
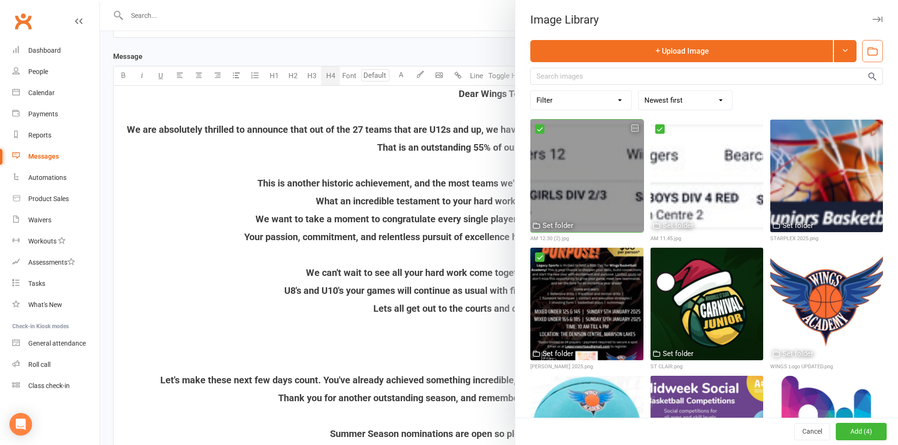
click at [631, 129] on icon "button" at bounding box center [634, 128] width 7 height 7
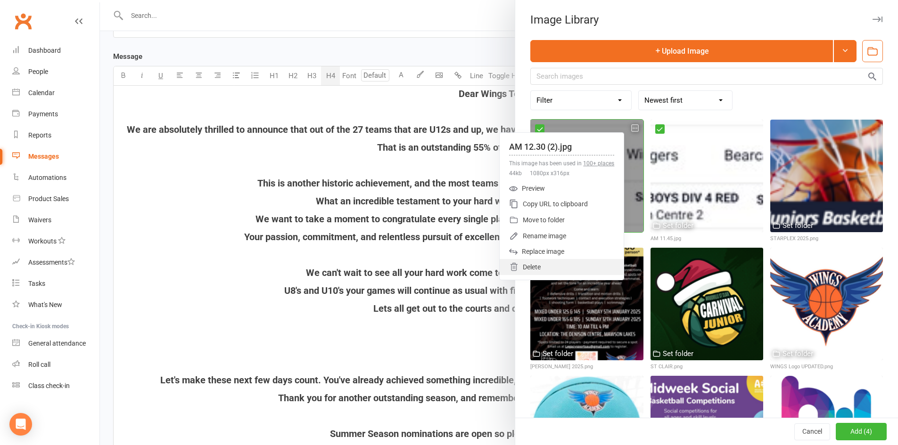
click at [542, 268] on div "Delete" at bounding box center [561, 267] width 124 height 16
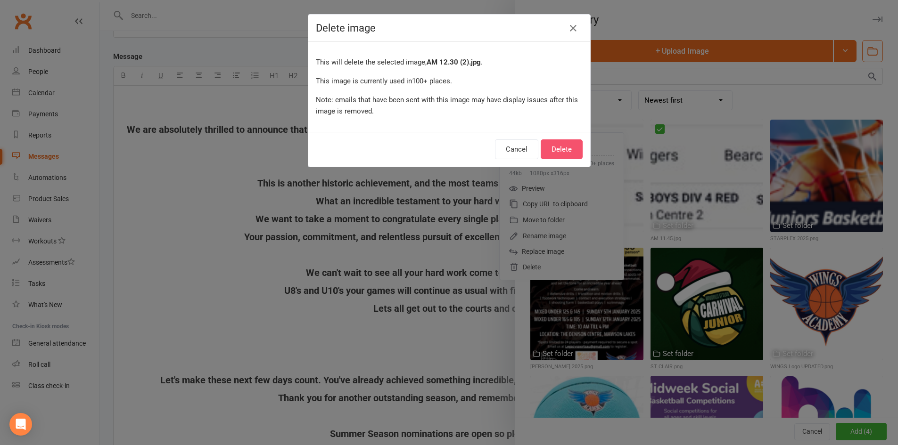
click at [552, 146] on button "Delete" at bounding box center [561, 149] width 42 height 20
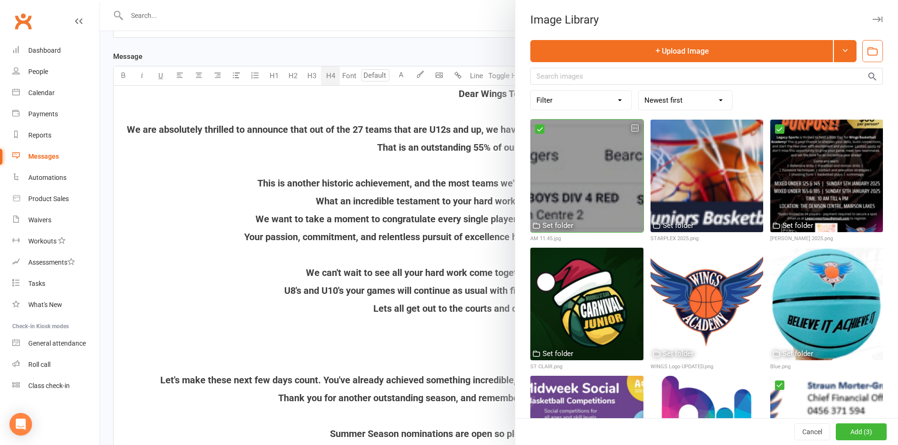
click at [631, 130] on icon "button" at bounding box center [634, 128] width 7 height 7
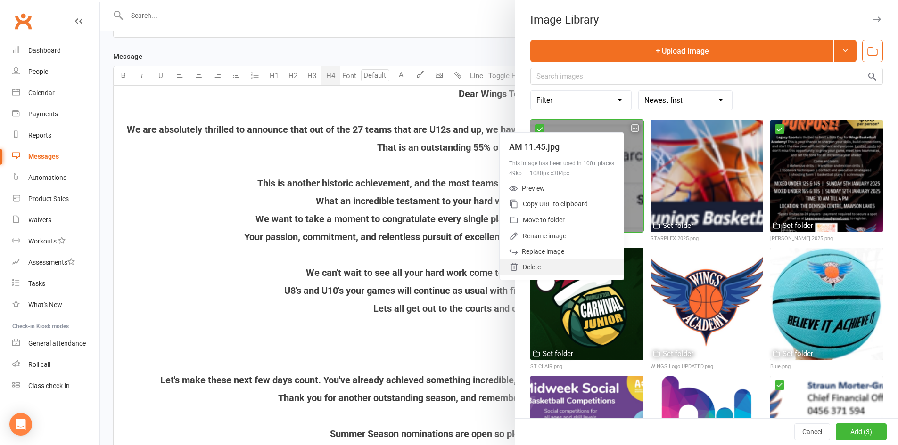
click at [531, 262] on div "Delete" at bounding box center [561, 267] width 124 height 16
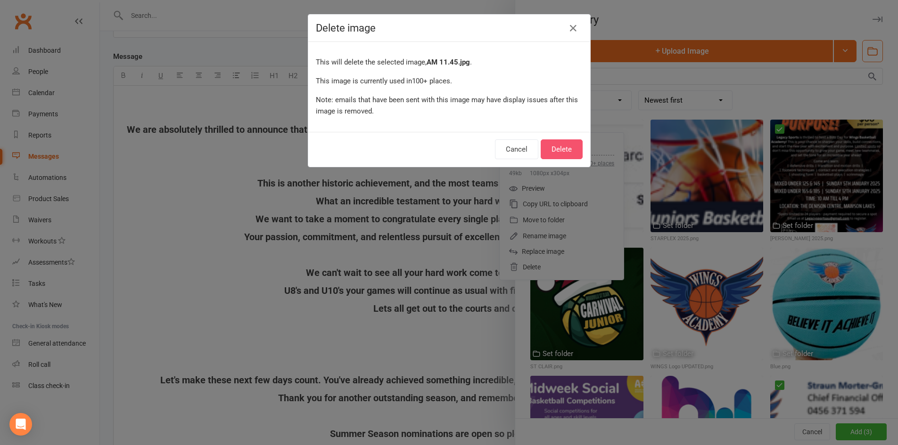
click at [559, 148] on button "Delete" at bounding box center [561, 149] width 42 height 20
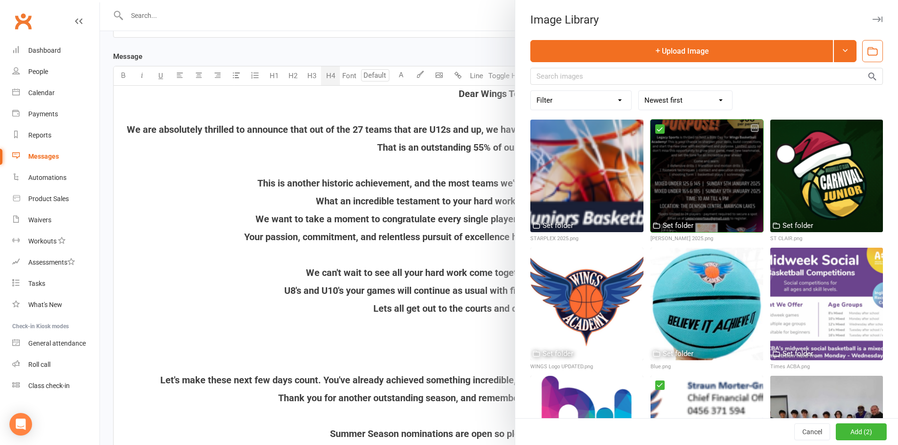
click at [751, 128] on icon "button" at bounding box center [754, 128] width 7 height 7
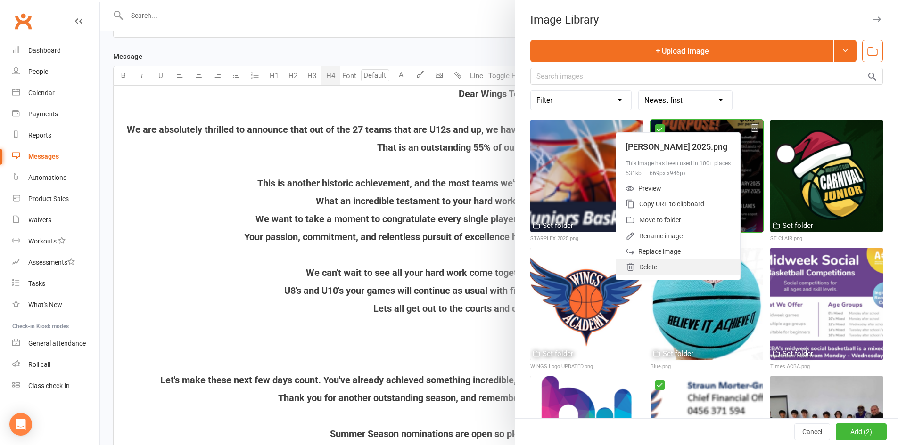
click at [638, 264] on div "Delete" at bounding box center [678, 267] width 124 height 16
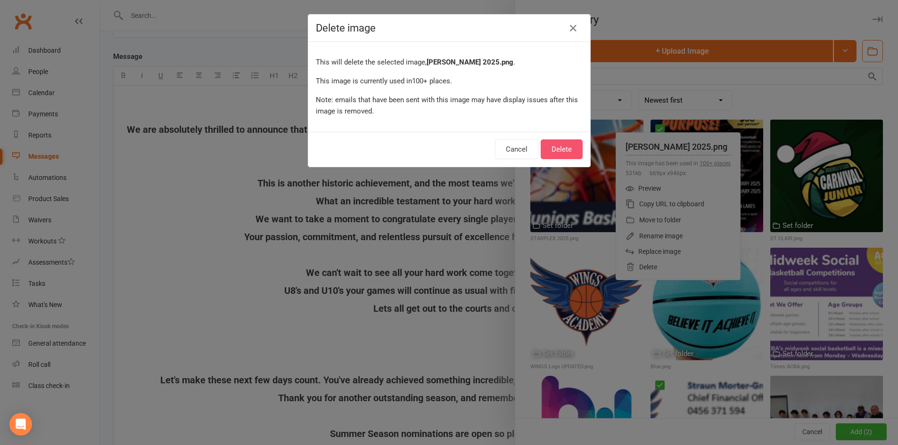
click at [550, 149] on button "Delete" at bounding box center [561, 149] width 42 height 20
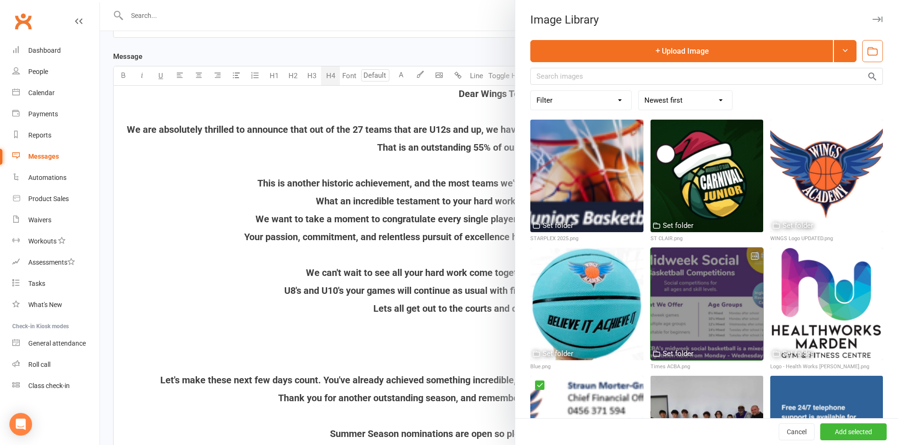
click at [751, 253] on icon "button" at bounding box center [754, 256] width 7 height 7
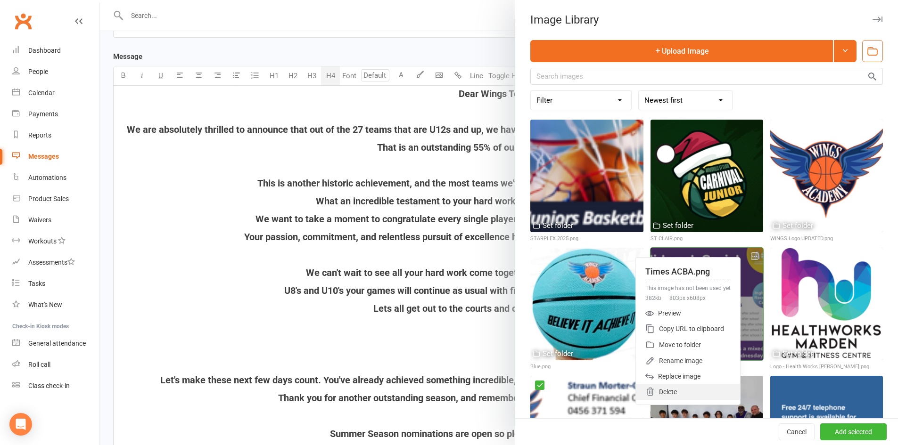
click at [661, 385] on div "Delete" at bounding box center [688, 392] width 104 height 16
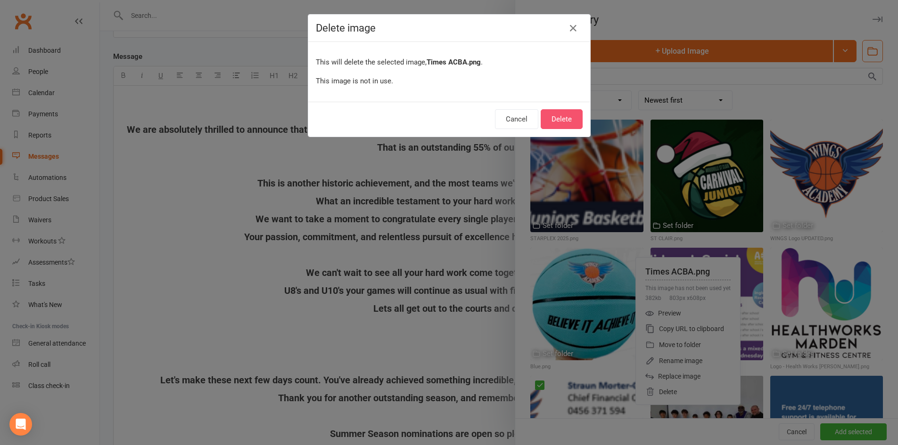
click at [549, 117] on button "Delete" at bounding box center [561, 119] width 42 height 20
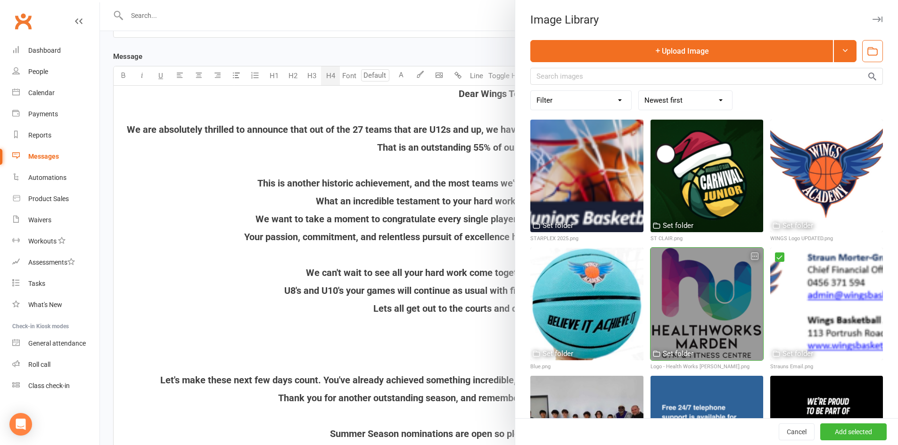
click at [751, 253] on icon "button" at bounding box center [754, 256] width 7 height 7
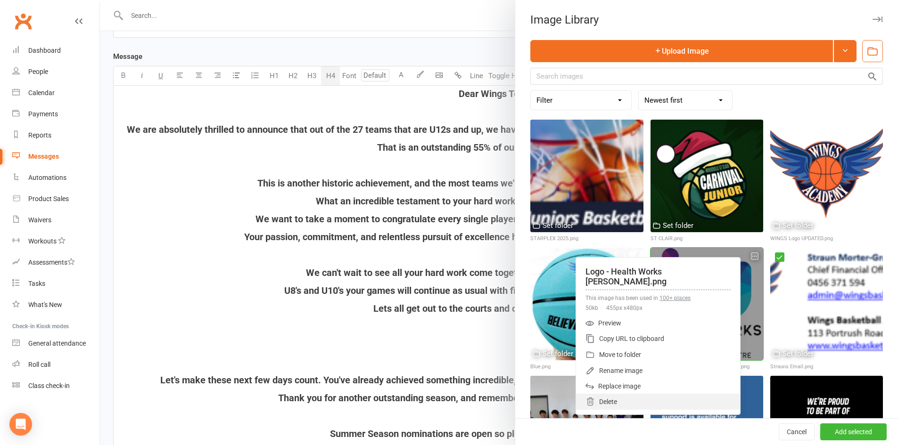
click at [647, 394] on div "Delete" at bounding box center [658, 402] width 164 height 16
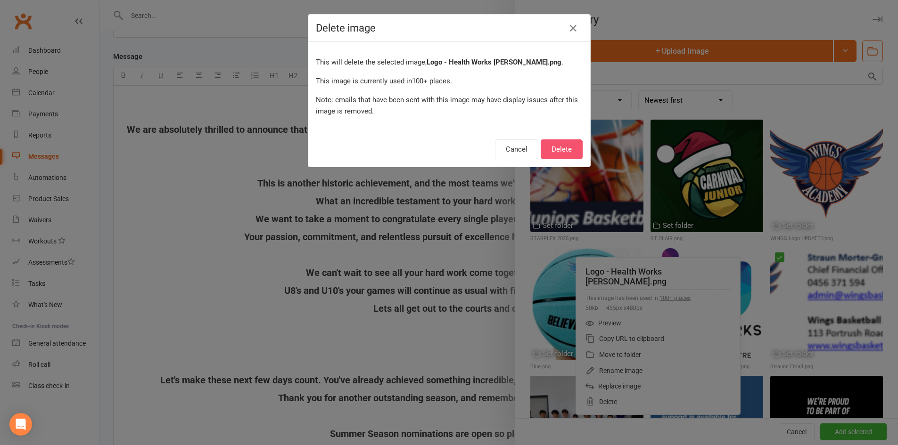
click at [556, 145] on button "Delete" at bounding box center [561, 149] width 42 height 20
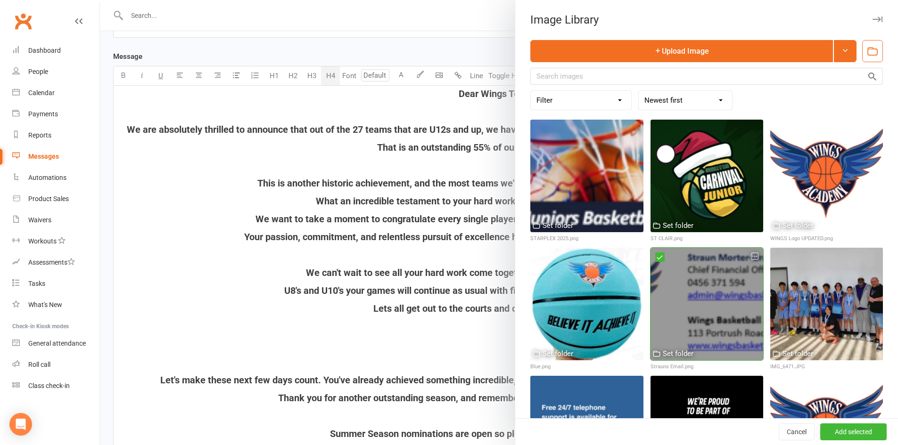
click at [751, 253] on icon "button" at bounding box center [754, 256] width 7 height 7
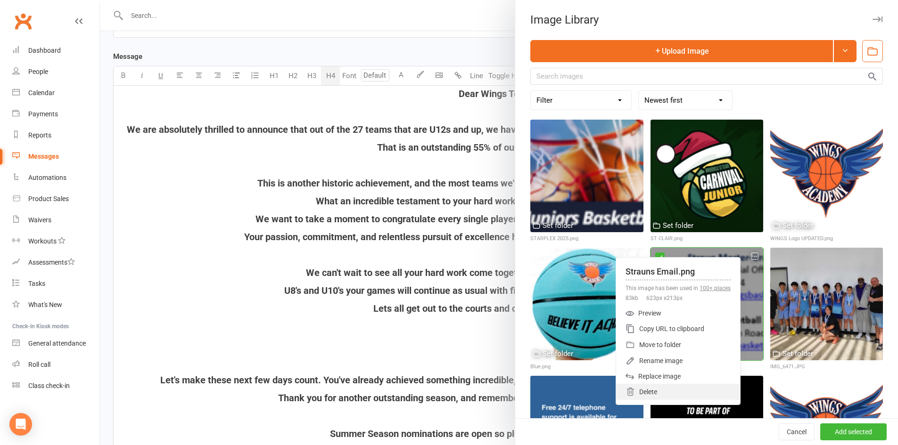
click at [650, 390] on div "Delete" at bounding box center [678, 392] width 124 height 16
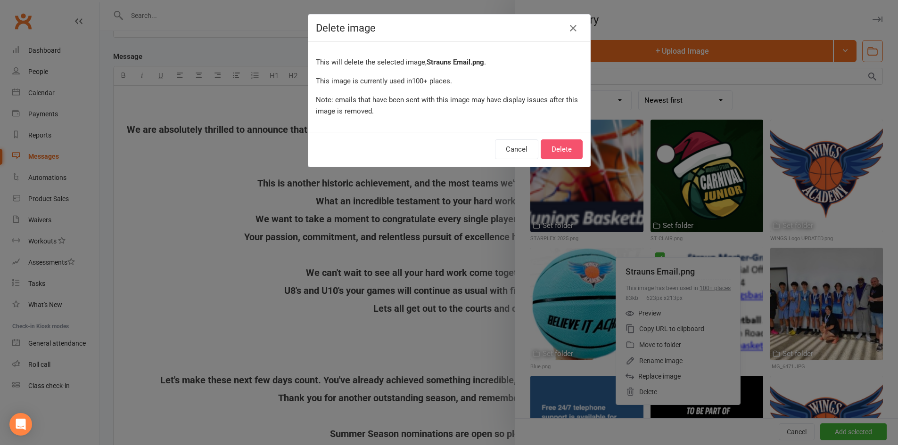
click at [554, 148] on button "Delete" at bounding box center [561, 149] width 42 height 20
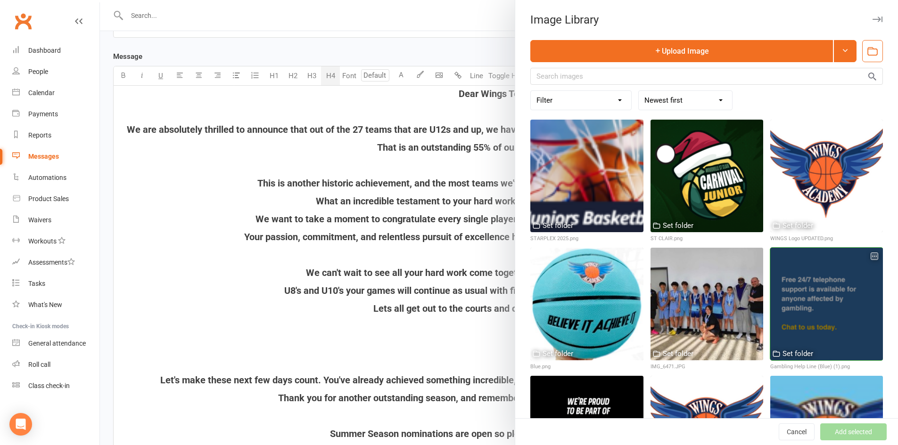
click at [871, 254] on icon "button" at bounding box center [874, 256] width 7 height 7
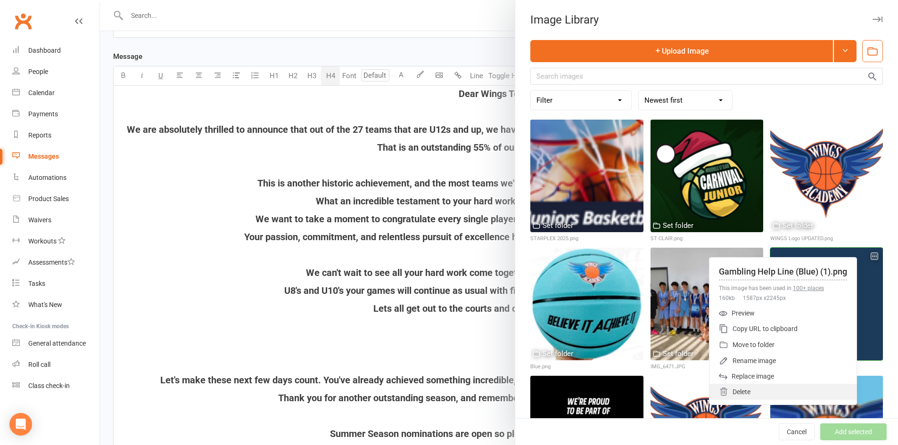
click at [741, 388] on div "Delete" at bounding box center [782, 392] width 147 height 16
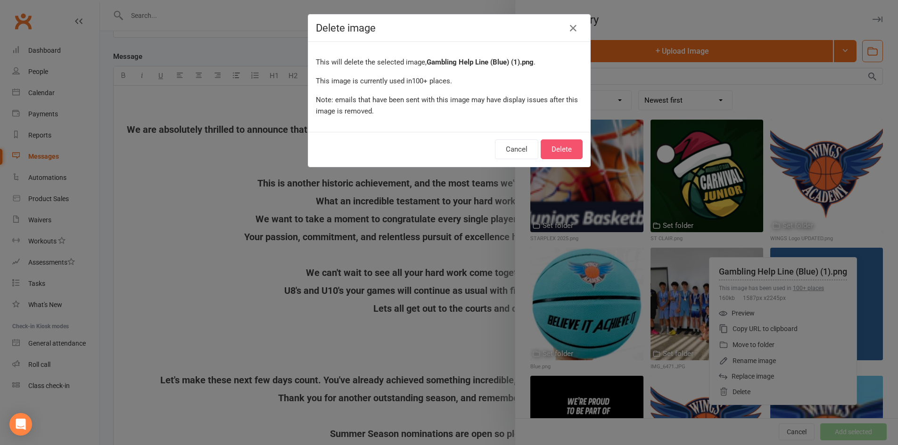
click at [553, 147] on button "Delete" at bounding box center [561, 149] width 42 height 20
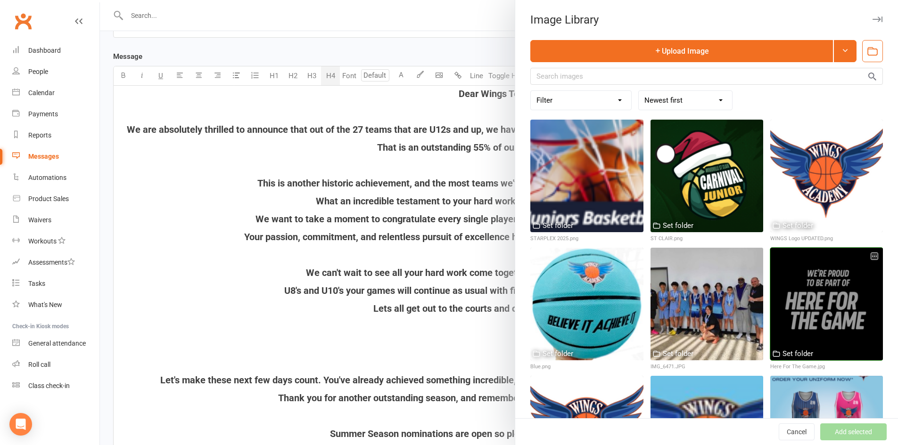
click at [871, 254] on icon "button" at bounding box center [874, 256] width 7 height 7
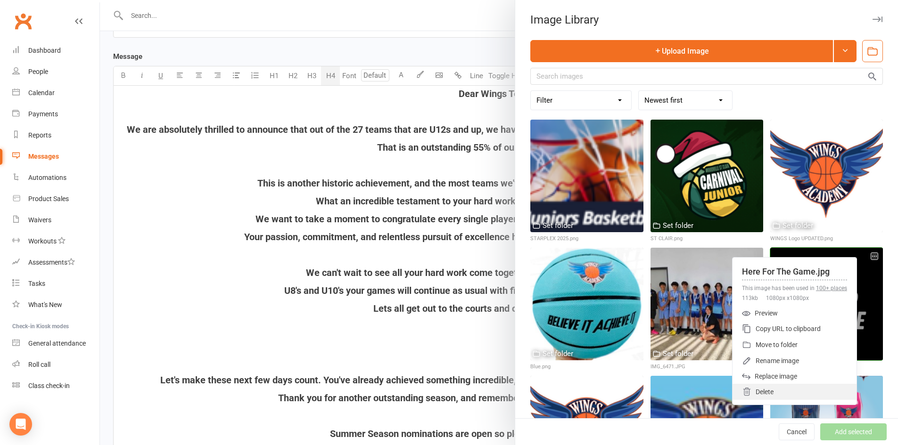
click at [759, 391] on div "Delete" at bounding box center [794, 392] width 124 height 16
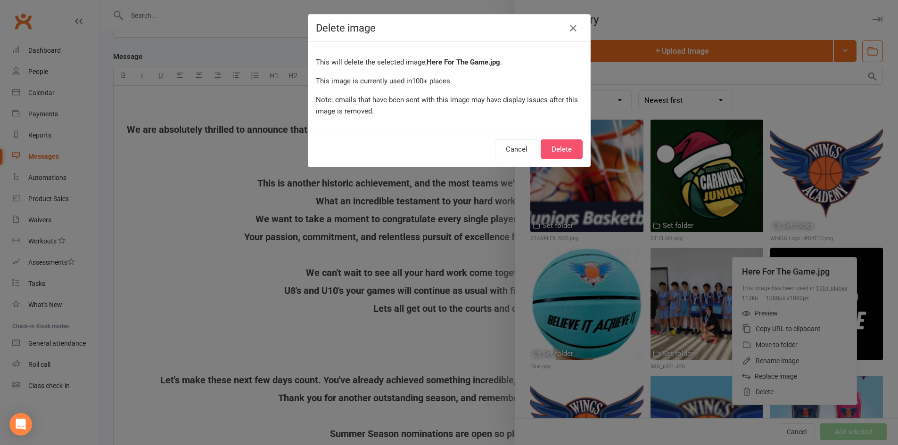
click at [547, 152] on button "Delete" at bounding box center [561, 149] width 42 height 20
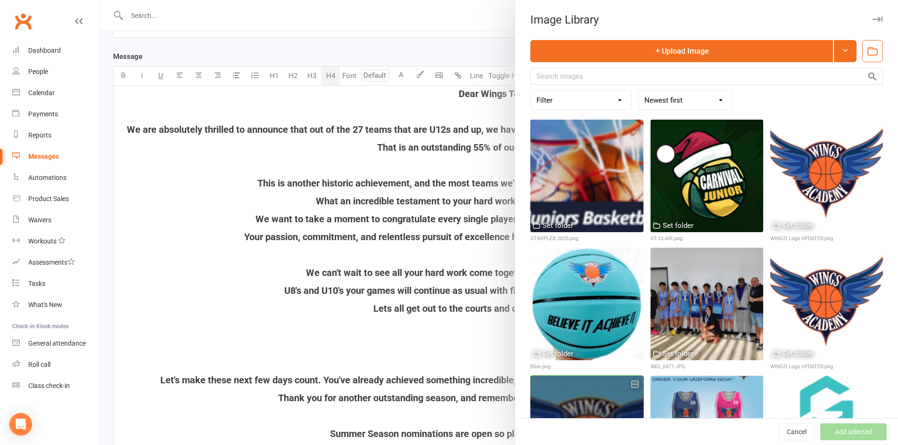
click at [631, 381] on icon "button" at bounding box center [634, 384] width 7 height 7
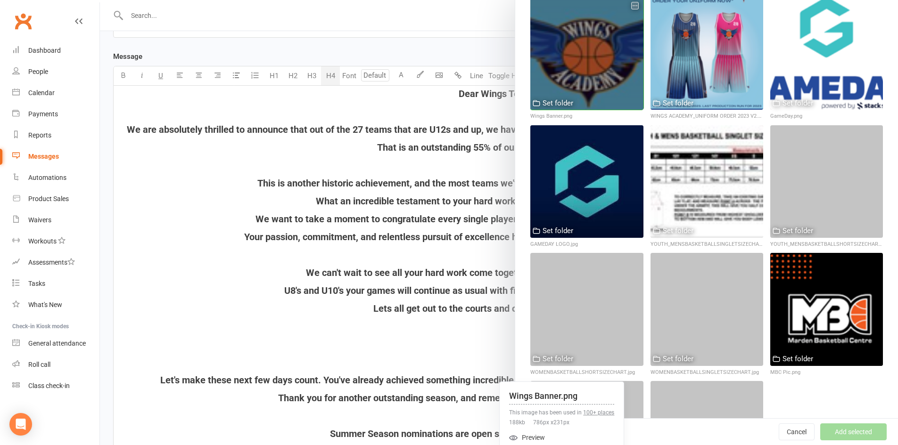
scroll to position [424, 0]
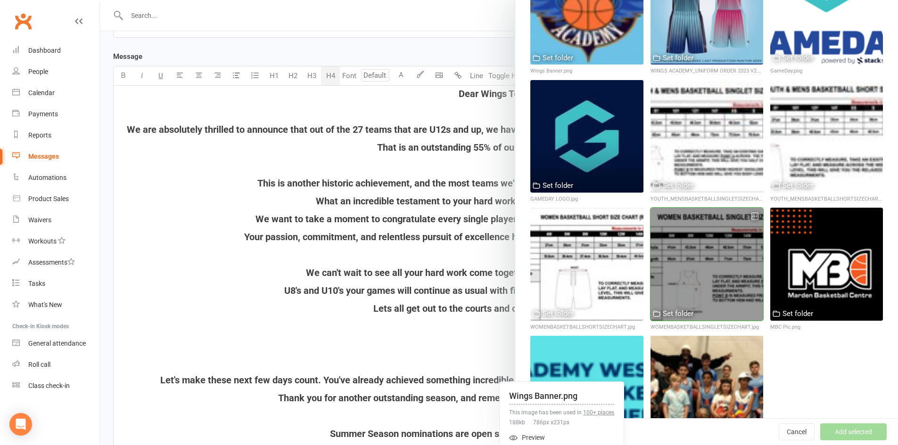
click at [751, 213] on icon "button" at bounding box center [754, 216] width 7 height 7
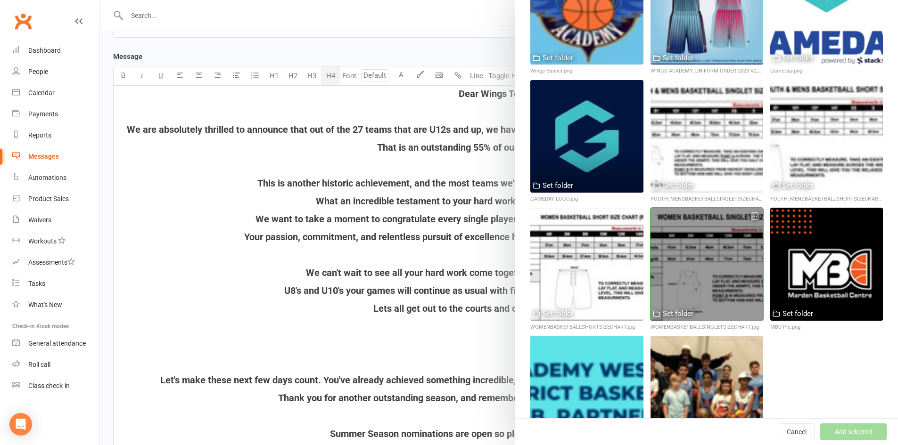
click at [751, 213] on icon "button" at bounding box center [754, 216] width 7 height 7
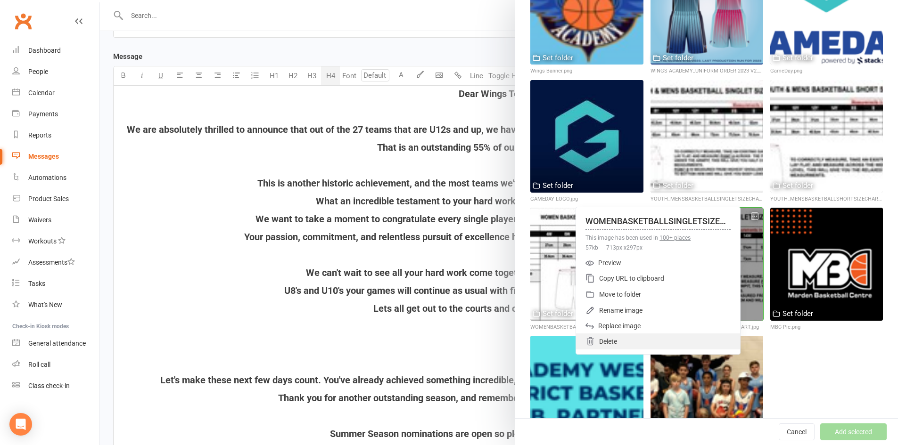
click at [610, 338] on div "Delete" at bounding box center [658, 342] width 164 height 16
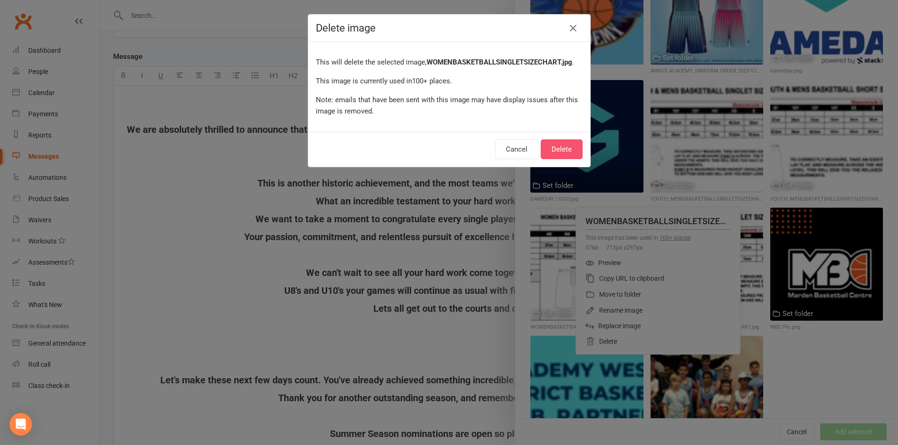
click at [549, 151] on button "Delete" at bounding box center [561, 149] width 42 height 20
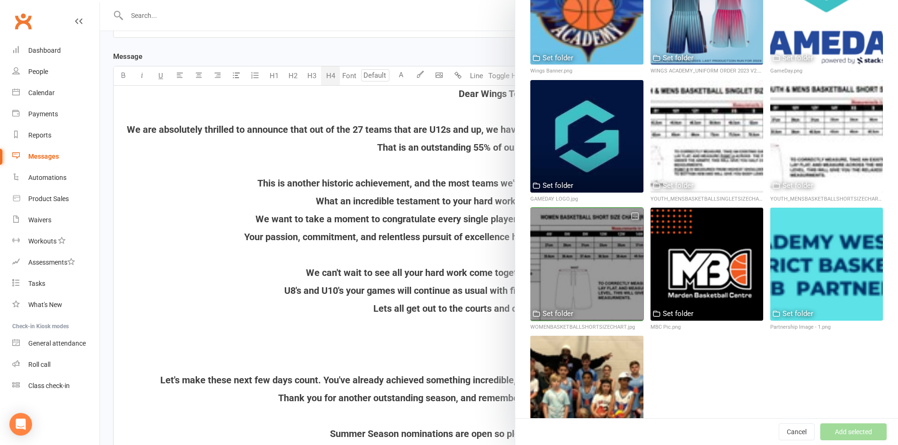
click at [631, 213] on icon "button" at bounding box center [634, 216] width 7 height 7
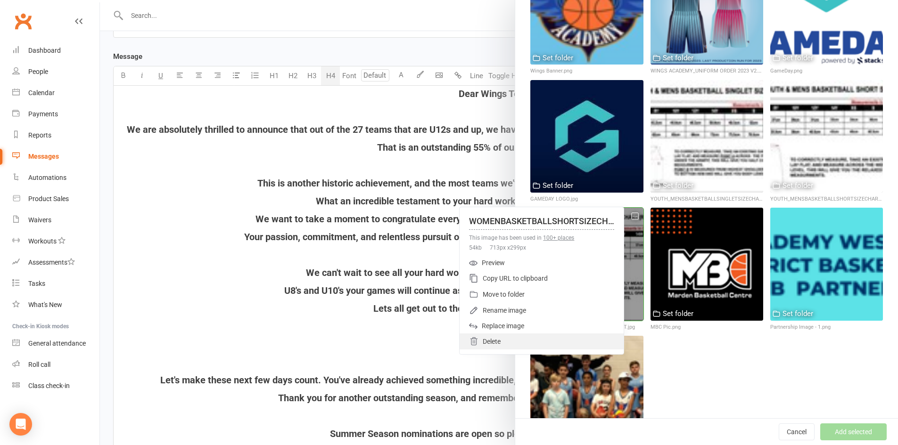
click at [532, 337] on div "Delete" at bounding box center [541, 342] width 164 height 16
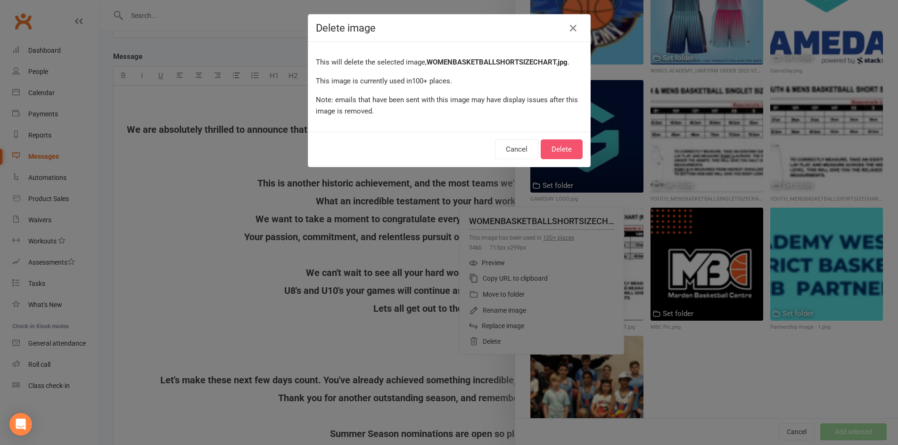
click at [555, 151] on button "Delete" at bounding box center [561, 149] width 42 height 20
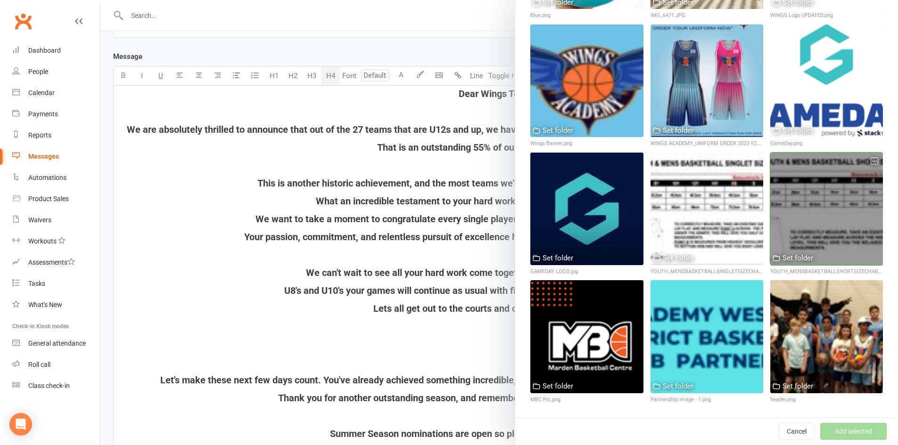
scroll to position [334, 0]
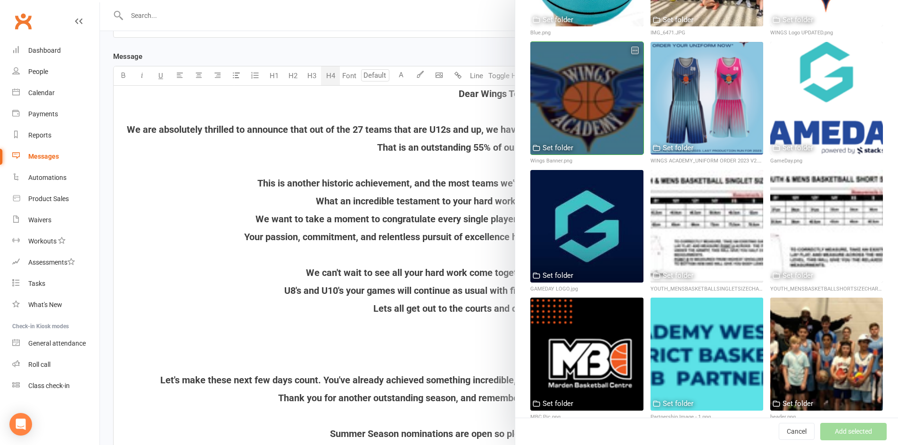
click at [631, 47] on icon "button" at bounding box center [634, 50] width 7 height 7
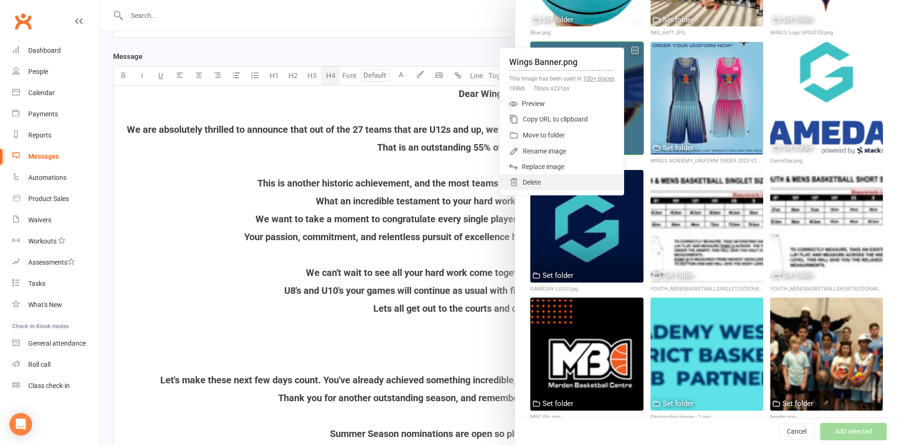
click at [519, 178] on div "Delete" at bounding box center [561, 182] width 124 height 16
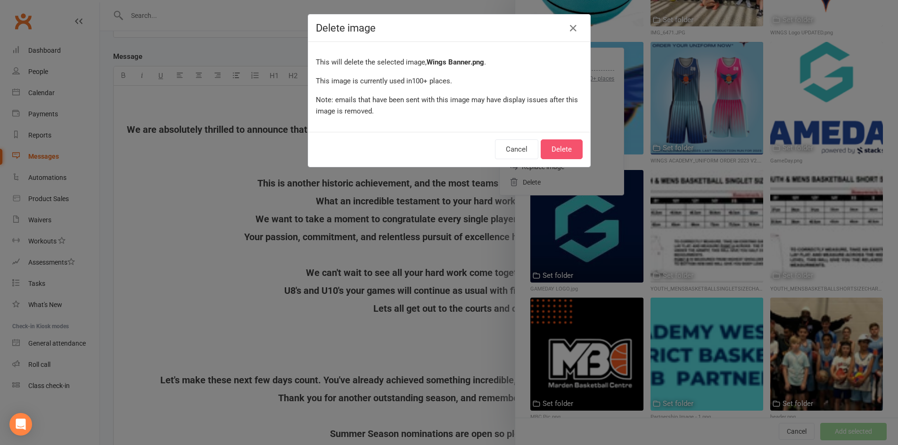
click at [557, 148] on button "Delete" at bounding box center [561, 149] width 42 height 20
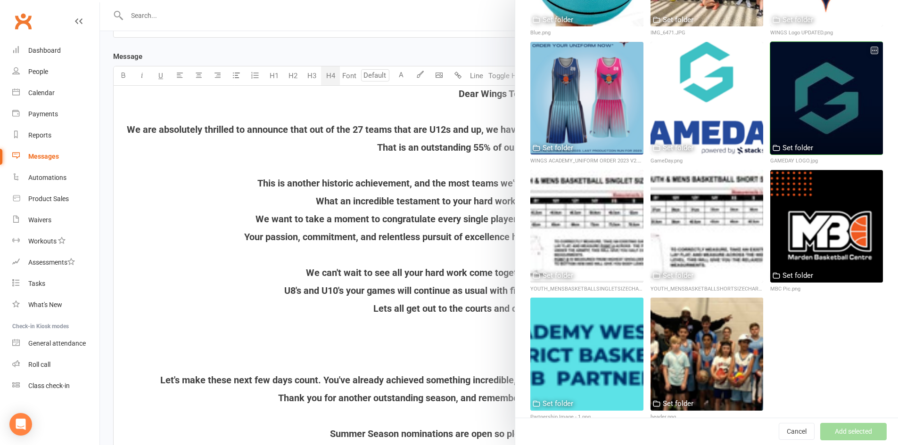
click at [871, 47] on icon "button" at bounding box center [874, 50] width 7 height 7
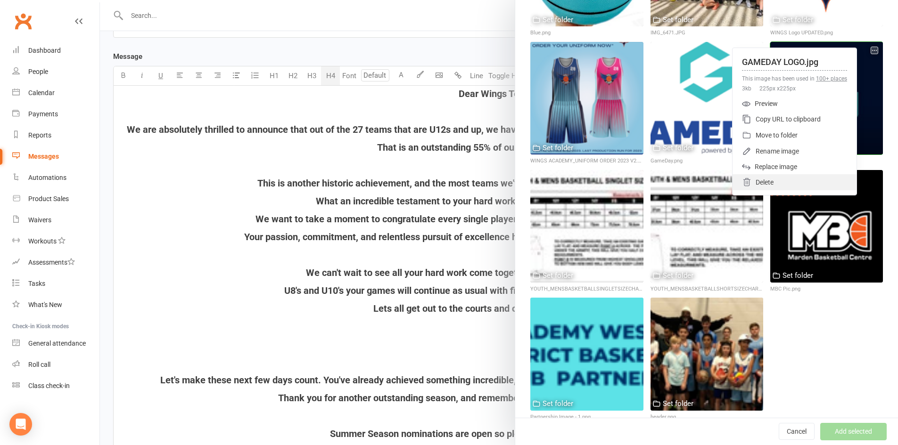
click at [760, 179] on div "Delete" at bounding box center [794, 182] width 124 height 16
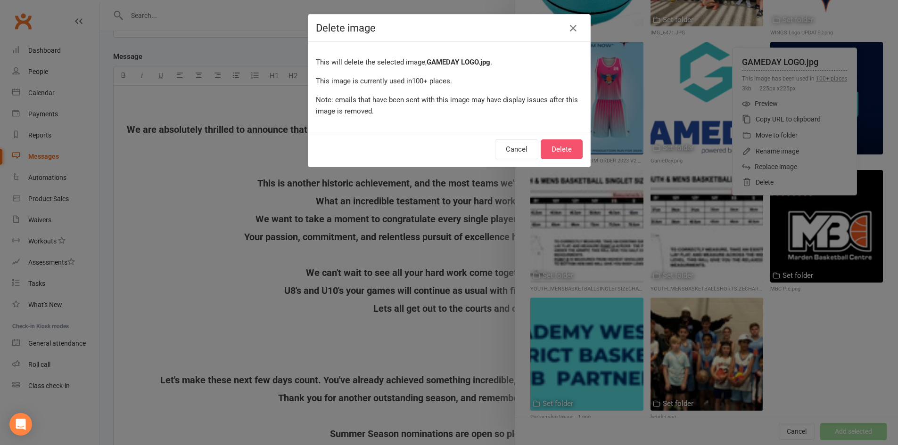
click at [551, 155] on button "Delete" at bounding box center [561, 149] width 42 height 20
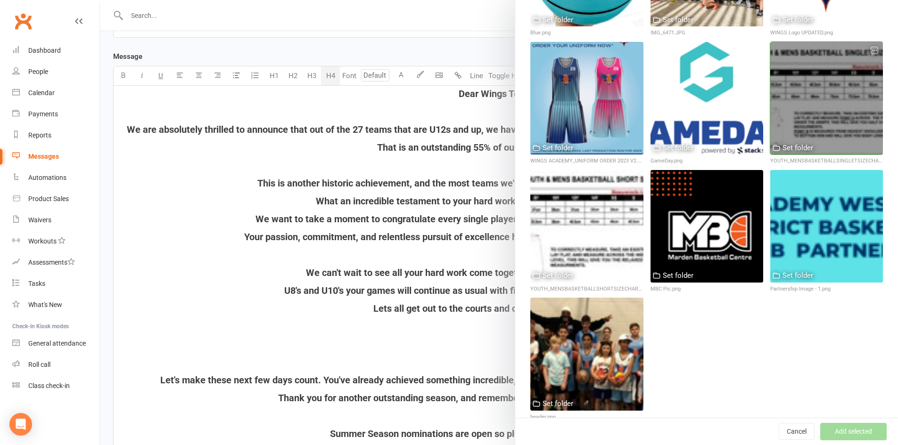
click at [871, 47] on icon "button" at bounding box center [874, 50] width 7 height 7
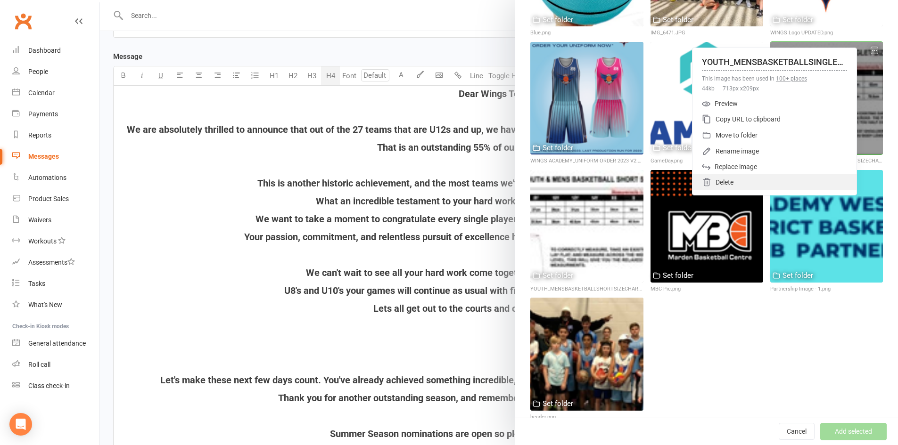
click at [706, 180] on div "Delete" at bounding box center [774, 182] width 164 height 16
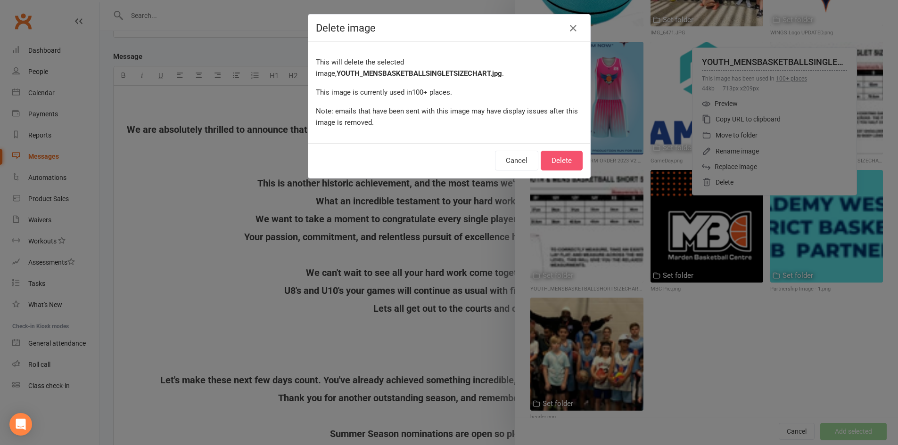
click at [561, 163] on button "Delete" at bounding box center [561, 161] width 42 height 20
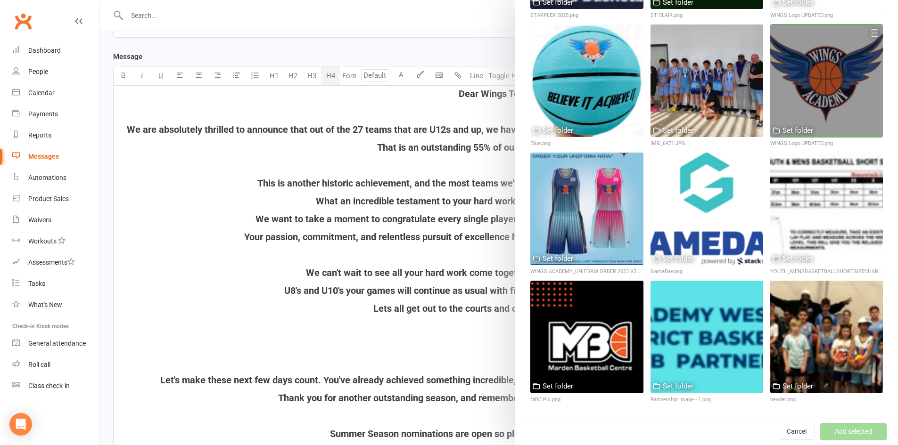
scroll to position [209, 0]
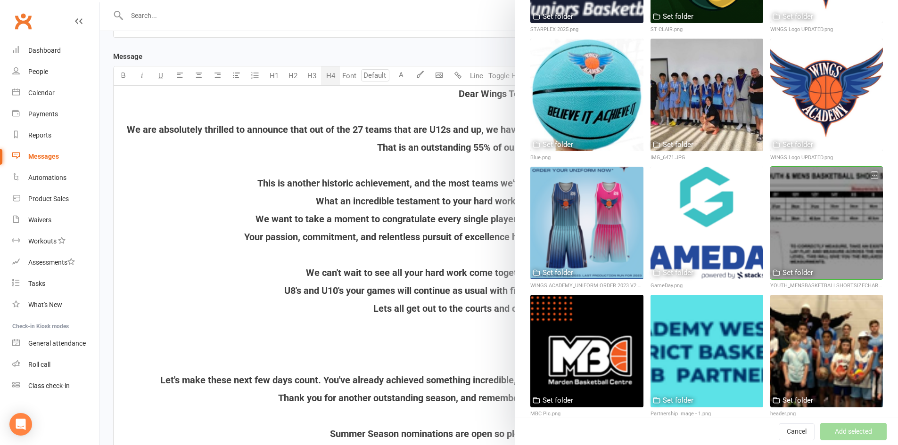
click at [871, 172] on icon "button" at bounding box center [874, 175] width 7 height 7
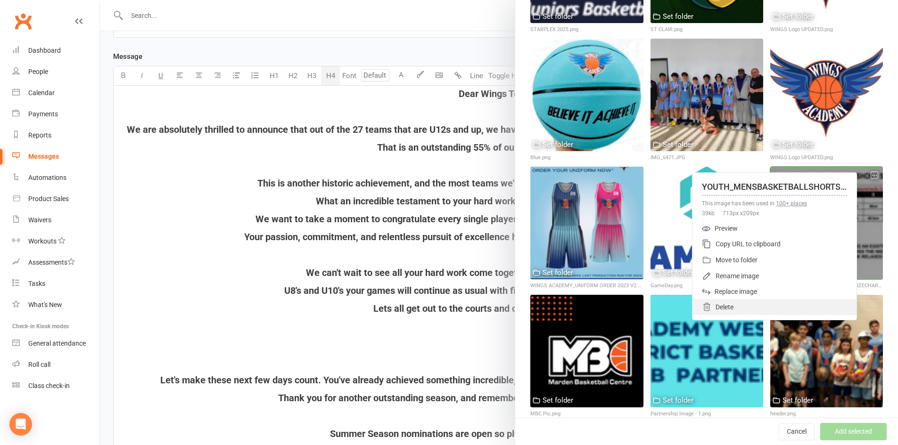
click at [733, 304] on div "Delete" at bounding box center [774, 307] width 164 height 16
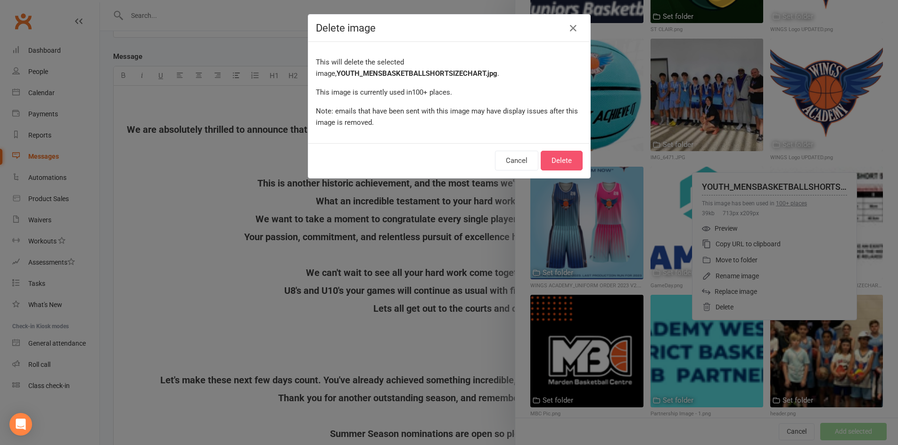
click at [560, 164] on button "Delete" at bounding box center [561, 161] width 42 height 20
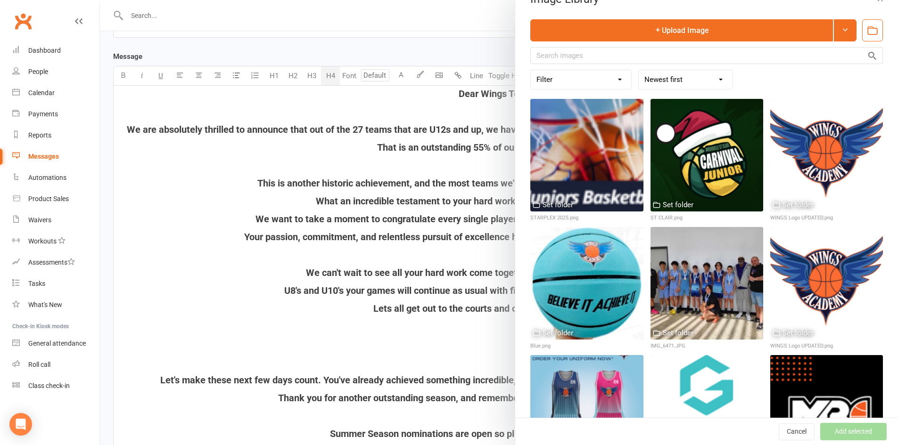
scroll to position [0, 0]
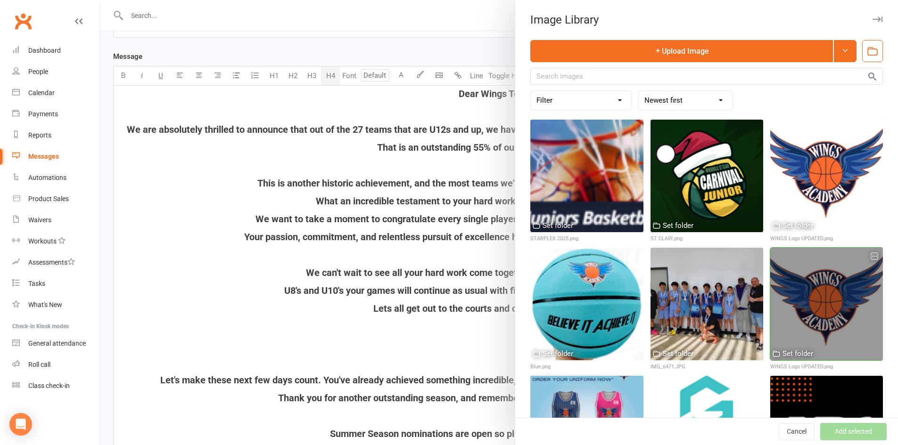
click at [871, 254] on icon "button" at bounding box center [874, 256] width 7 height 7
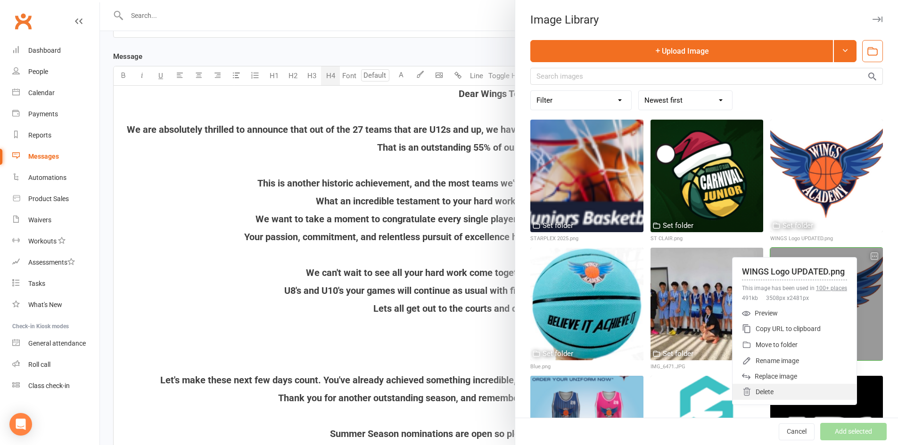
click at [759, 388] on div "Delete" at bounding box center [794, 392] width 124 height 16
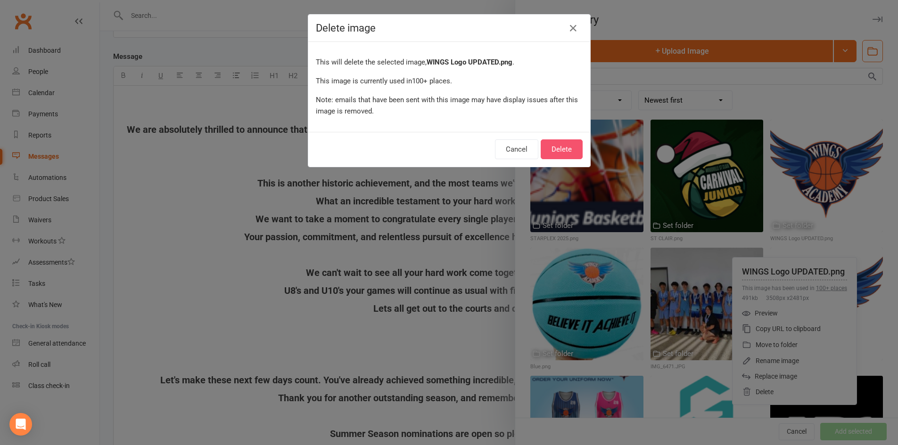
click at [555, 151] on button "Delete" at bounding box center [561, 149] width 42 height 20
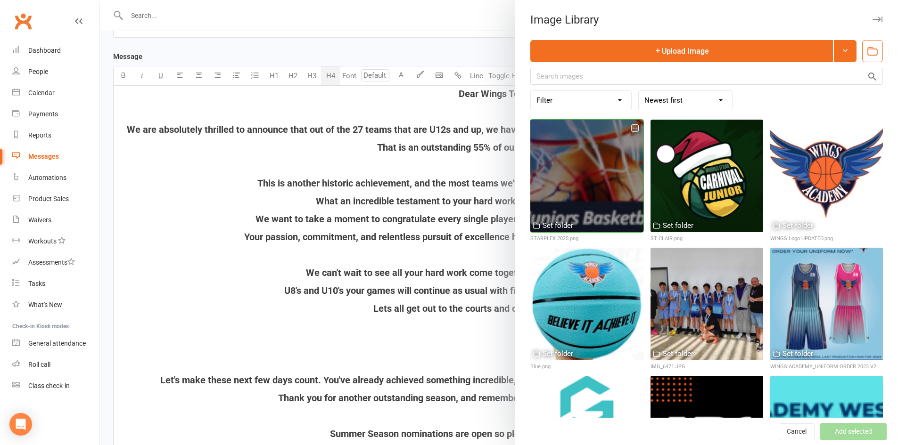
click at [631, 129] on icon "button" at bounding box center [634, 128] width 7 height 7
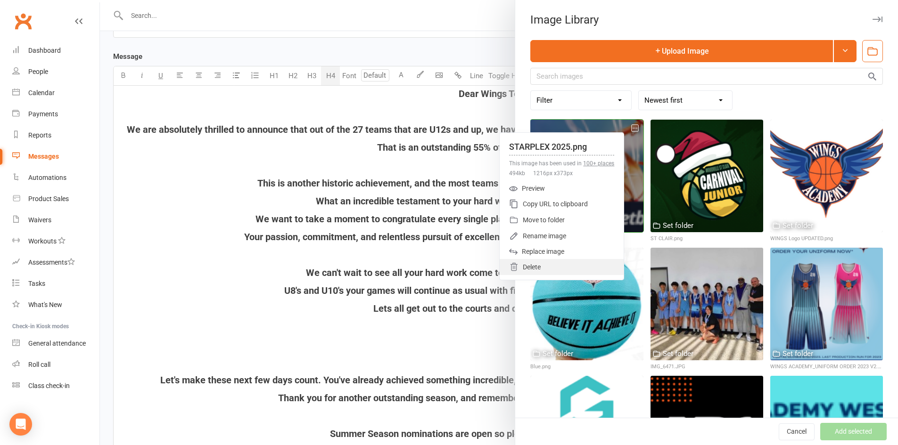
click at [550, 263] on div "Delete" at bounding box center [561, 267] width 124 height 16
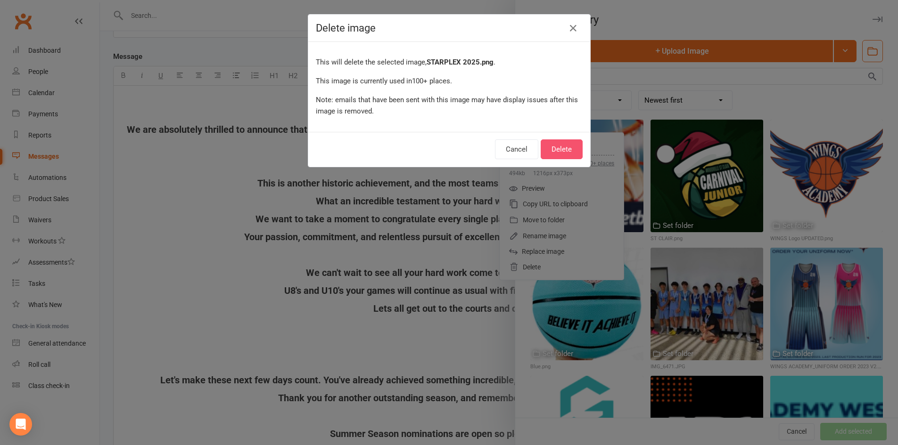
click at [562, 149] on button "Delete" at bounding box center [561, 149] width 42 height 20
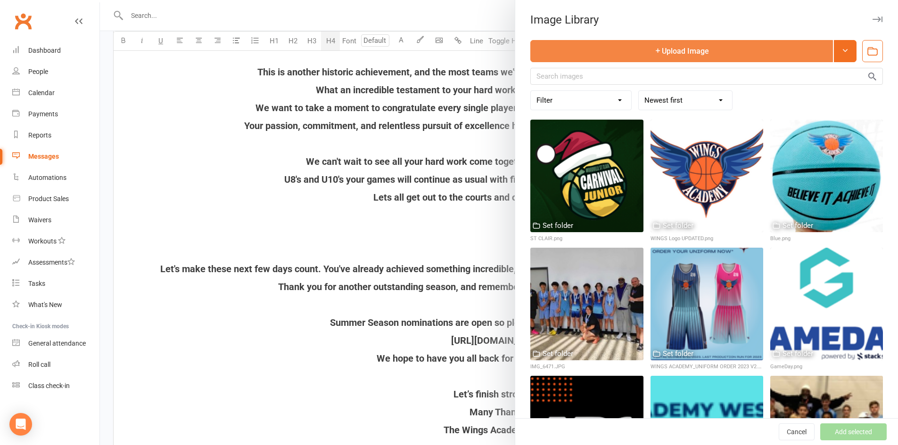
scroll to position [330, 0]
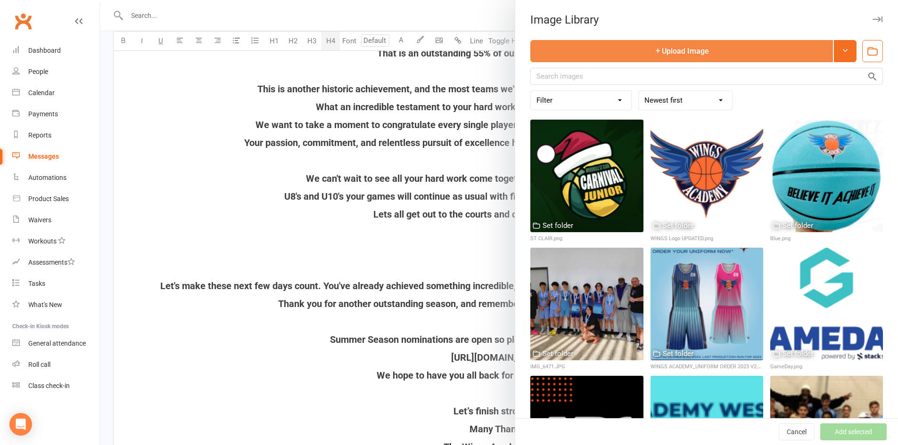
click at [631, 49] on button "Upload Image" at bounding box center [681, 51] width 303 height 22
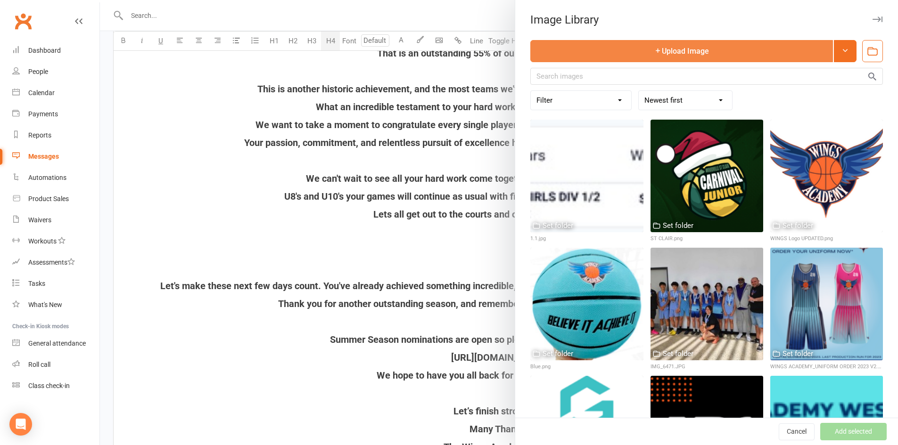
click at [652, 50] on button "Upload Image" at bounding box center [681, 51] width 303 height 22
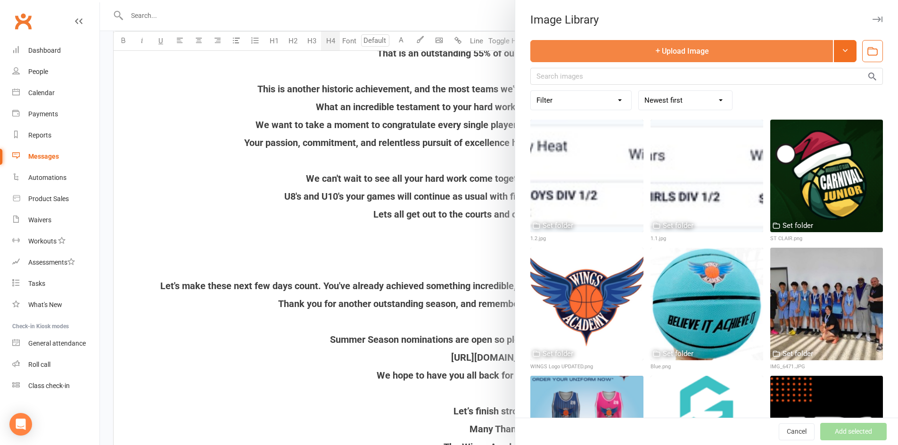
click at [598, 53] on button "Upload Image" at bounding box center [681, 51] width 303 height 22
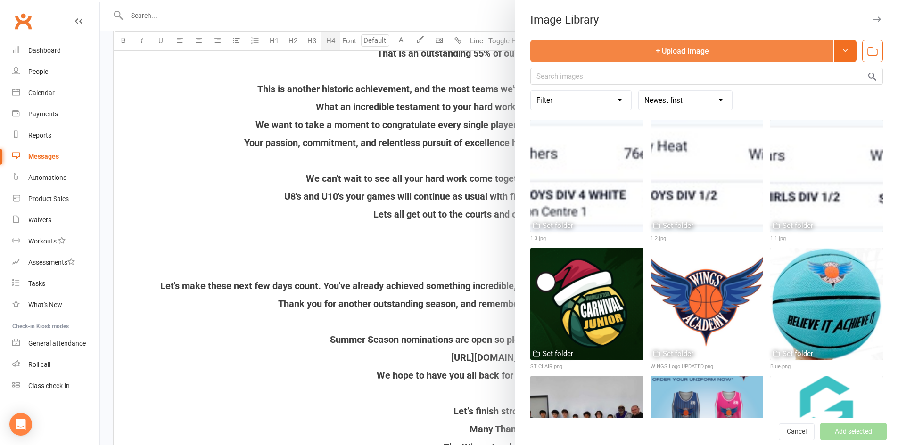
click at [622, 47] on button "Upload Image" at bounding box center [681, 51] width 303 height 22
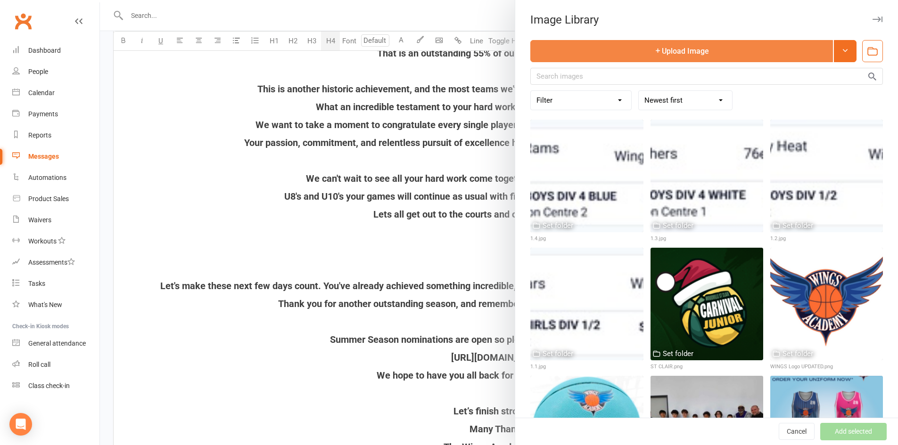
click at [618, 47] on button "Upload Image" at bounding box center [681, 51] width 303 height 22
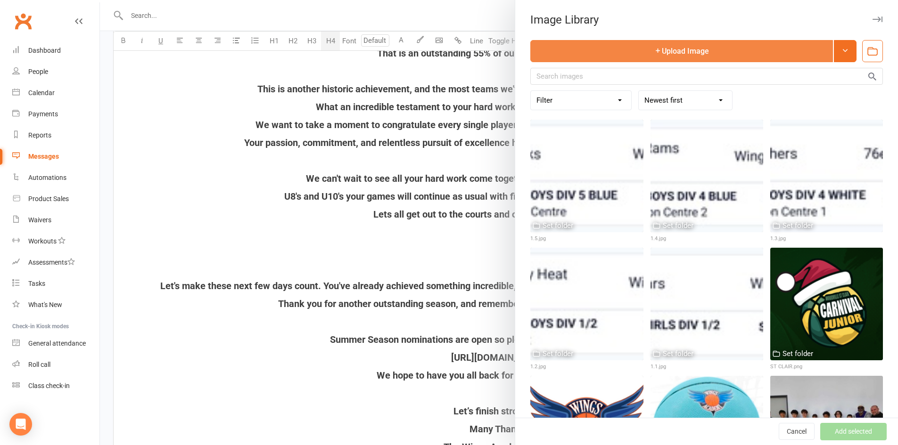
click at [621, 49] on button "Upload Image" at bounding box center [681, 51] width 303 height 22
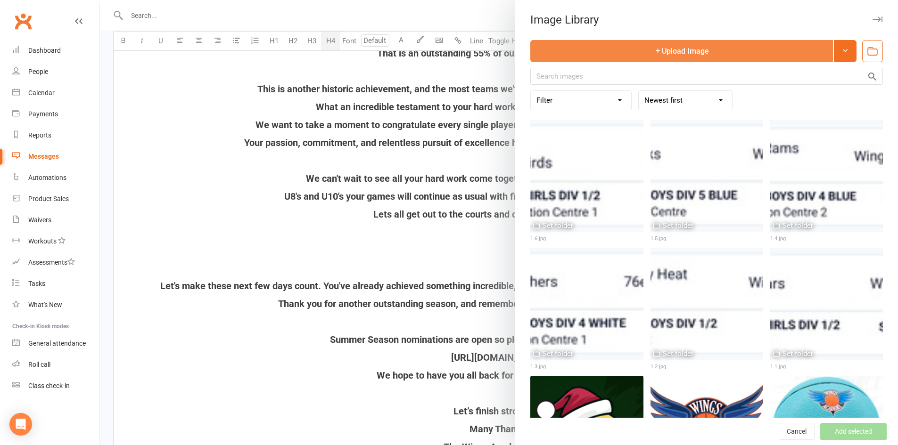
click at [615, 49] on button "Upload Image" at bounding box center [681, 51] width 303 height 22
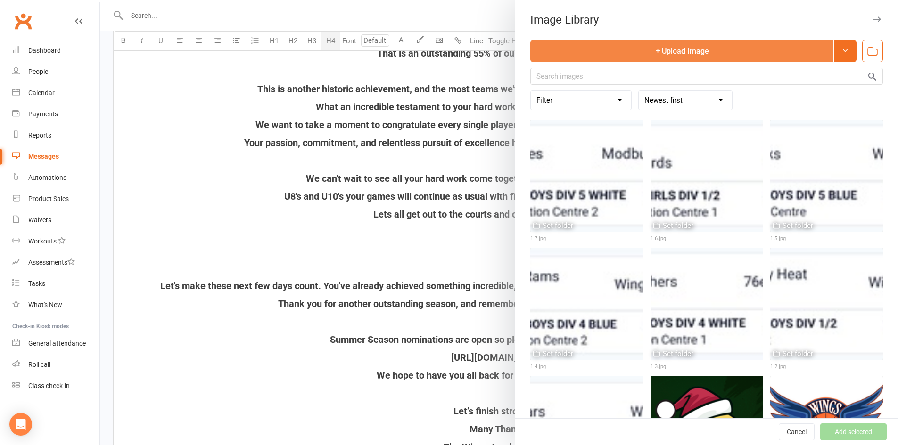
click at [621, 50] on button "Upload Image" at bounding box center [681, 51] width 303 height 22
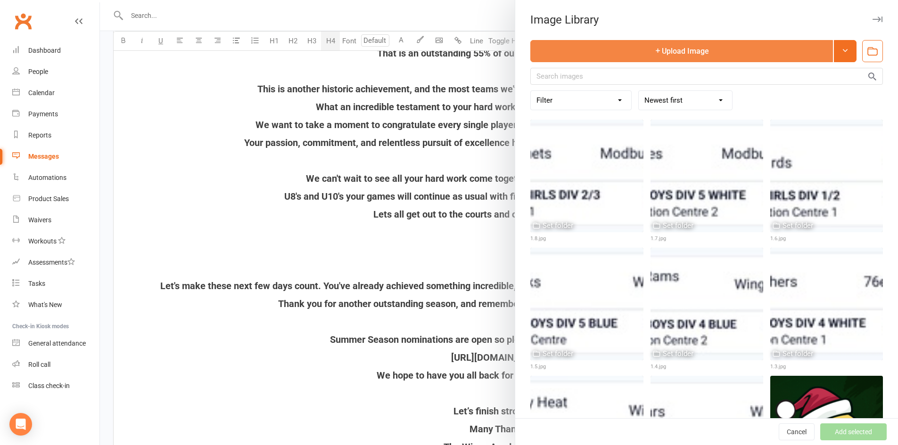
click at [607, 52] on button "Upload Image" at bounding box center [681, 51] width 303 height 22
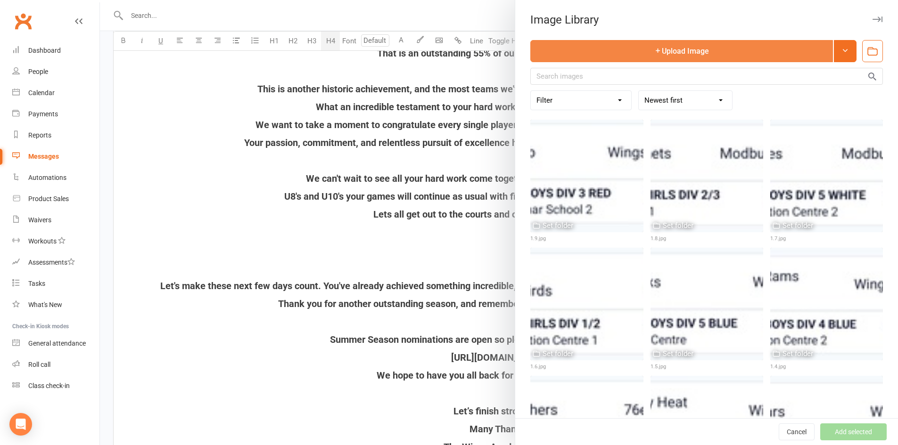
click at [636, 48] on button "Upload Image" at bounding box center [681, 51] width 303 height 22
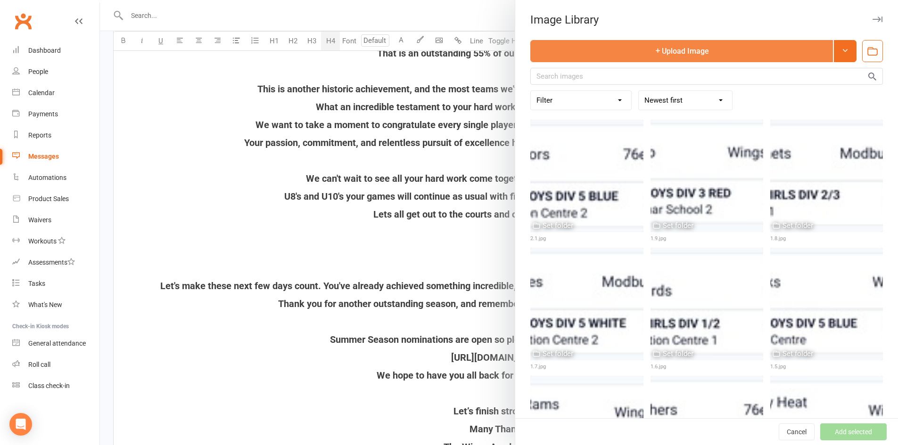
click at [618, 46] on button "Upload Image" at bounding box center [681, 51] width 303 height 22
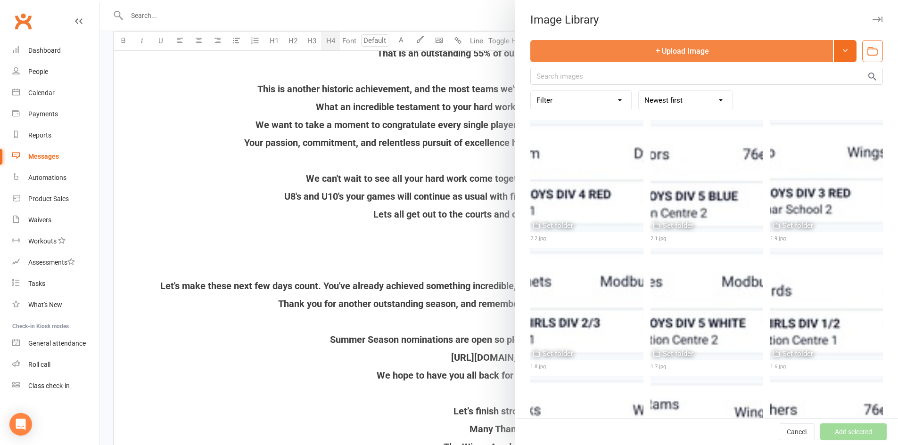
click at [608, 48] on button "Upload Image" at bounding box center [681, 51] width 303 height 22
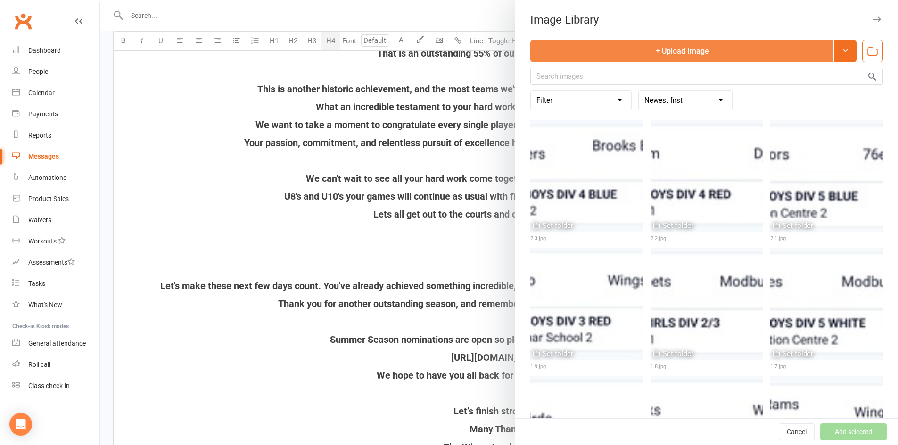
click at [603, 47] on button "Upload Image" at bounding box center [681, 51] width 303 height 22
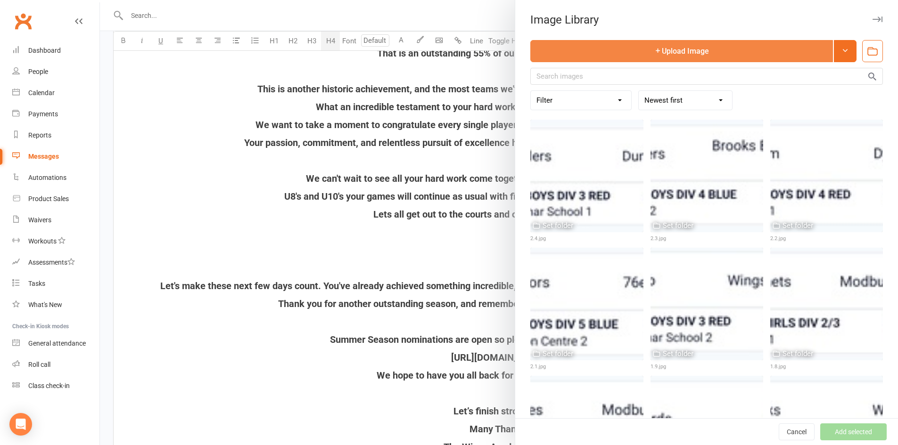
click at [626, 46] on button "Upload Image" at bounding box center [681, 51] width 303 height 22
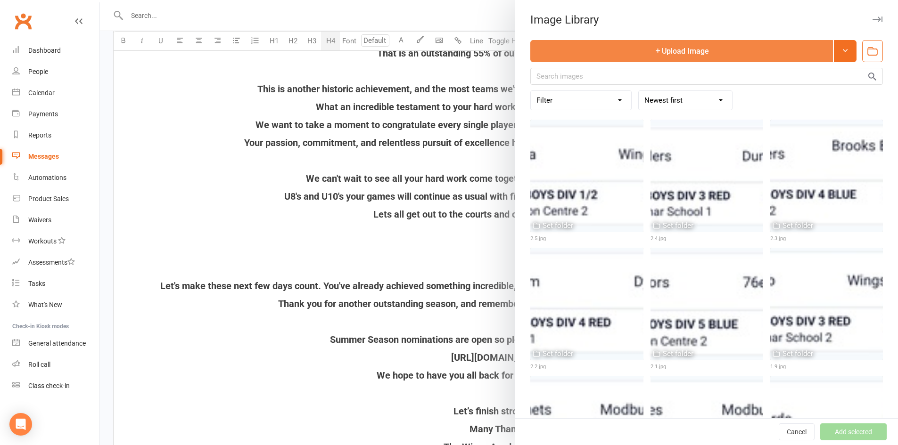
click at [641, 41] on button "Upload Image" at bounding box center [681, 51] width 303 height 22
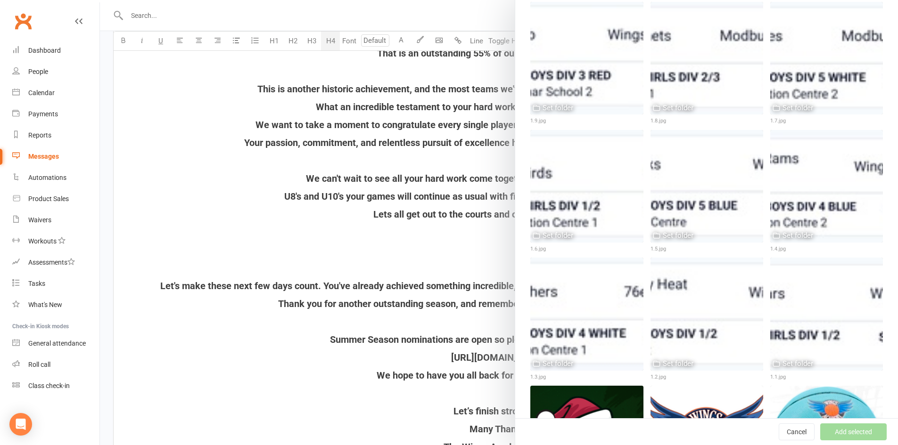
scroll to position [377, 0]
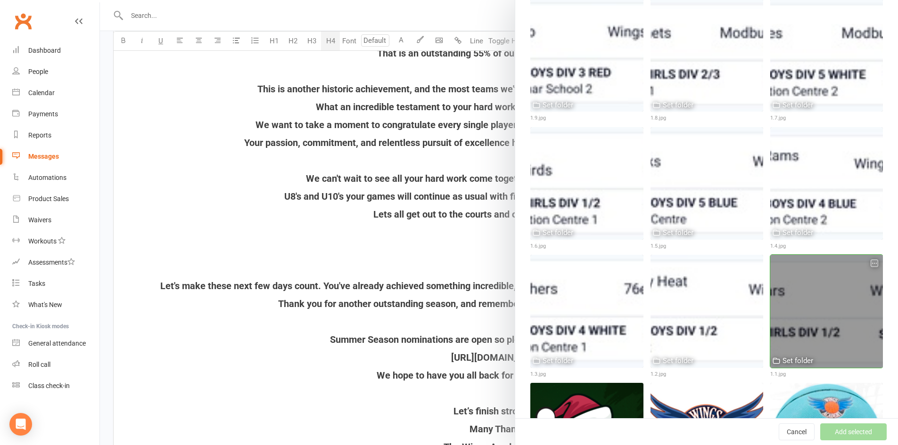
click at [816, 298] on div at bounding box center [826, 311] width 113 height 113
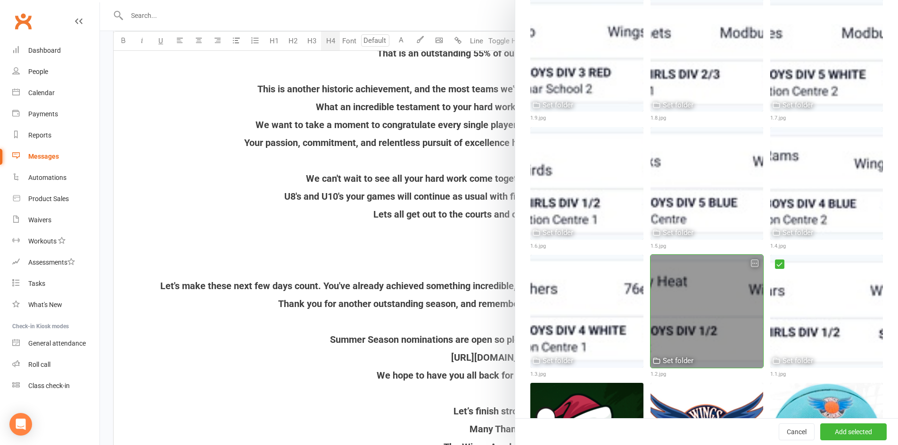
click at [700, 292] on div at bounding box center [706, 311] width 113 height 113
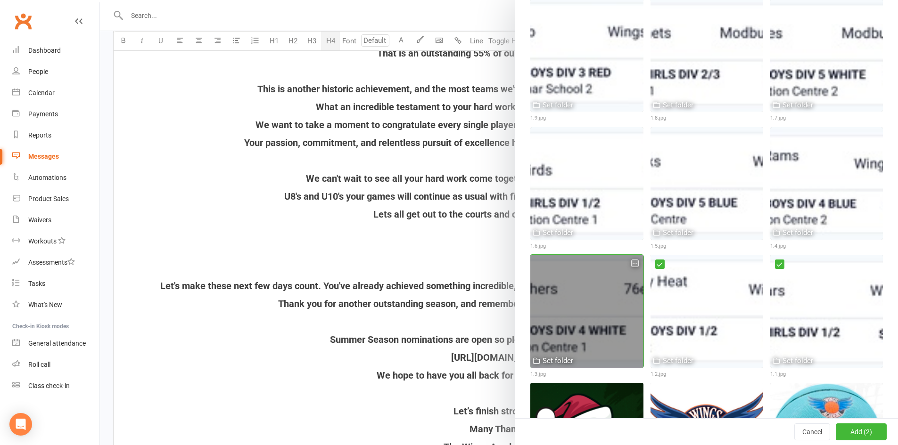
click at [595, 287] on div at bounding box center [586, 311] width 113 height 113
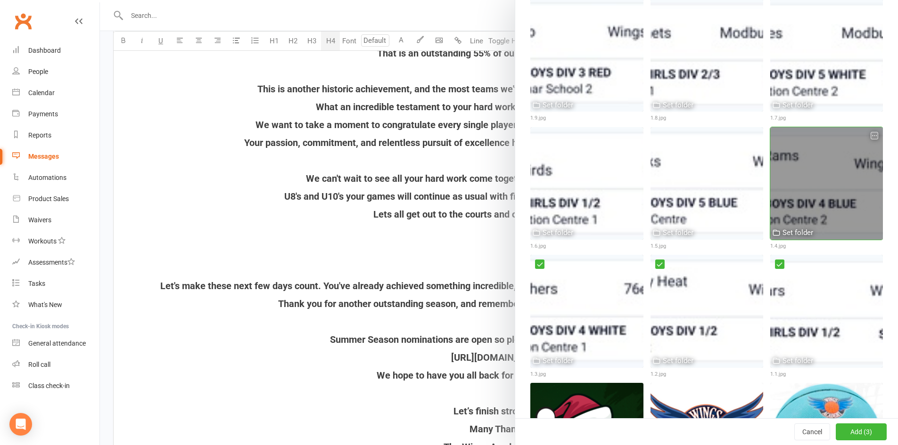
click at [802, 187] on div at bounding box center [826, 183] width 113 height 113
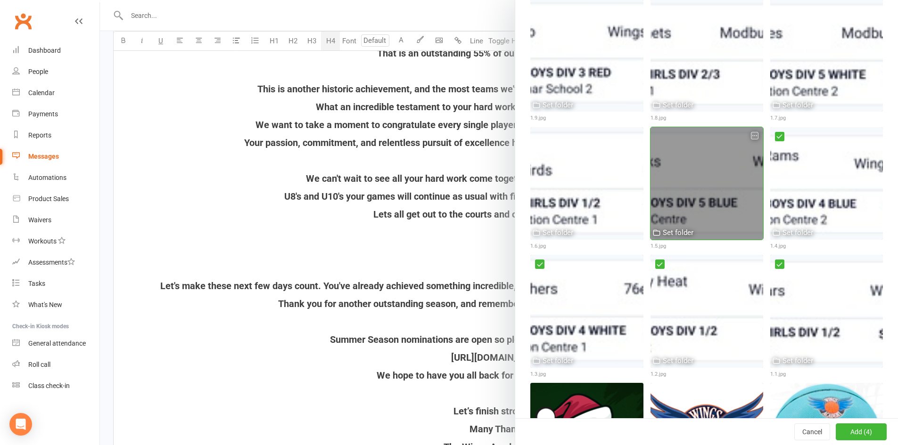
click at [729, 190] on div at bounding box center [706, 183] width 113 height 113
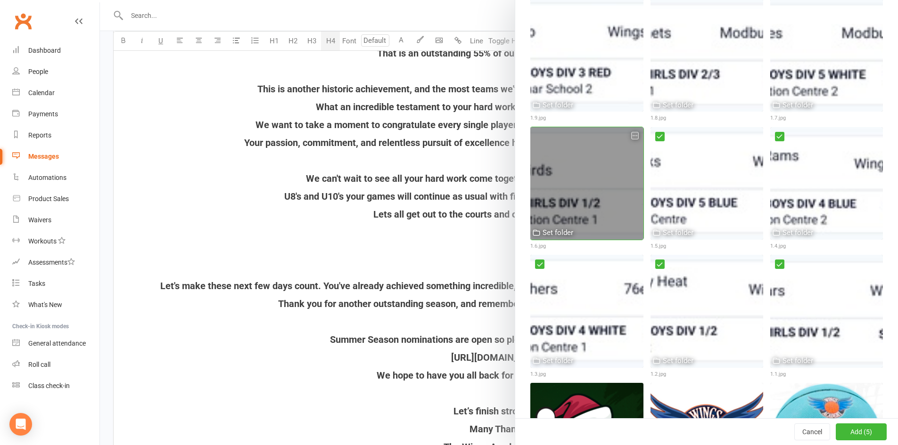
click at [593, 178] on div at bounding box center [586, 183] width 113 height 113
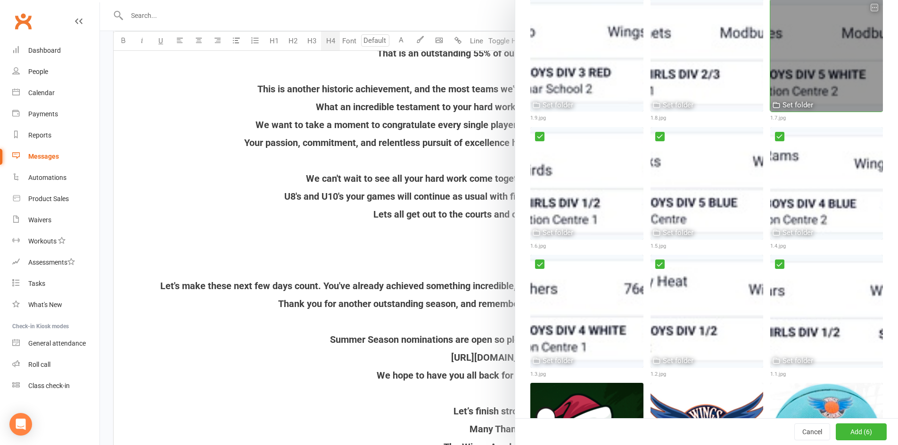
click at [808, 82] on div at bounding box center [826, 55] width 113 height 113
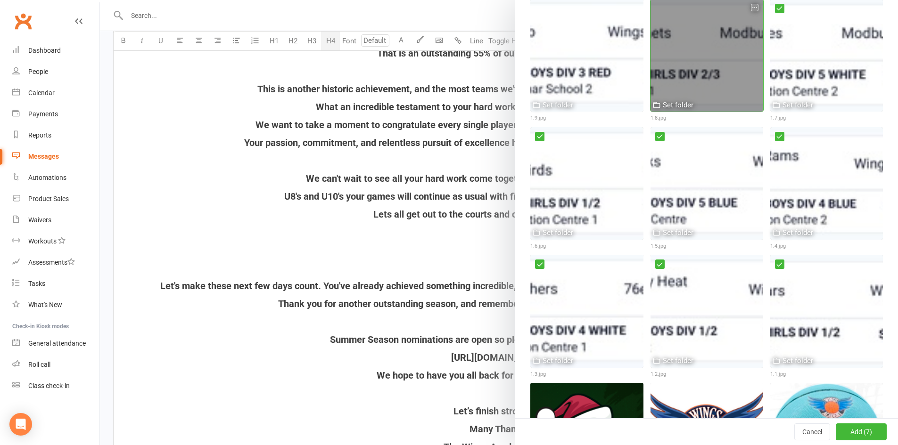
click at [705, 71] on div at bounding box center [706, 55] width 113 height 113
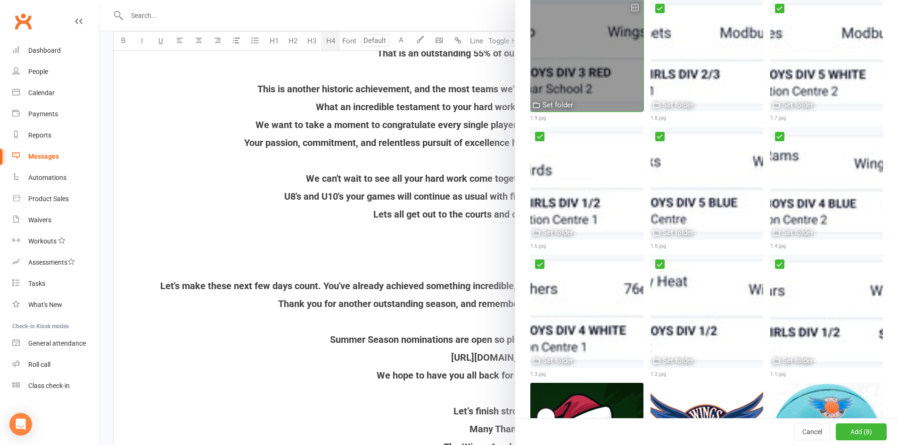
click at [605, 61] on div at bounding box center [586, 55] width 113 height 113
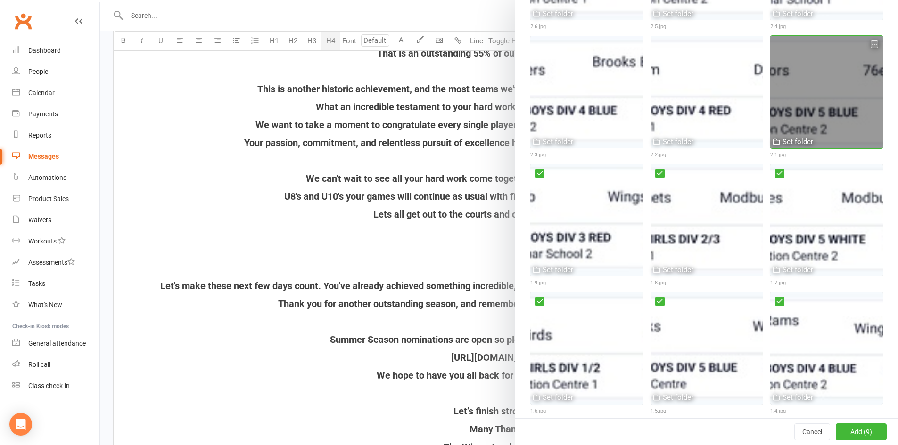
scroll to position [188, 0]
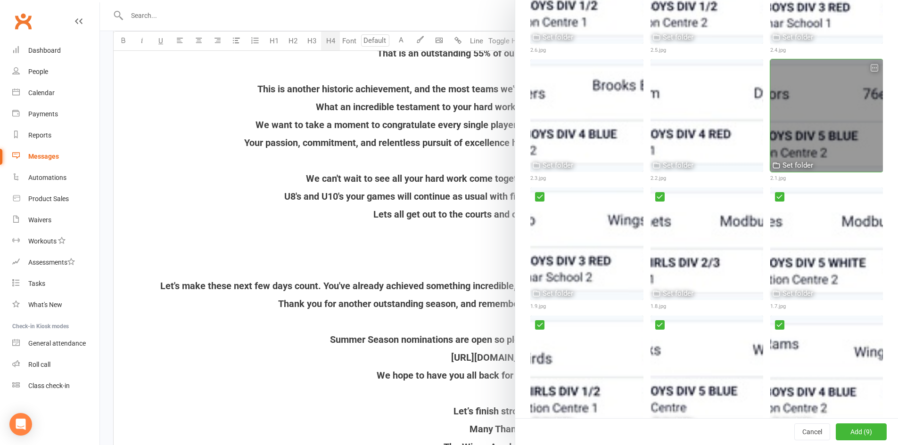
click at [795, 129] on div at bounding box center [826, 115] width 113 height 113
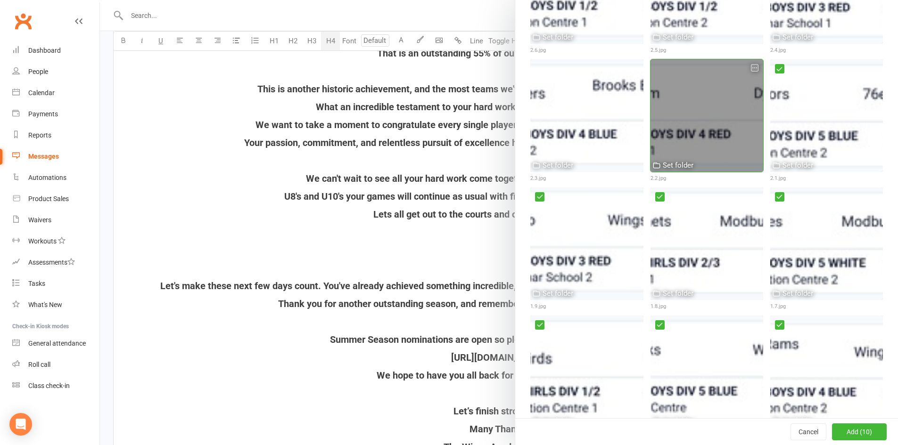
click at [702, 116] on div at bounding box center [706, 115] width 113 height 113
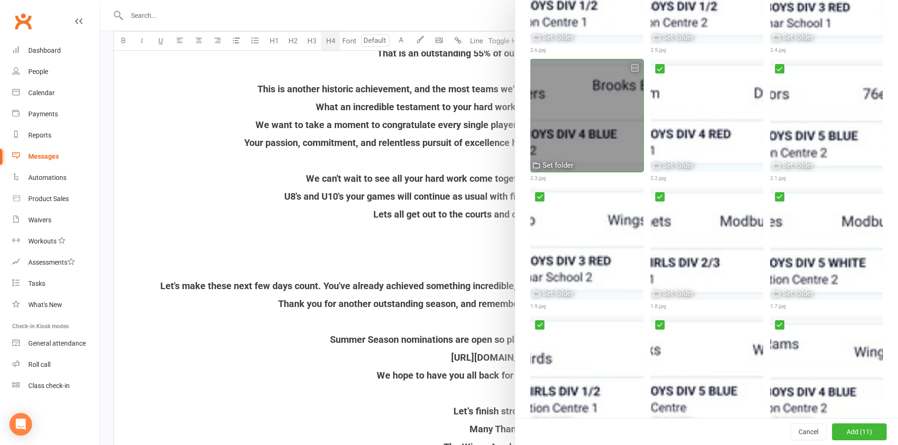
click at [587, 107] on div at bounding box center [586, 115] width 113 height 113
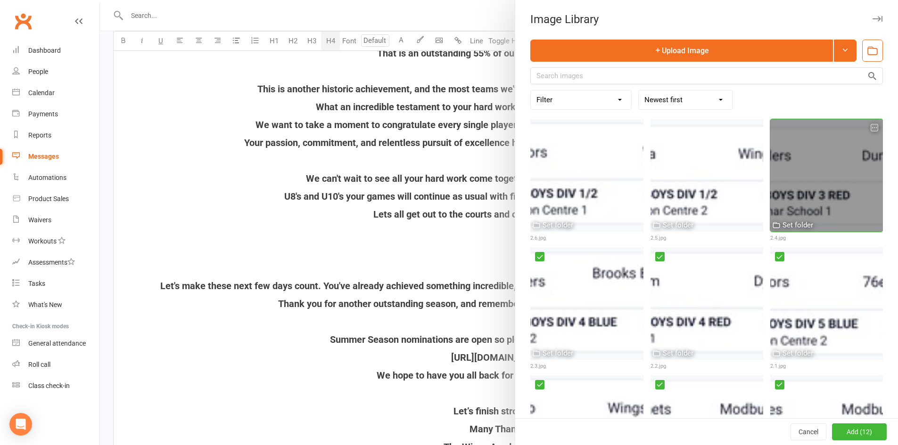
scroll to position [0, 0]
click at [800, 170] on div at bounding box center [826, 176] width 113 height 113
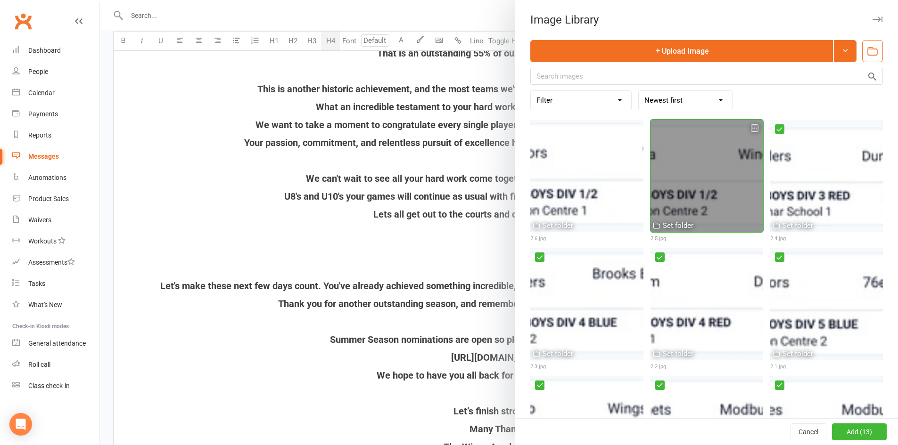
click at [708, 173] on div at bounding box center [706, 176] width 113 height 113
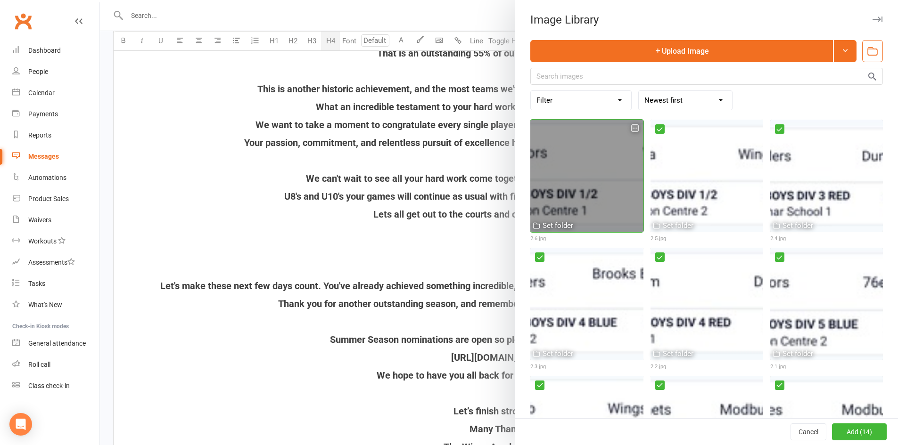
click at [596, 180] on div at bounding box center [586, 176] width 113 height 113
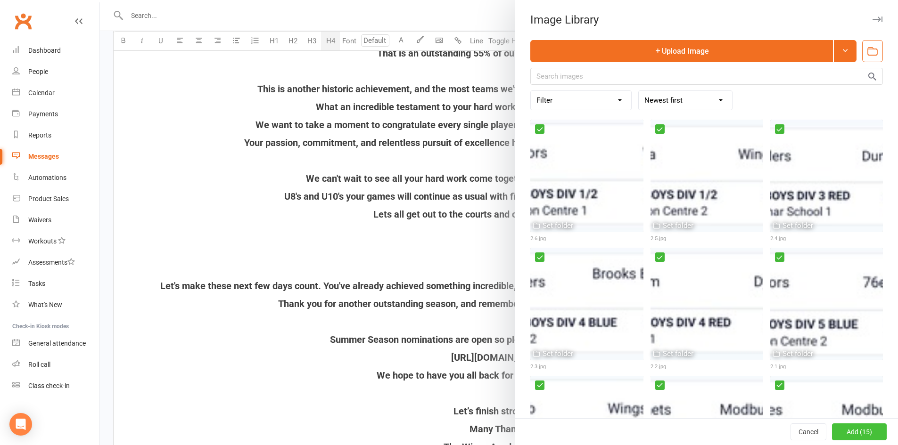
click at [838, 434] on button "Add (15)" at bounding box center [859, 432] width 55 height 17
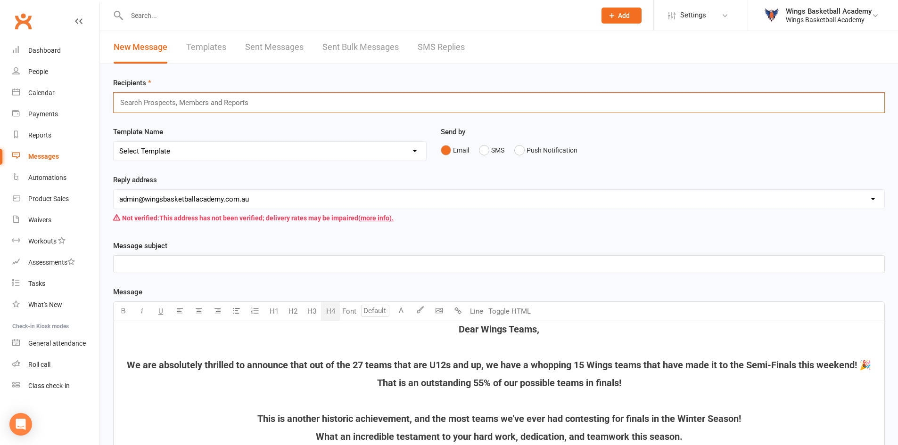
click at [148, 101] on input "text" at bounding box center [188, 103] width 138 height 12
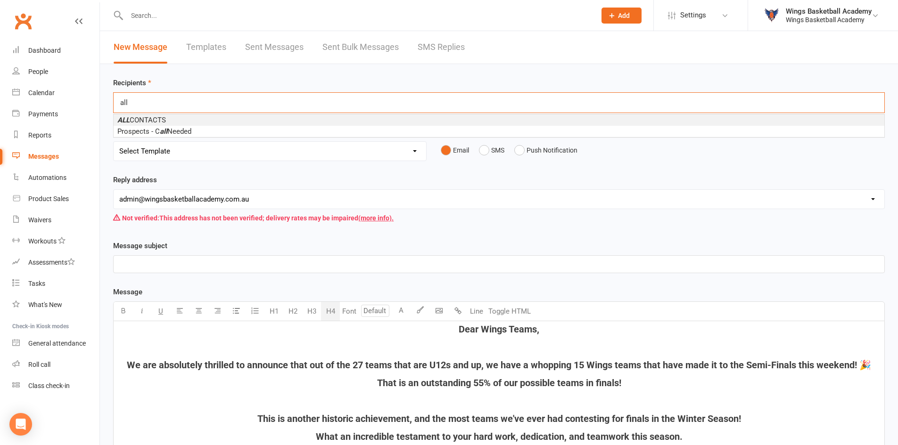
type input "all"
click at [153, 120] on span "ALL CONTACTS" at bounding box center [141, 120] width 49 height 8
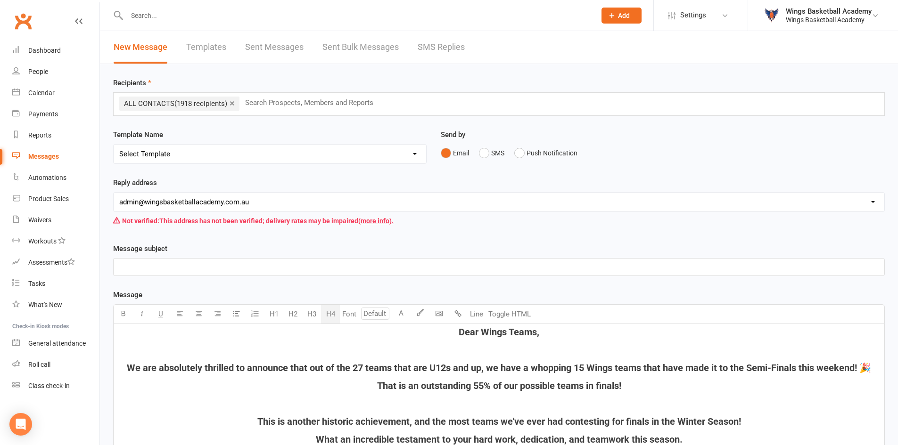
click at [201, 271] on p "﻿" at bounding box center [498, 267] width 759 height 11
click at [227, 237] on div "Reply address [EMAIL_ADDRESS][DOMAIN_NAME] [EMAIL_ADDRESS][DOMAIN_NAME] Not ver…" at bounding box center [499, 210] width 786 height 66
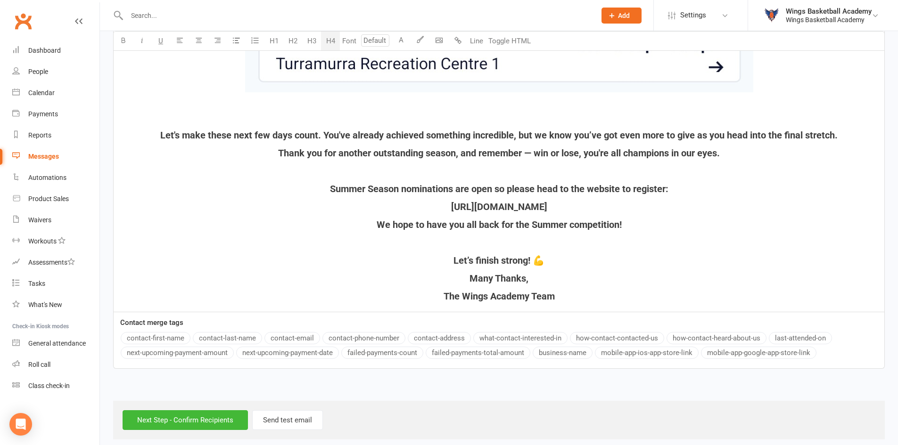
scroll to position [2905, 0]
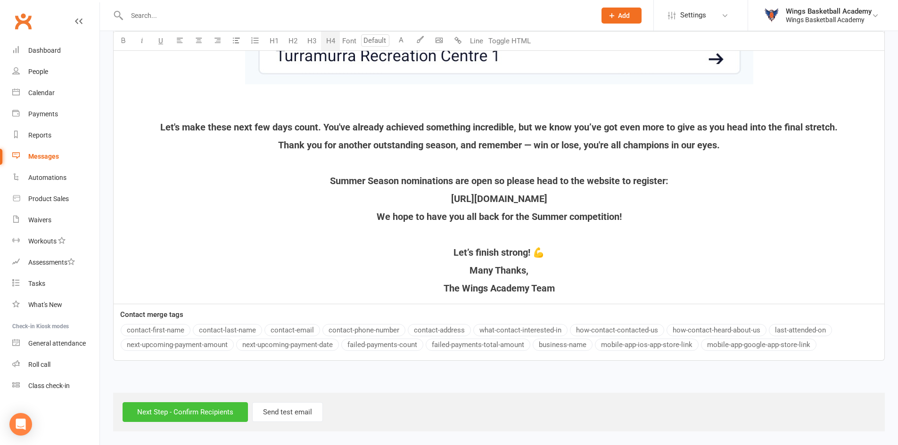
click at [194, 414] on input "Next Step - Confirm Recipients" at bounding box center [185, 412] width 125 height 20
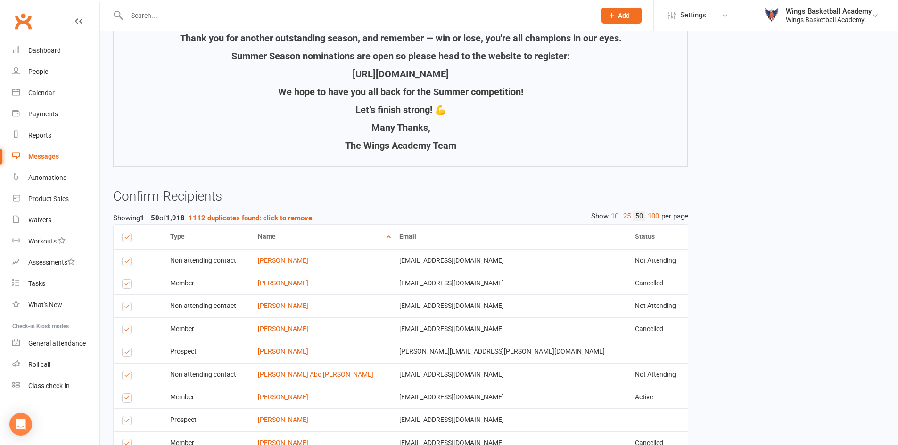
scroll to position [2497, 0]
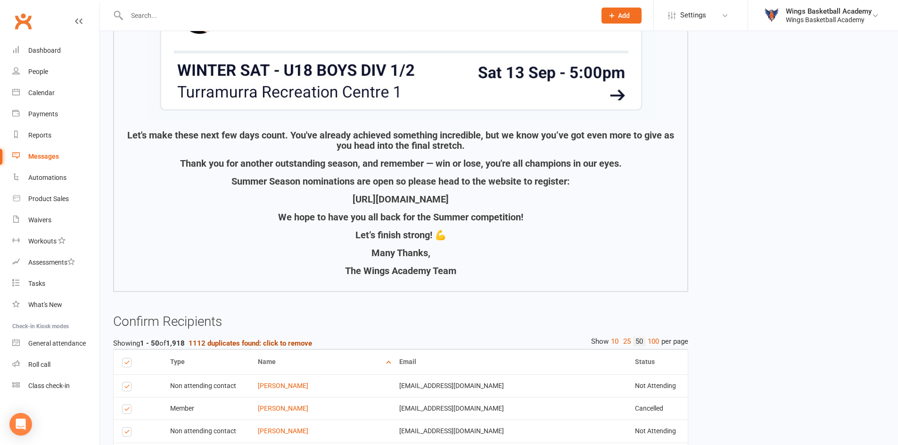
click at [275, 342] on strong "1112 duplicates found: click to remove" at bounding box center [249, 343] width 123 height 8
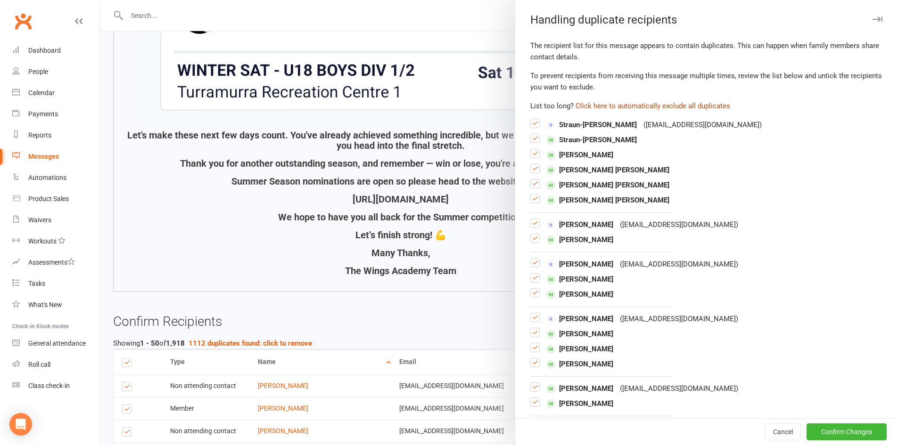
click at [643, 104] on button "Click here to automatically exclude all duplicates" at bounding box center [652, 105] width 155 height 11
click at [806, 428] on button "Confirm Changes" at bounding box center [846, 432] width 80 height 17
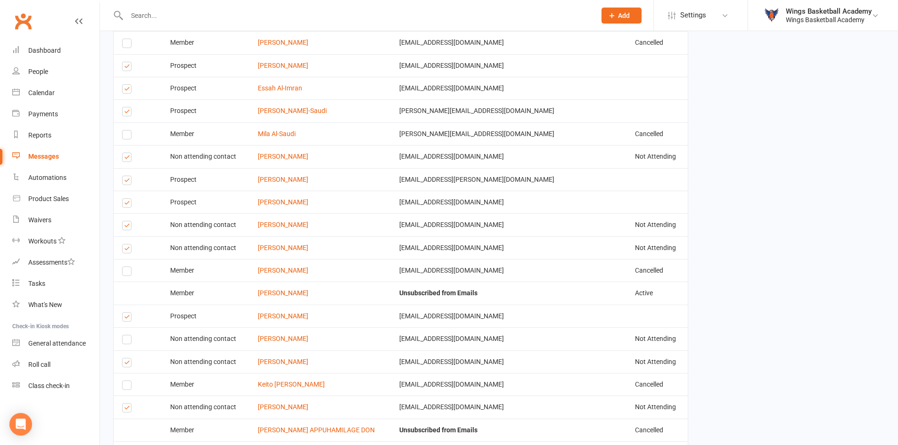
scroll to position [3660, 0]
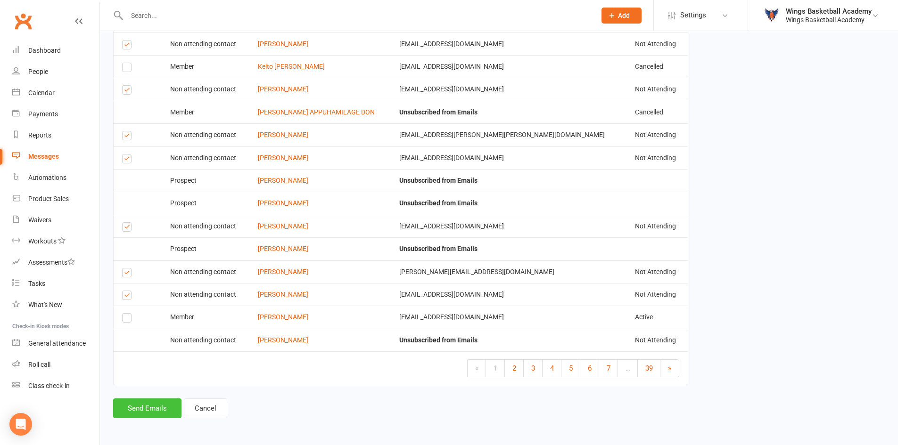
click at [158, 409] on button "Send Emails" at bounding box center [147, 409] width 68 height 20
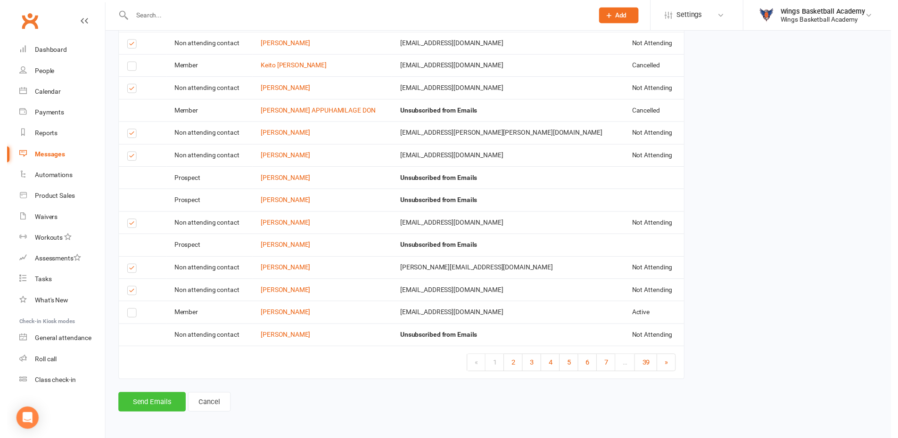
scroll to position [3656, 0]
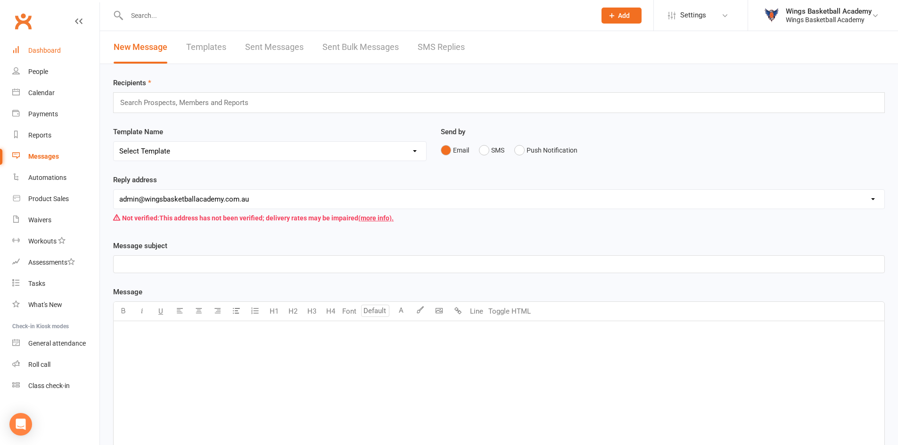
click at [48, 50] on div "Dashboard" at bounding box center [44, 51] width 33 height 8
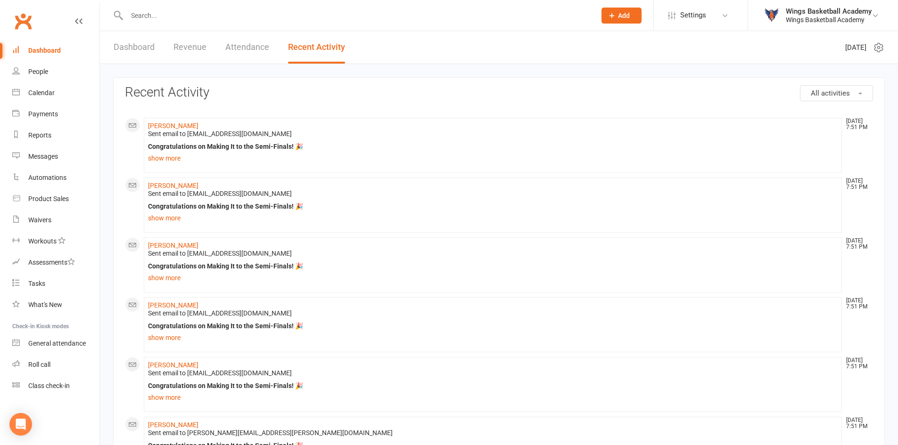
click at [47, 50] on div "Dashboard" at bounding box center [44, 51] width 33 height 8
click at [145, 15] on input "text" at bounding box center [356, 15] width 465 height 13
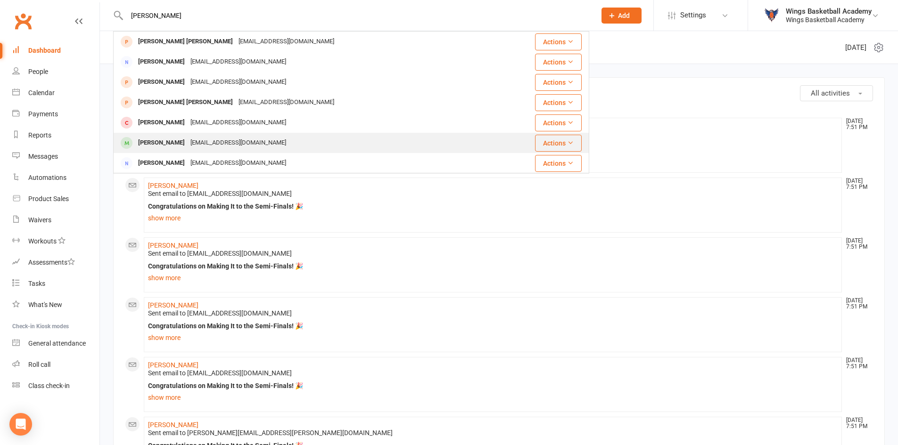
type input "[PERSON_NAME]"
click at [144, 140] on div "[PERSON_NAME]" at bounding box center [161, 143] width 52 height 14
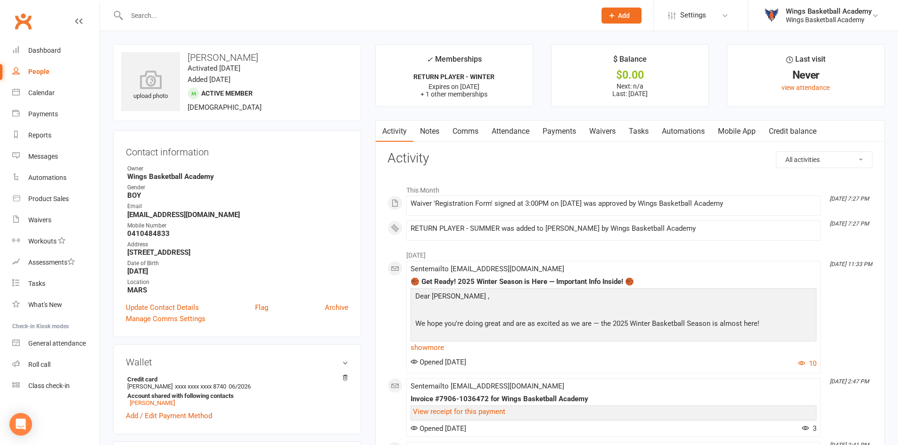
click at [561, 130] on link "Payments" at bounding box center [559, 132] width 47 height 22
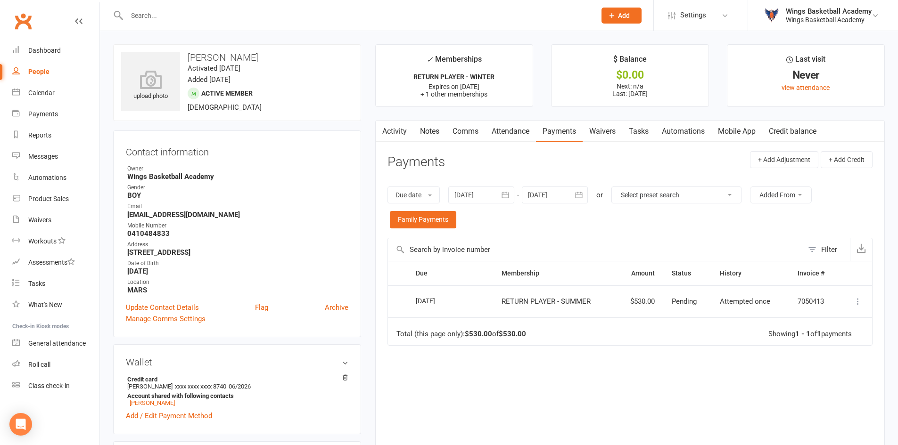
click at [856, 302] on icon at bounding box center [857, 301] width 9 height 9
click at [640, 404] on div "Due Contact Membership Amount Status History Invoice # Select this [DATE] [PERS…" at bounding box center [629, 364] width 485 height 206
